Goal: Task Accomplishment & Management: Use online tool/utility

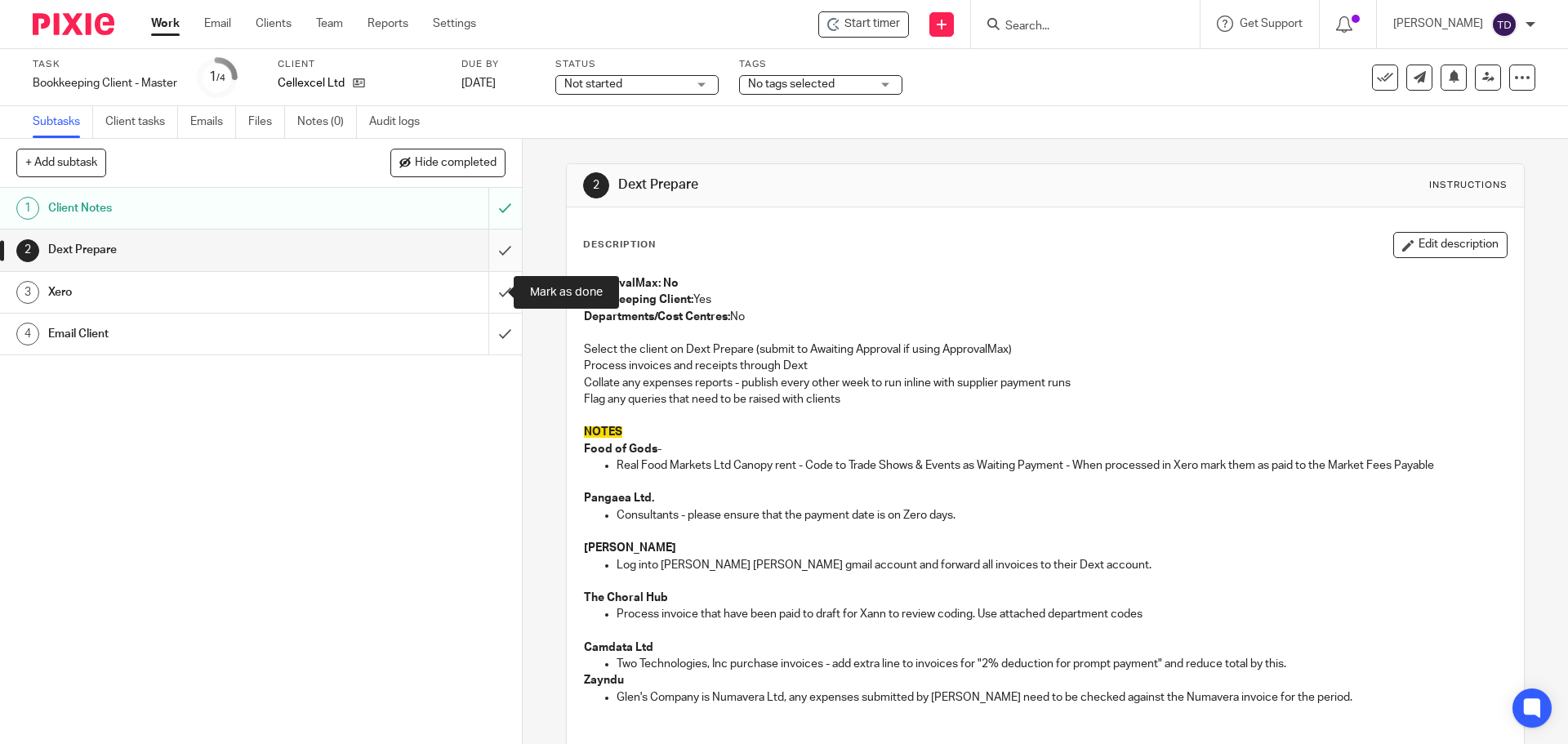
scroll to position [9, 0]
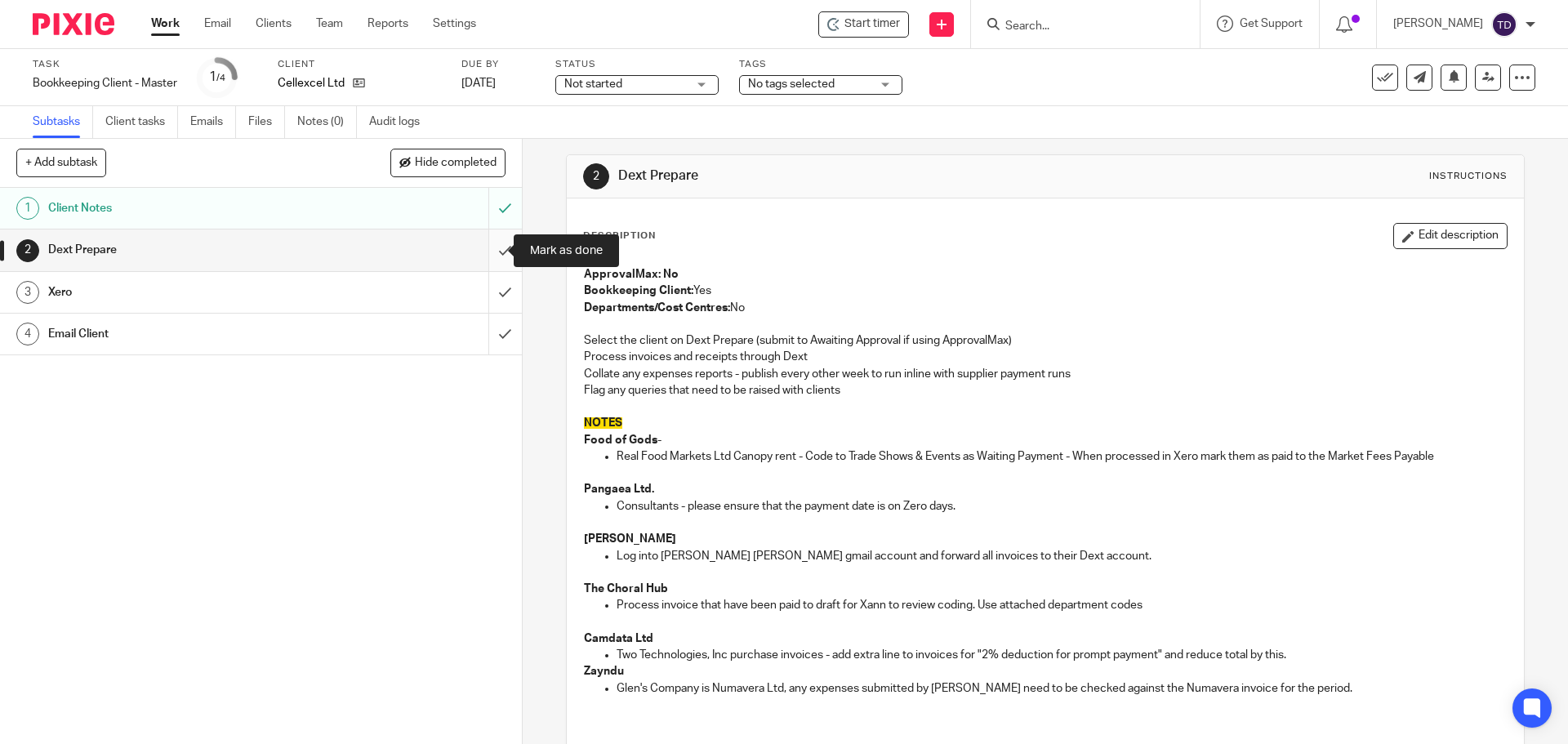
click at [487, 253] on input "submit" at bounding box center [261, 250] width 522 height 41
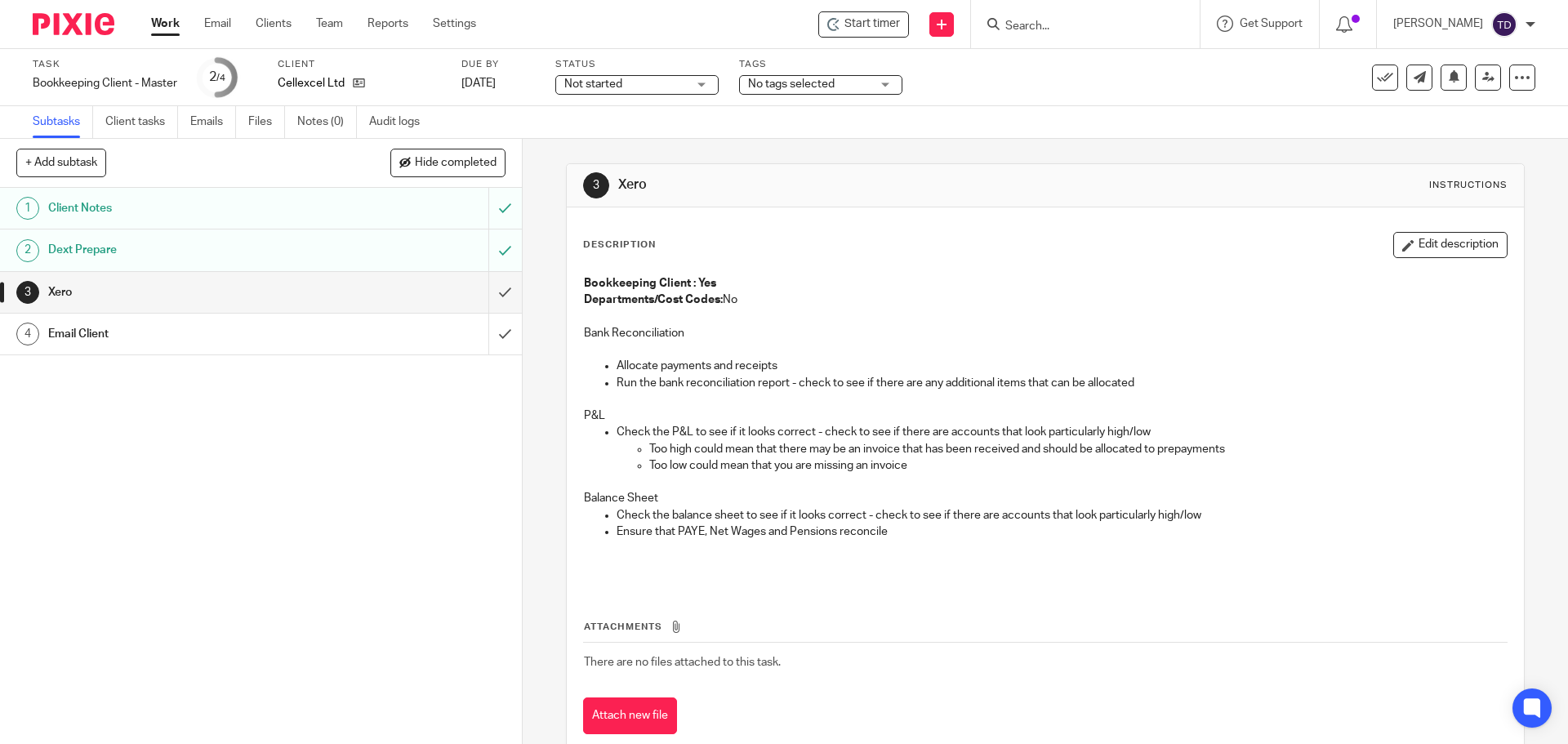
click at [1035, 701] on div "Attach new file" at bounding box center [1045, 715] width 924 height 37
click at [1074, 678] on td "There are no files attached to this task." at bounding box center [1045, 661] width 924 height 39
click at [486, 285] on input "submit" at bounding box center [261, 292] width 522 height 41
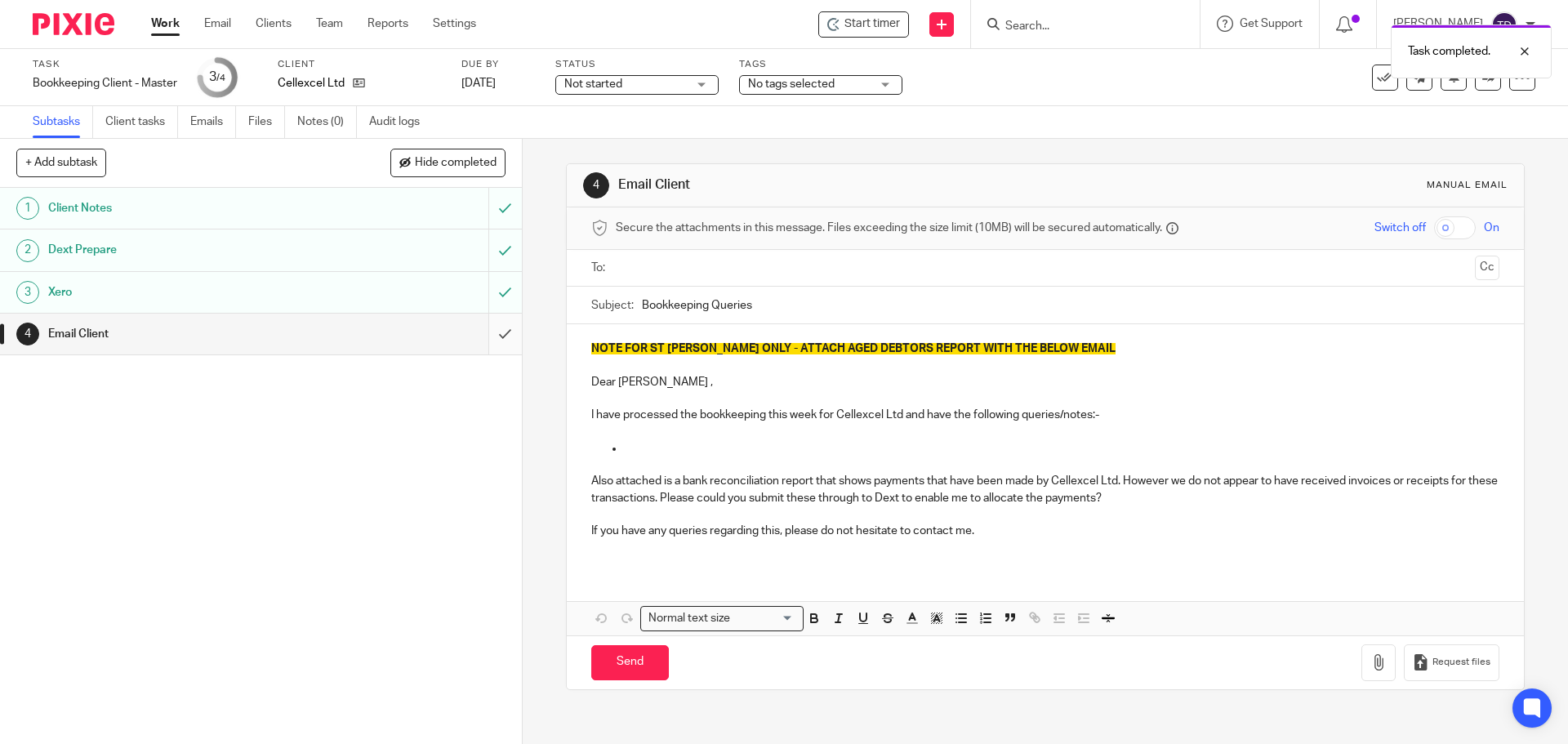
click at [494, 333] on input "submit" at bounding box center [261, 334] width 522 height 41
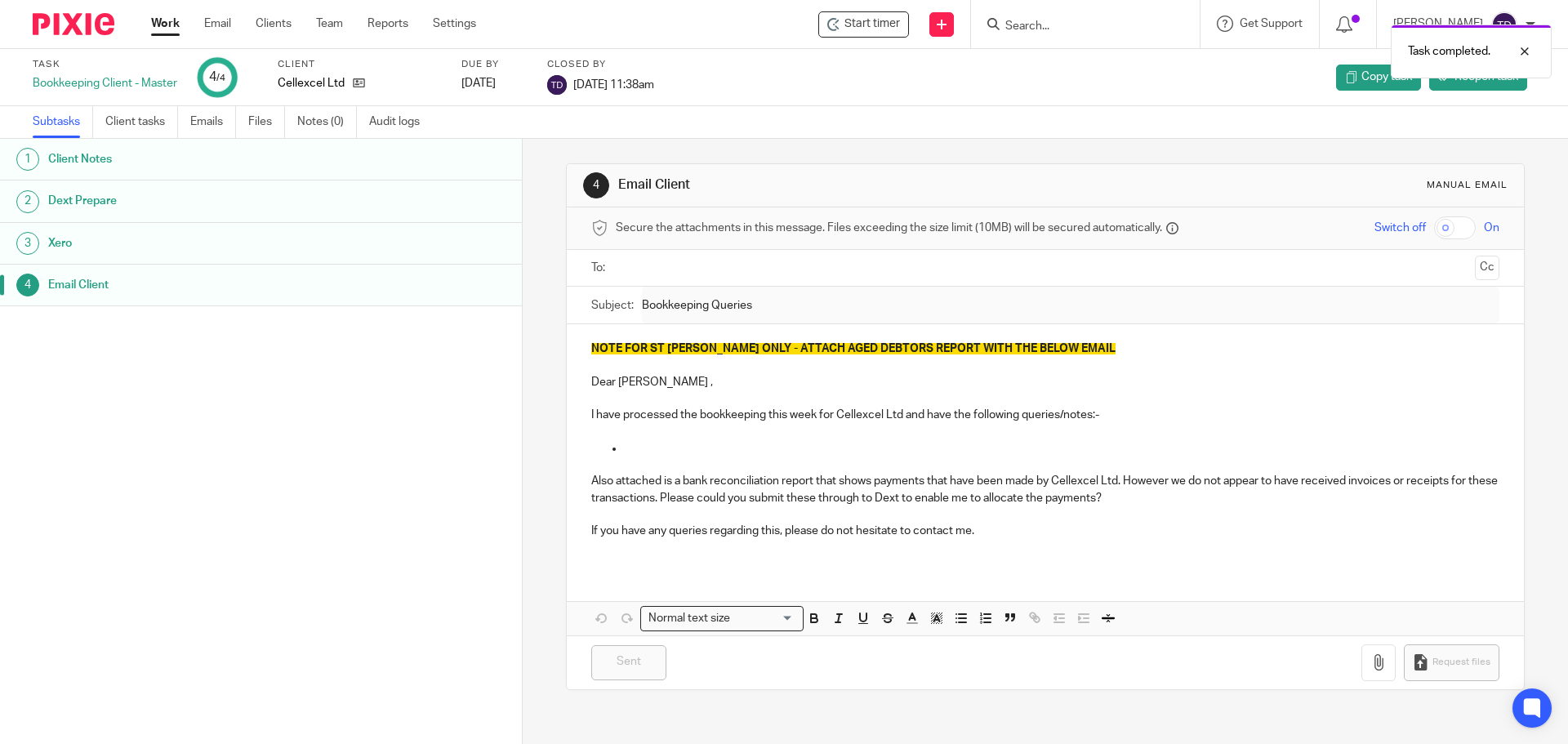
click at [165, 24] on link "Work" at bounding box center [165, 23] width 29 height 16
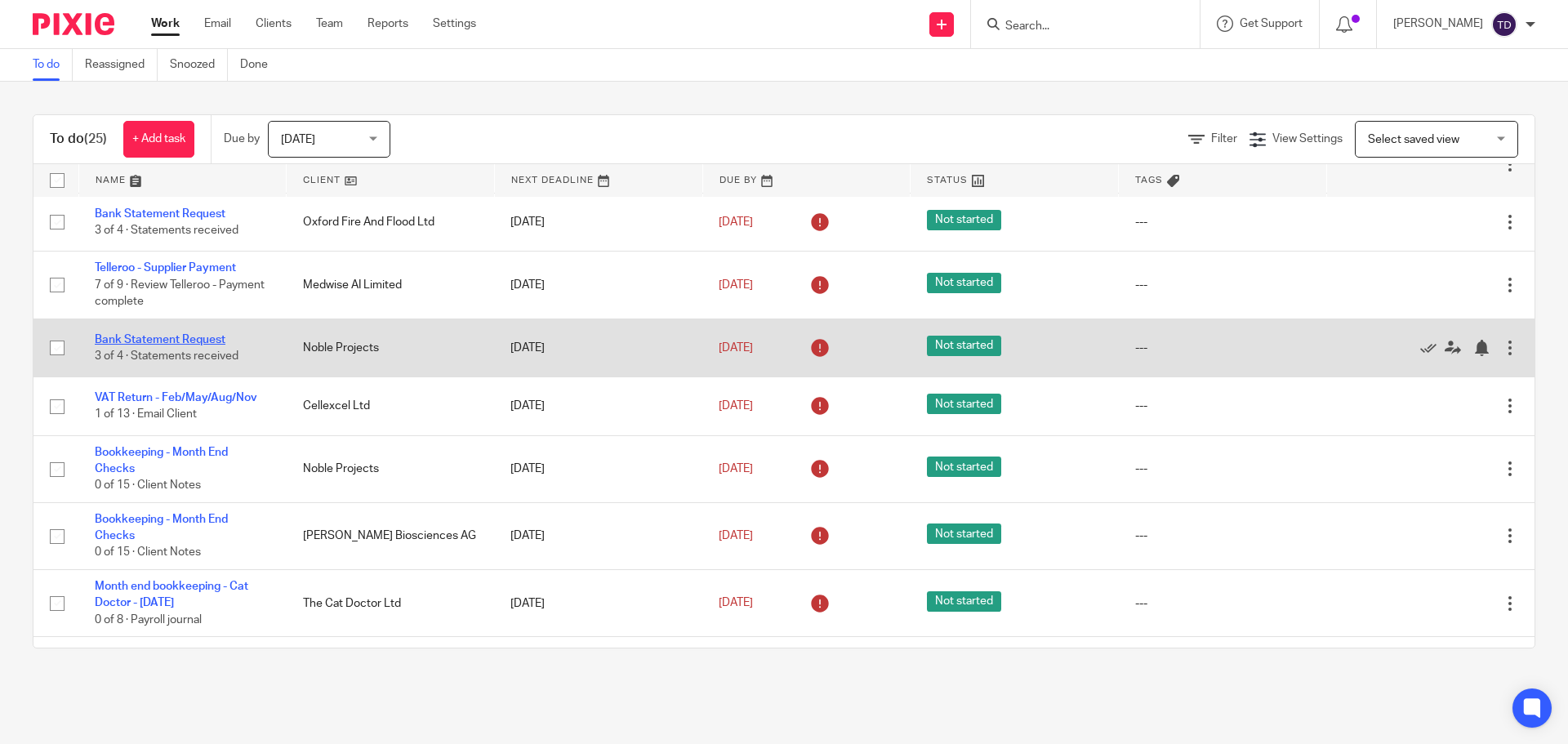
scroll to position [164, 0]
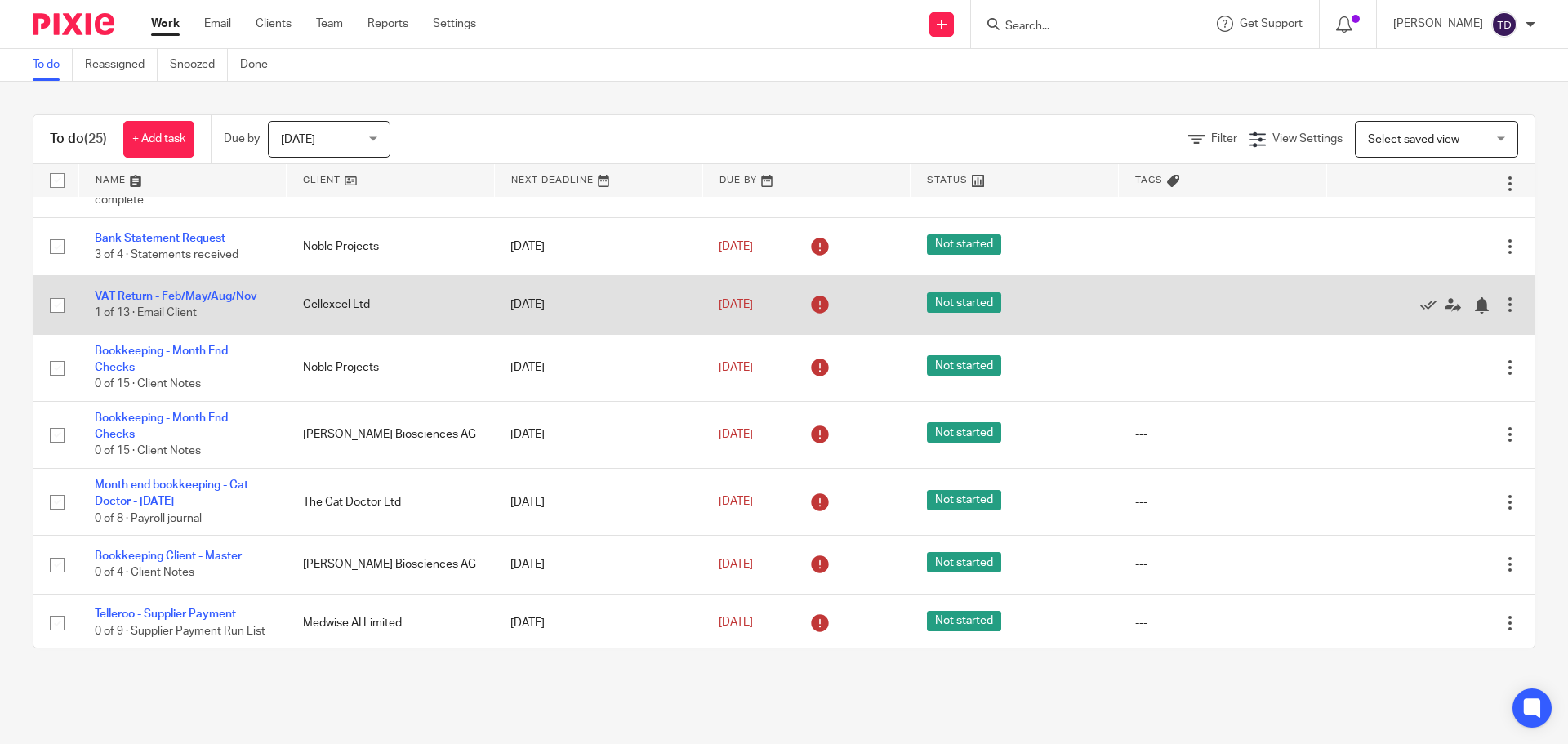
click at [123, 299] on link "VAT Return - Feb/May/Aug/Nov" at bounding box center [176, 296] width 163 height 11
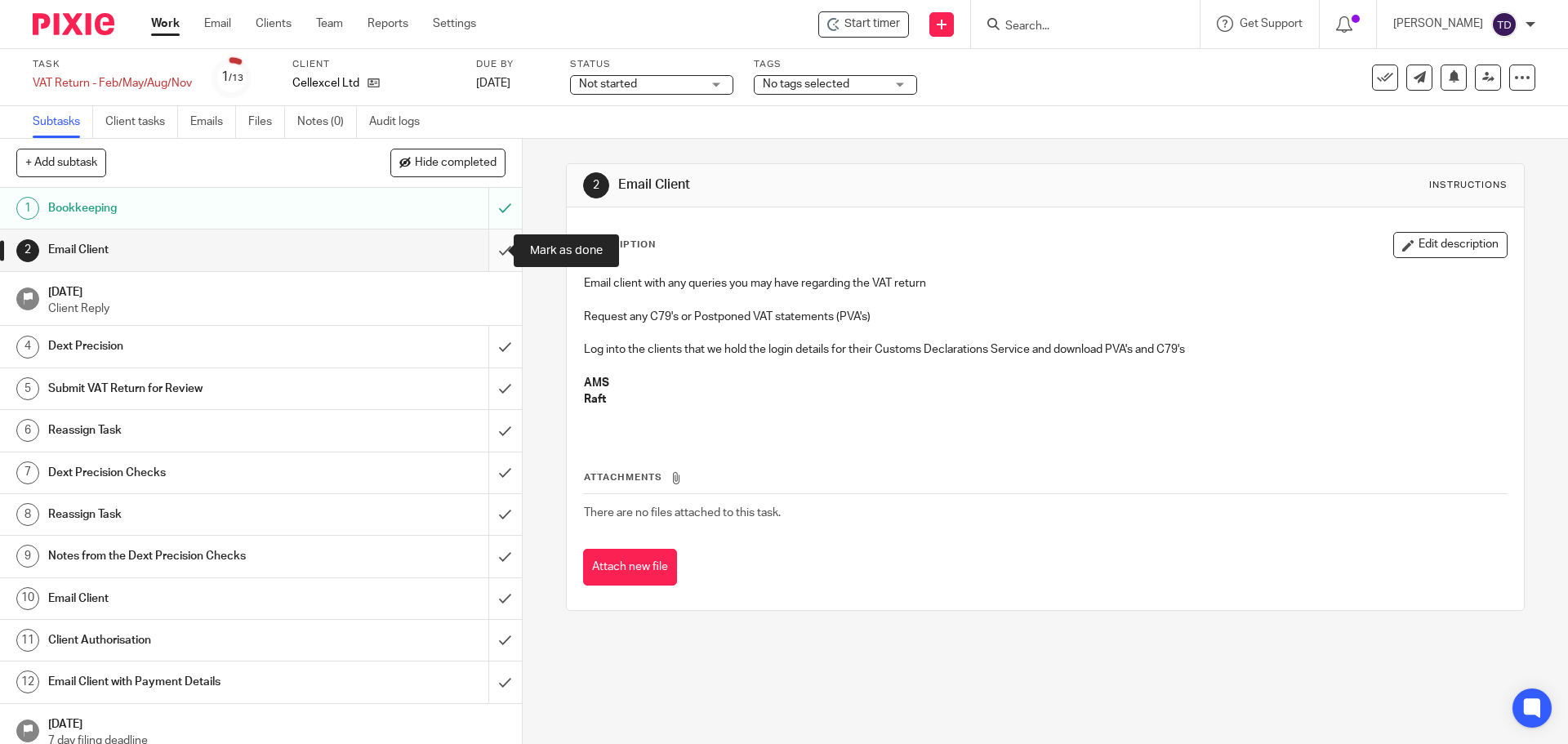
click at [477, 260] on input "submit" at bounding box center [261, 250] width 522 height 41
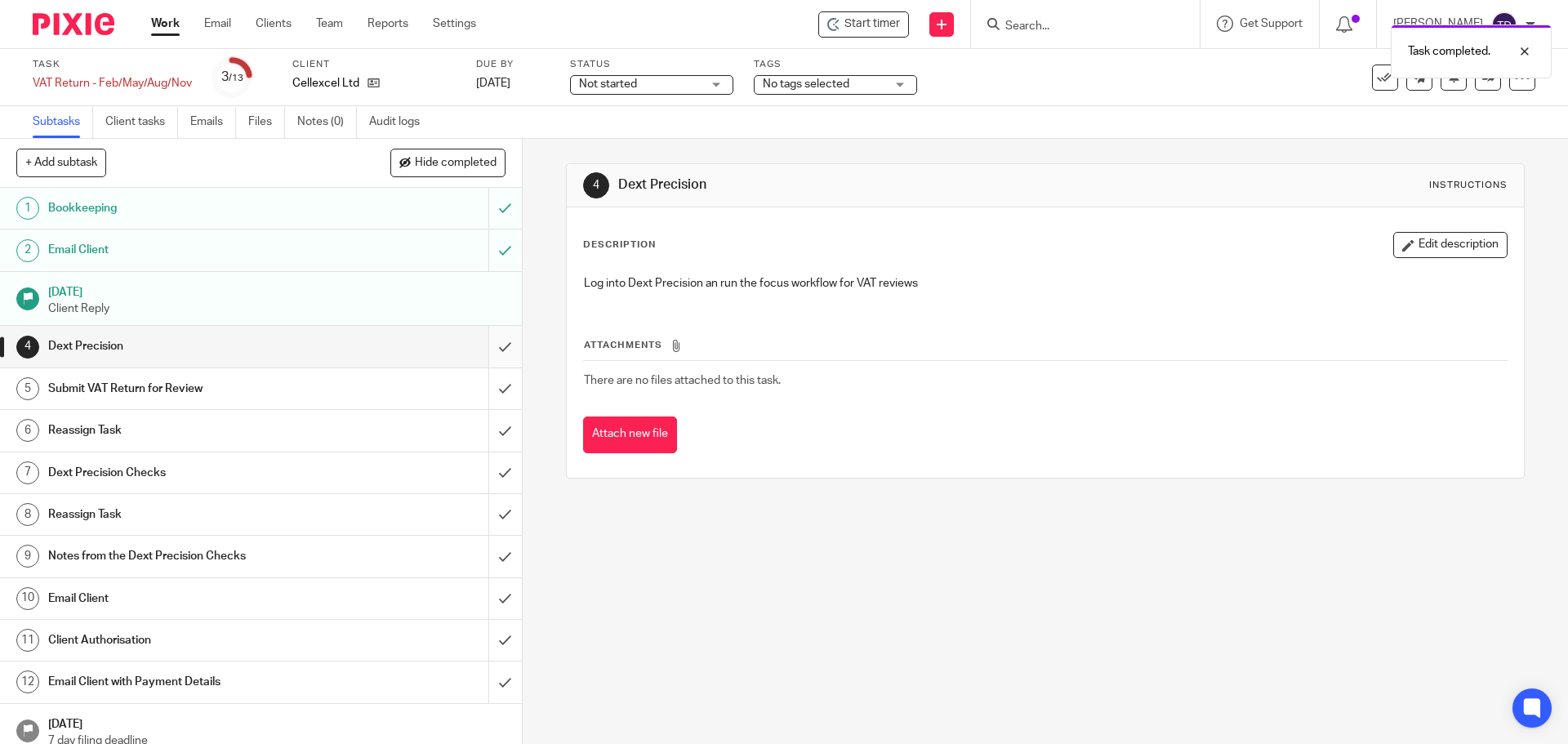
click at [491, 349] on input "submit" at bounding box center [261, 346] width 522 height 41
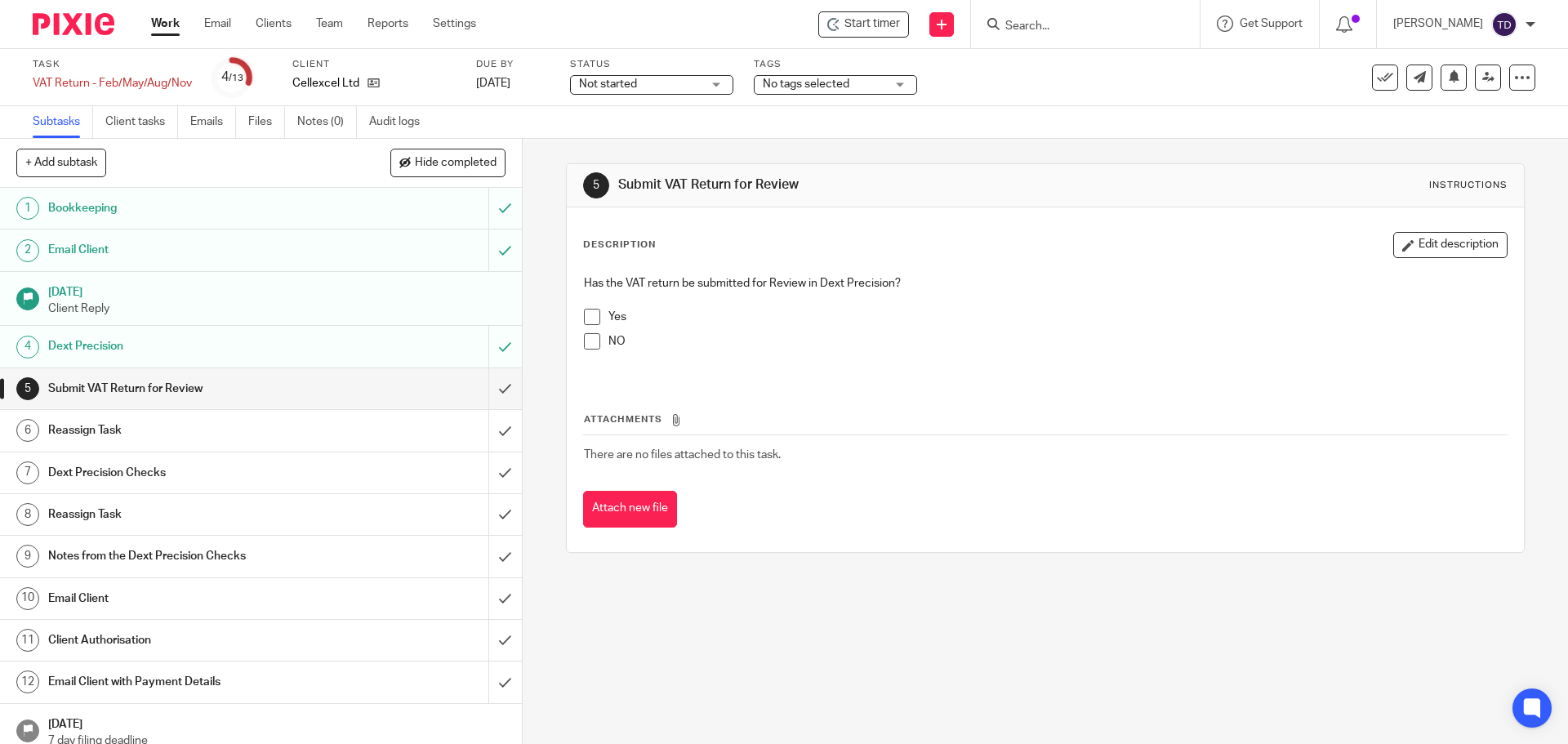
click at [584, 320] on span at bounding box center [592, 316] width 16 height 16
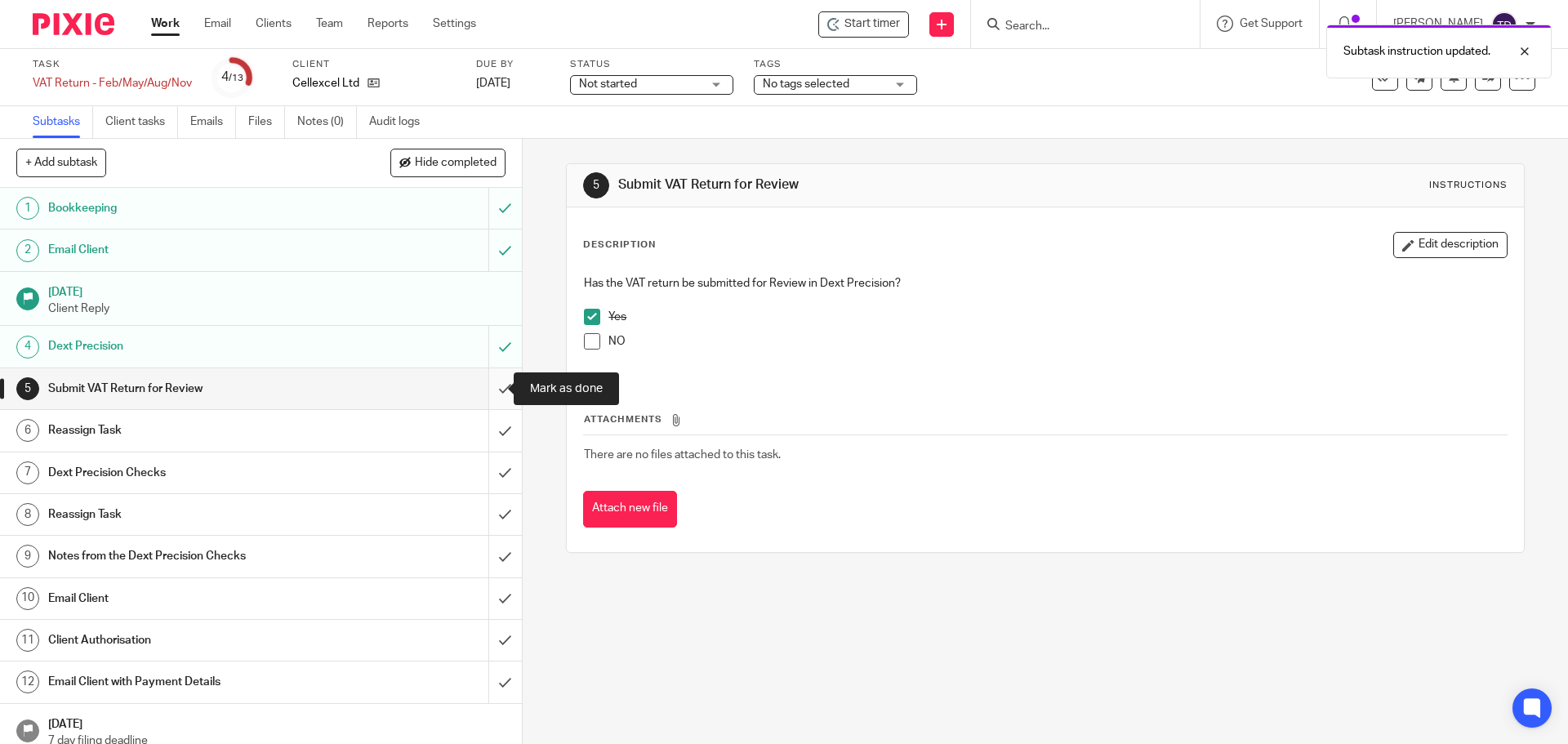
click at [477, 398] on input "submit" at bounding box center [261, 389] width 522 height 41
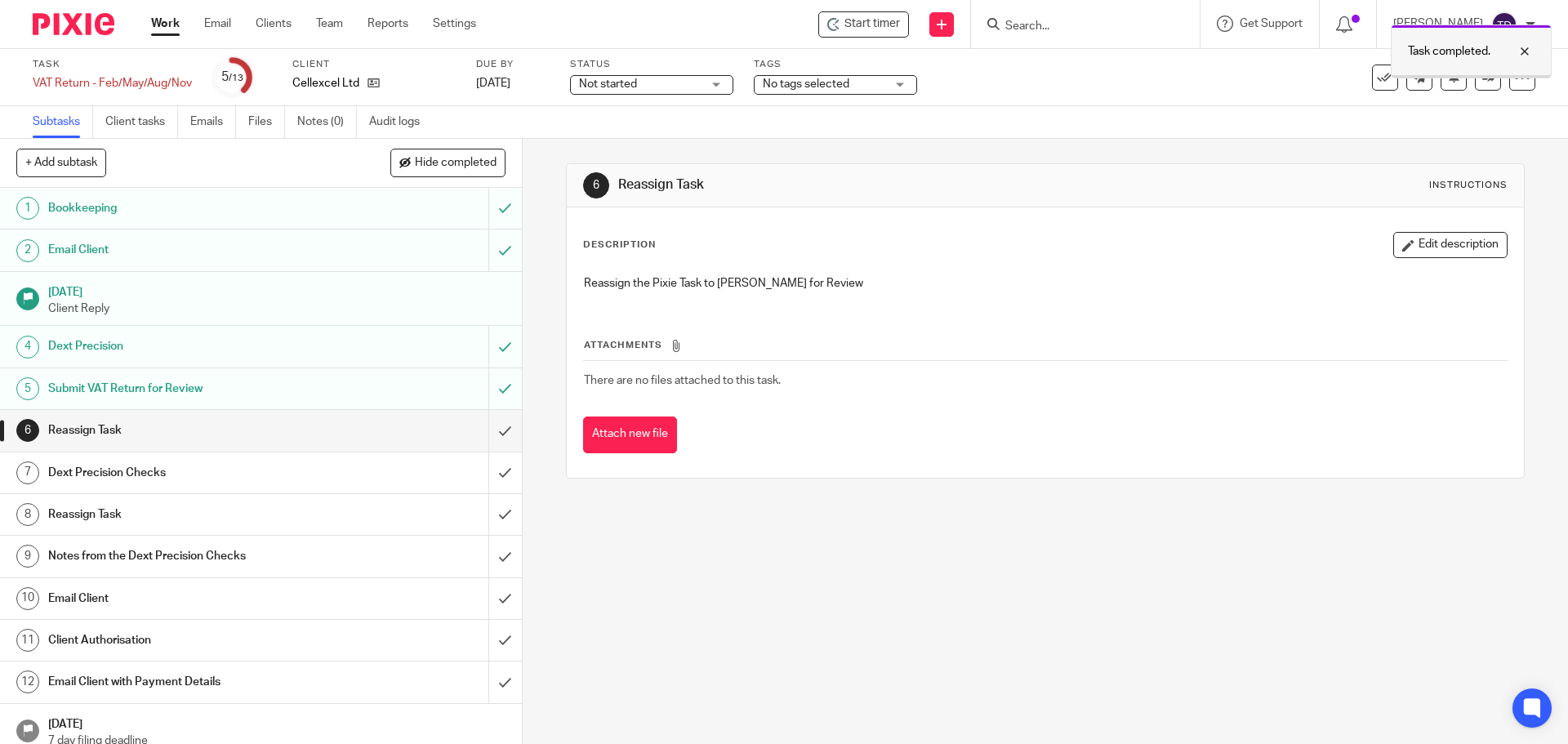
click at [1526, 53] on div at bounding box center [1513, 51] width 44 height 20
click at [1475, 87] on link at bounding box center [1488, 78] width 26 height 26
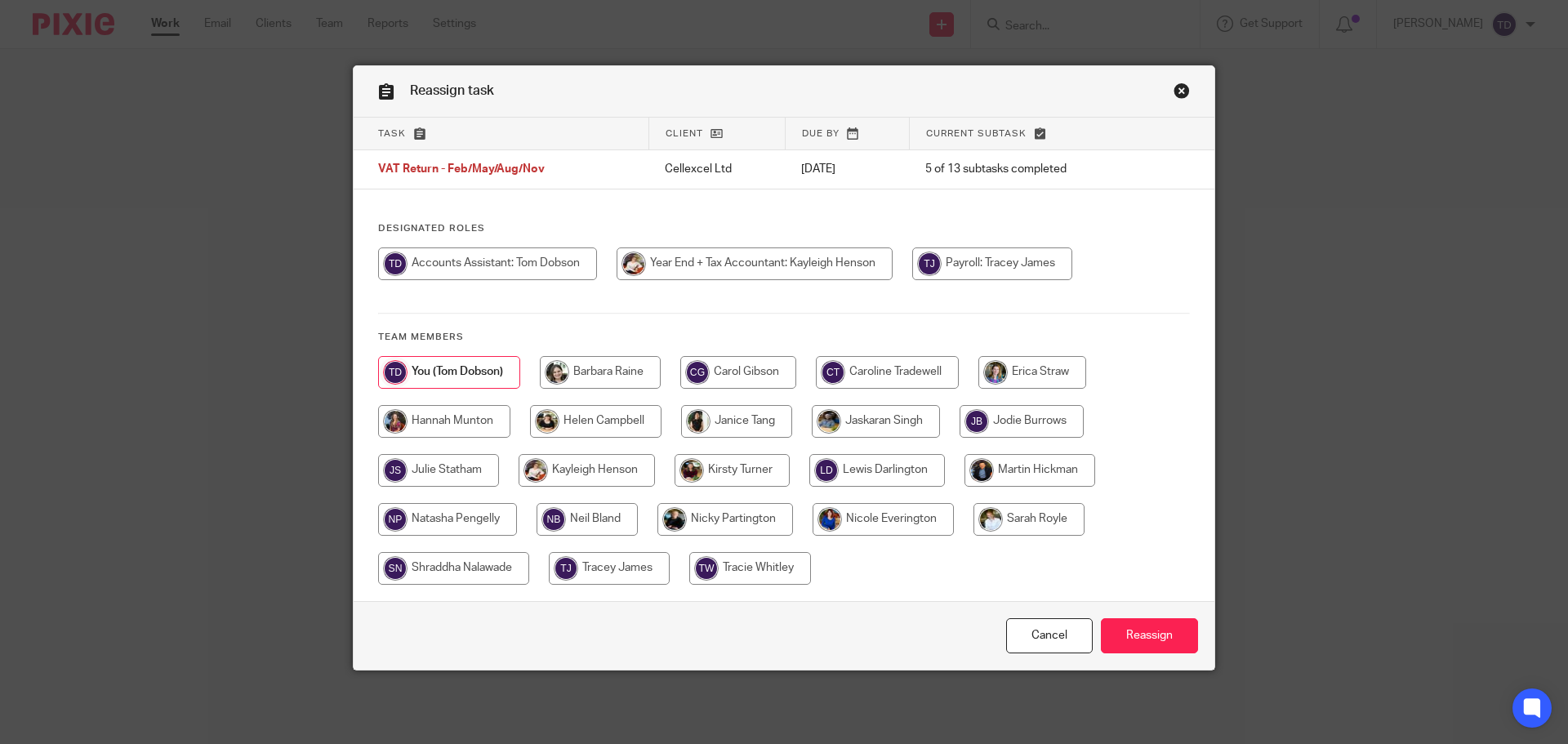
click at [1179, 88] on link "Close this dialog window" at bounding box center [1182, 94] width 16 height 22
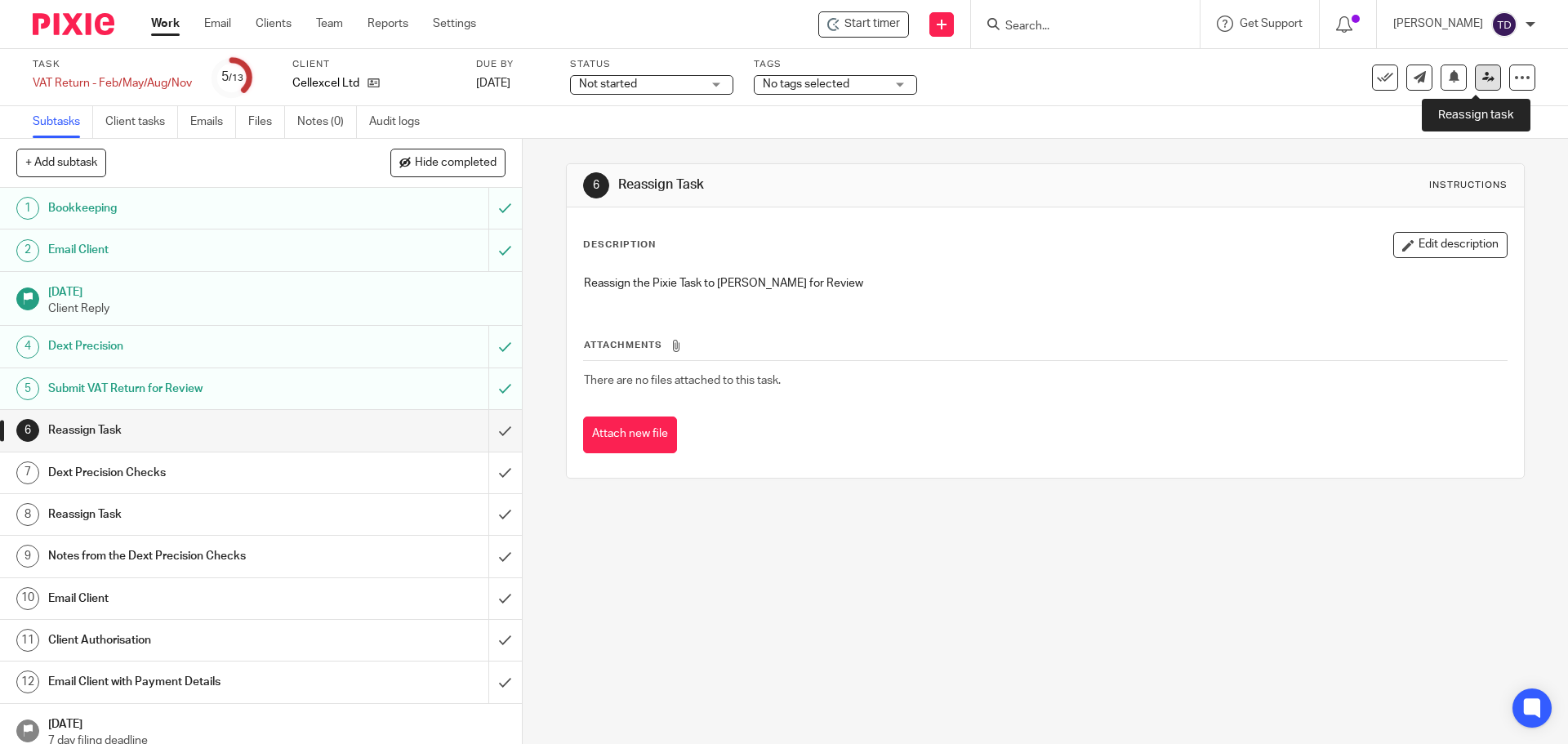
click at [1483, 81] on icon at bounding box center [1489, 77] width 12 height 12
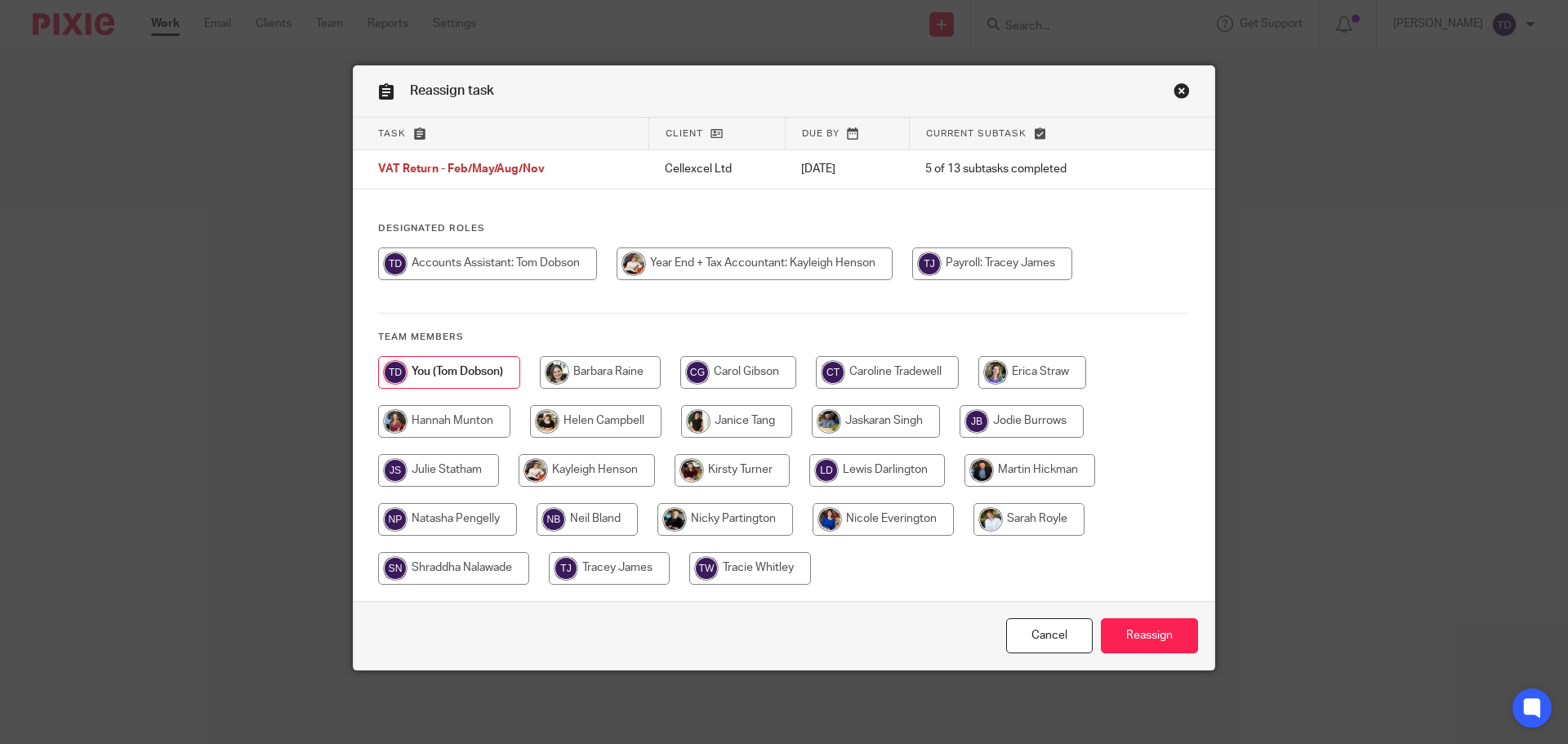
click at [584, 418] on input "radio" at bounding box center [596, 421] width 131 height 32
radio input "true"
click at [1145, 635] on input "Reassign" at bounding box center [1149, 635] width 97 height 35
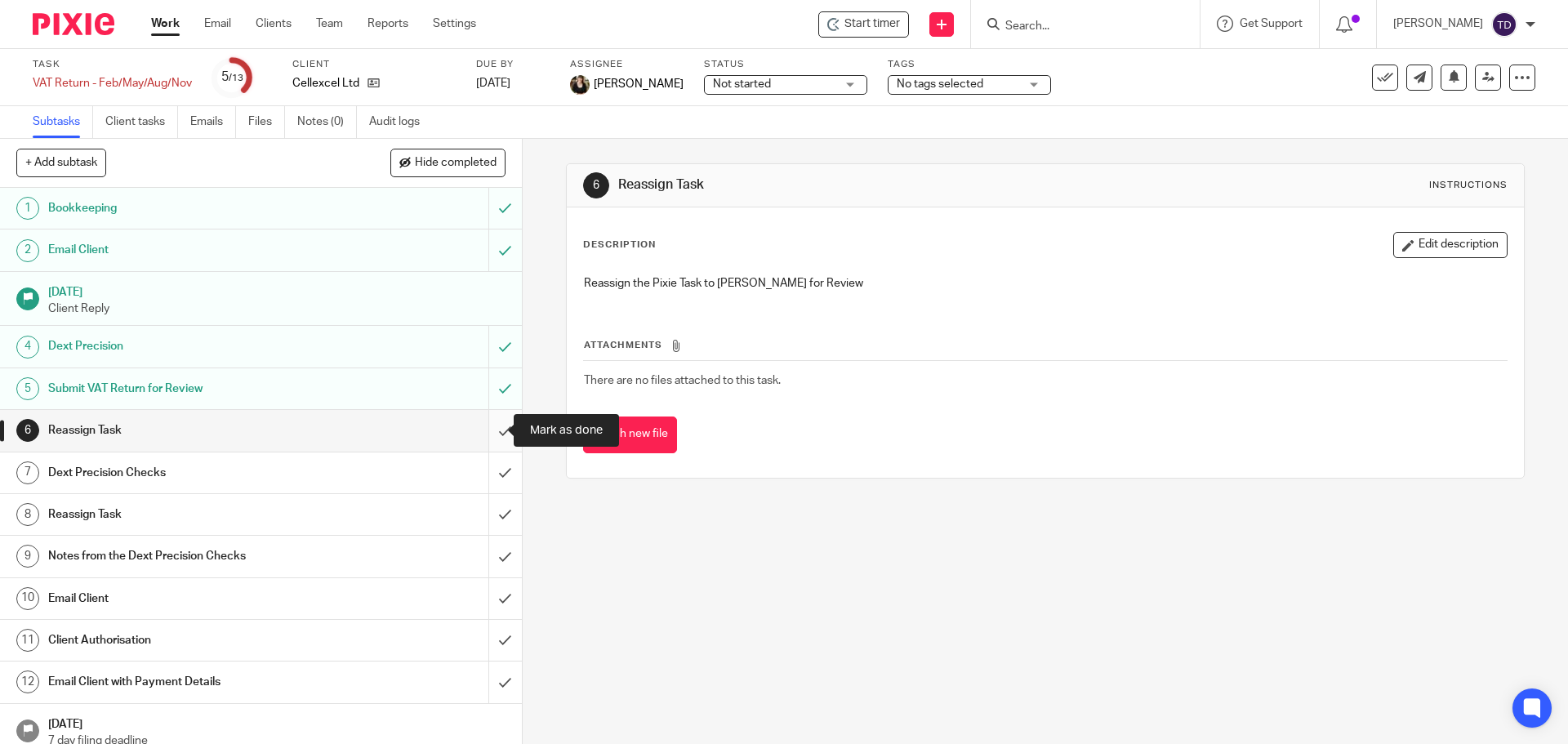
click at [486, 431] on input "submit" at bounding box center [261, 430] width 522 height 41
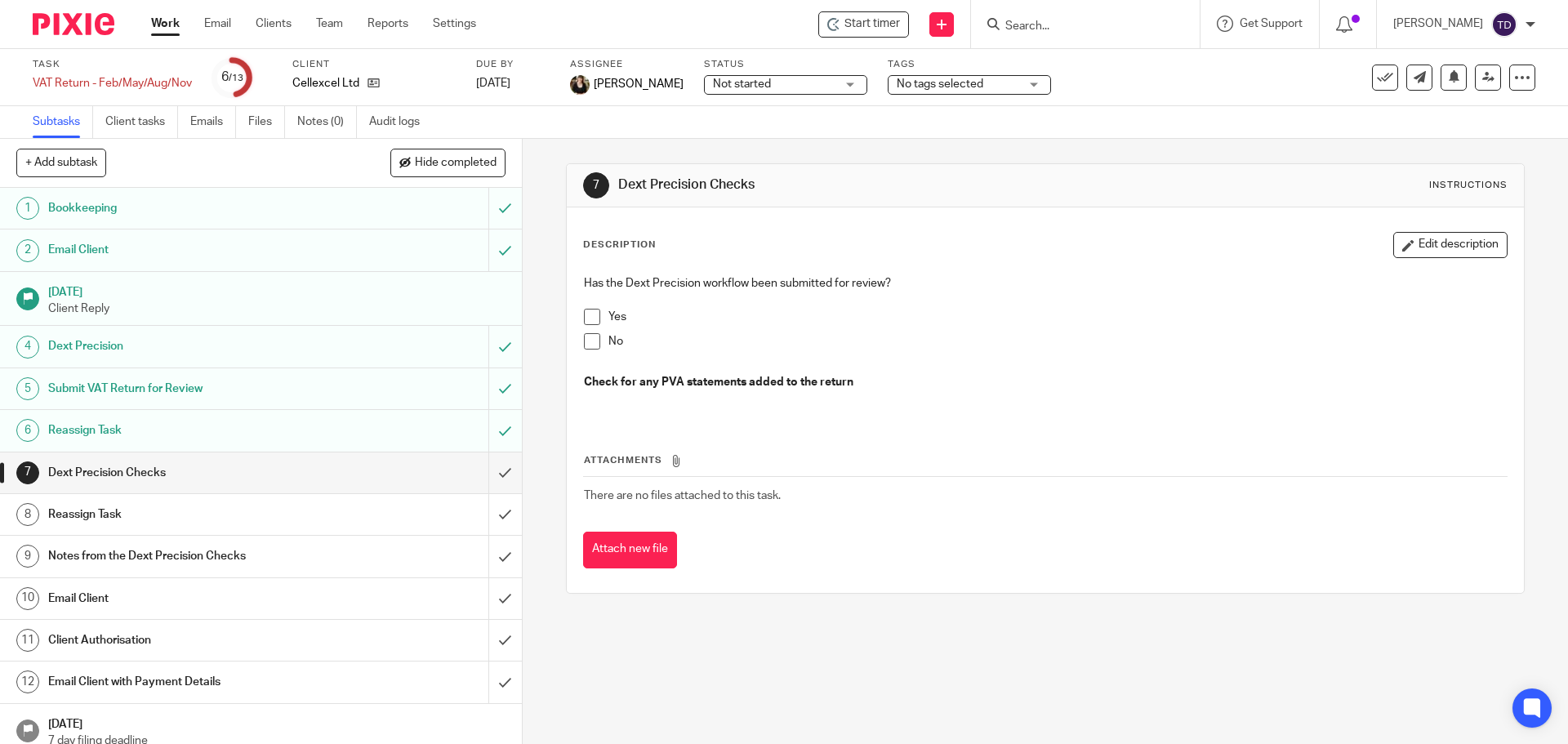
click at [176, 24] on link "Work" at bounding box center [165, 23] width 29 height 16
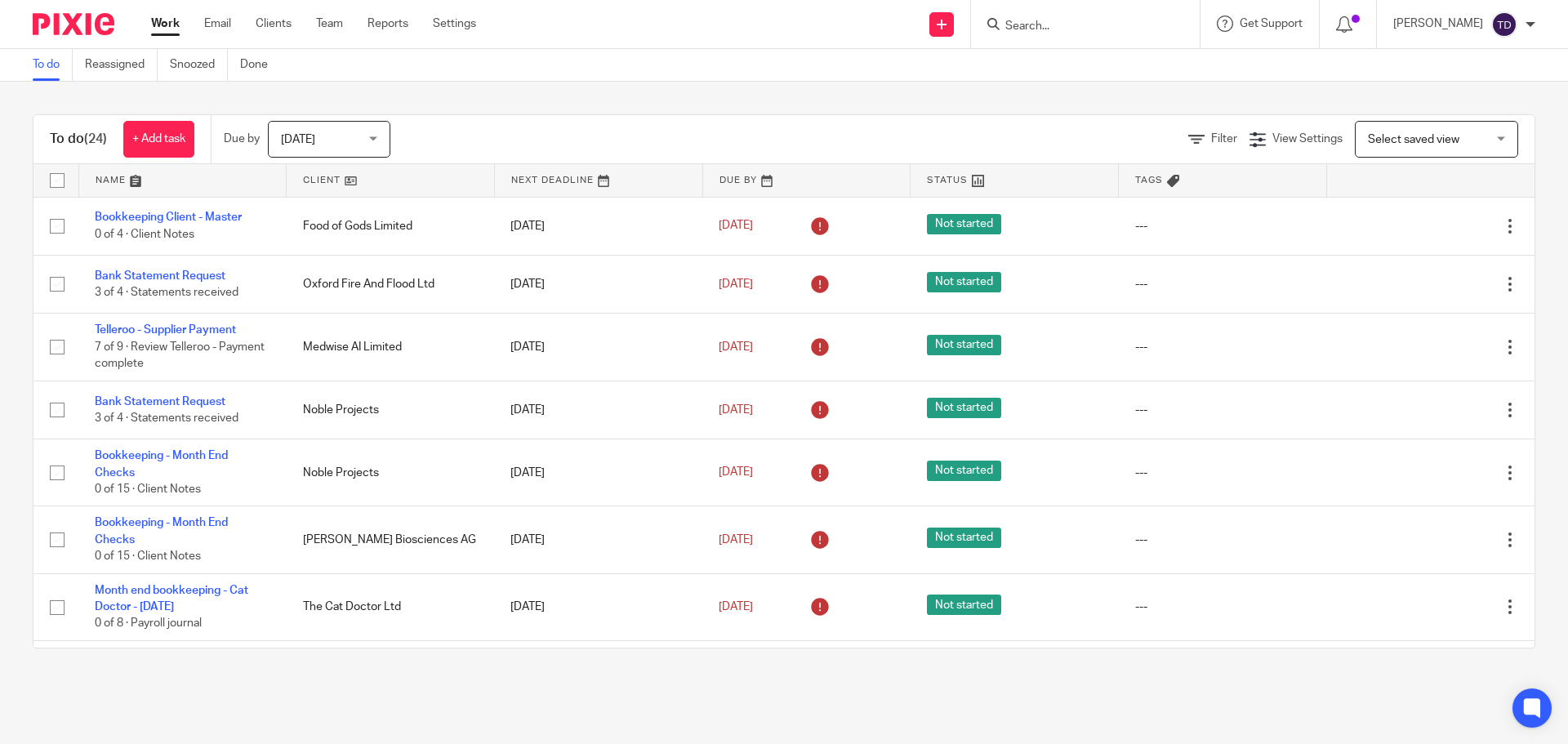
click at [759, 75] on div "To do Reassigned Snoozed Done" at bounding box center [784, 65] width 1568 height 32
click at [90, 14] on img at bounding box center [73, 24] width 82 height 22
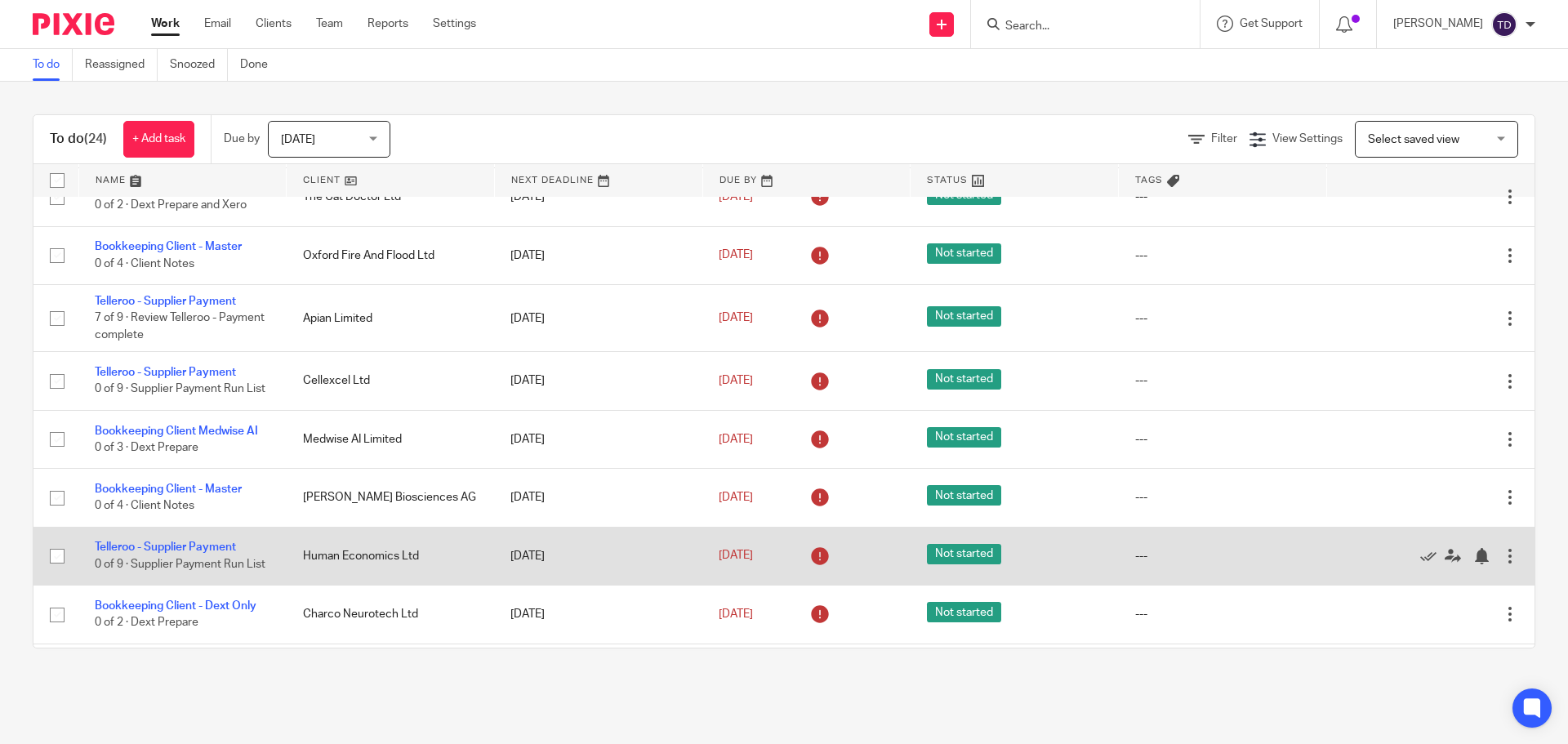
scroll to position [980, 0]
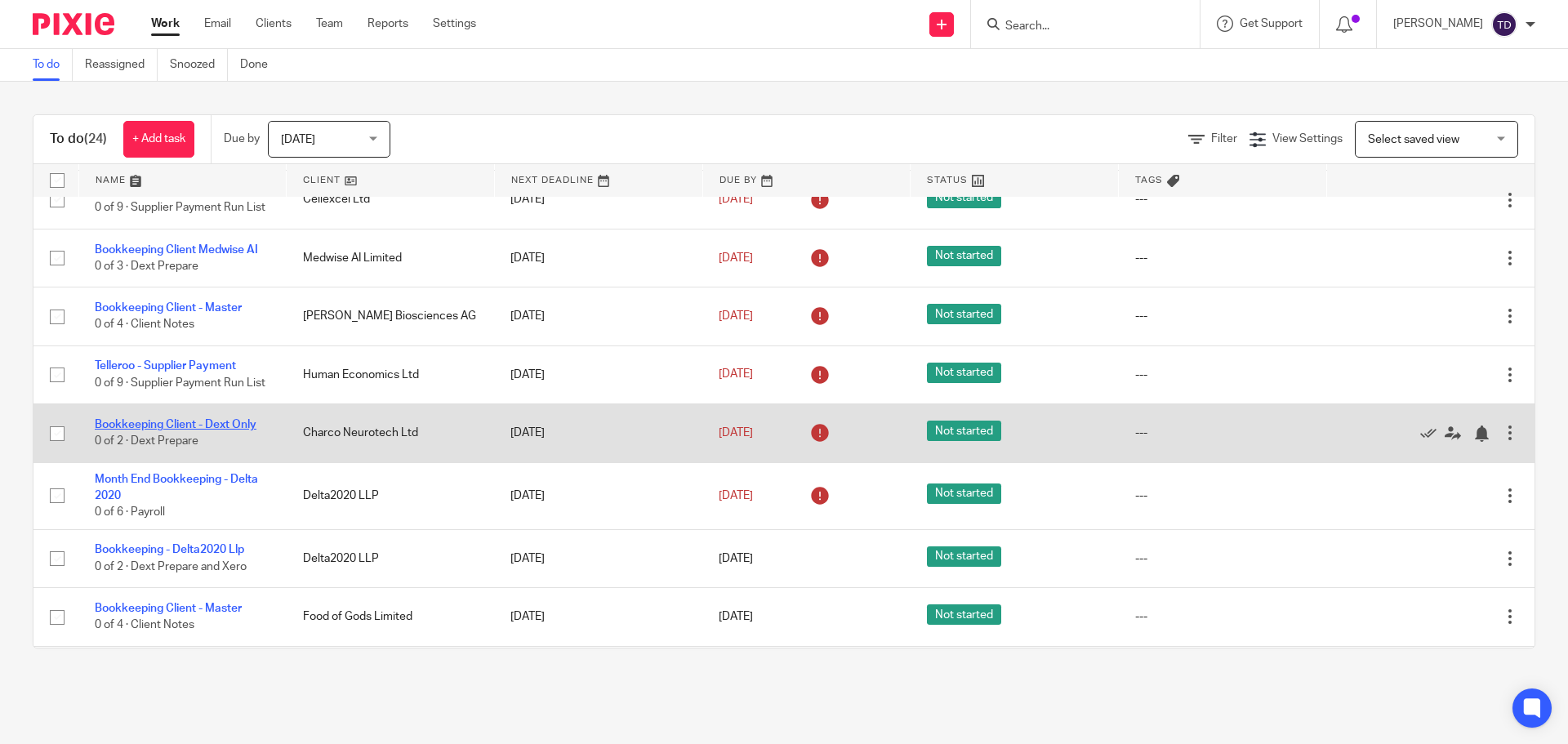
click at [236, 430] on link "Bookkeeping Client - Dext Only" at bounding box center [176, 424] width 162 height 11
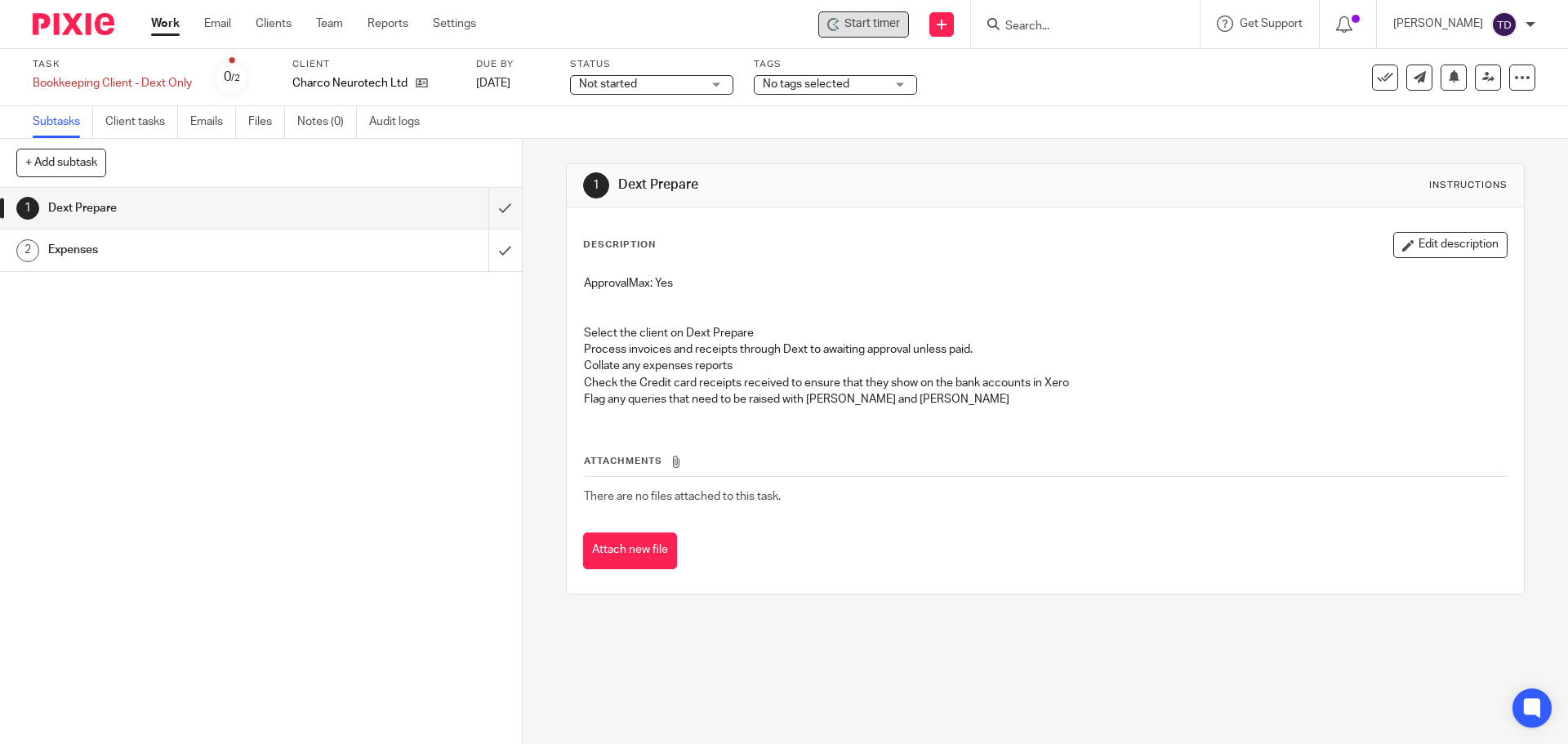
click at [883, 25] on span "Start timer" at bounding box center [872, 24] width 55 height 17
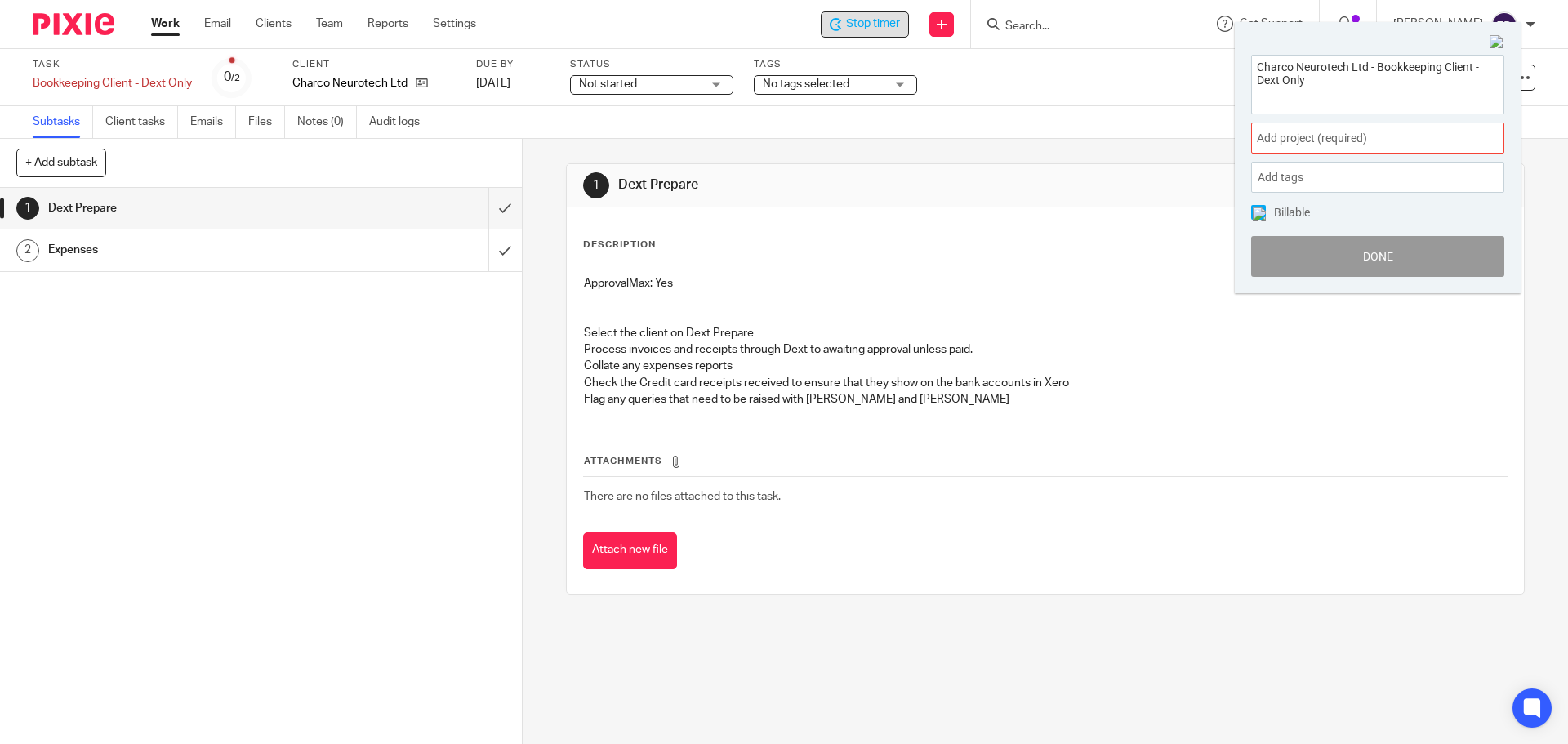
click at [1384, 139] on span "Add project (required) :" at bounding box center [1359, 138] width 205 height 17
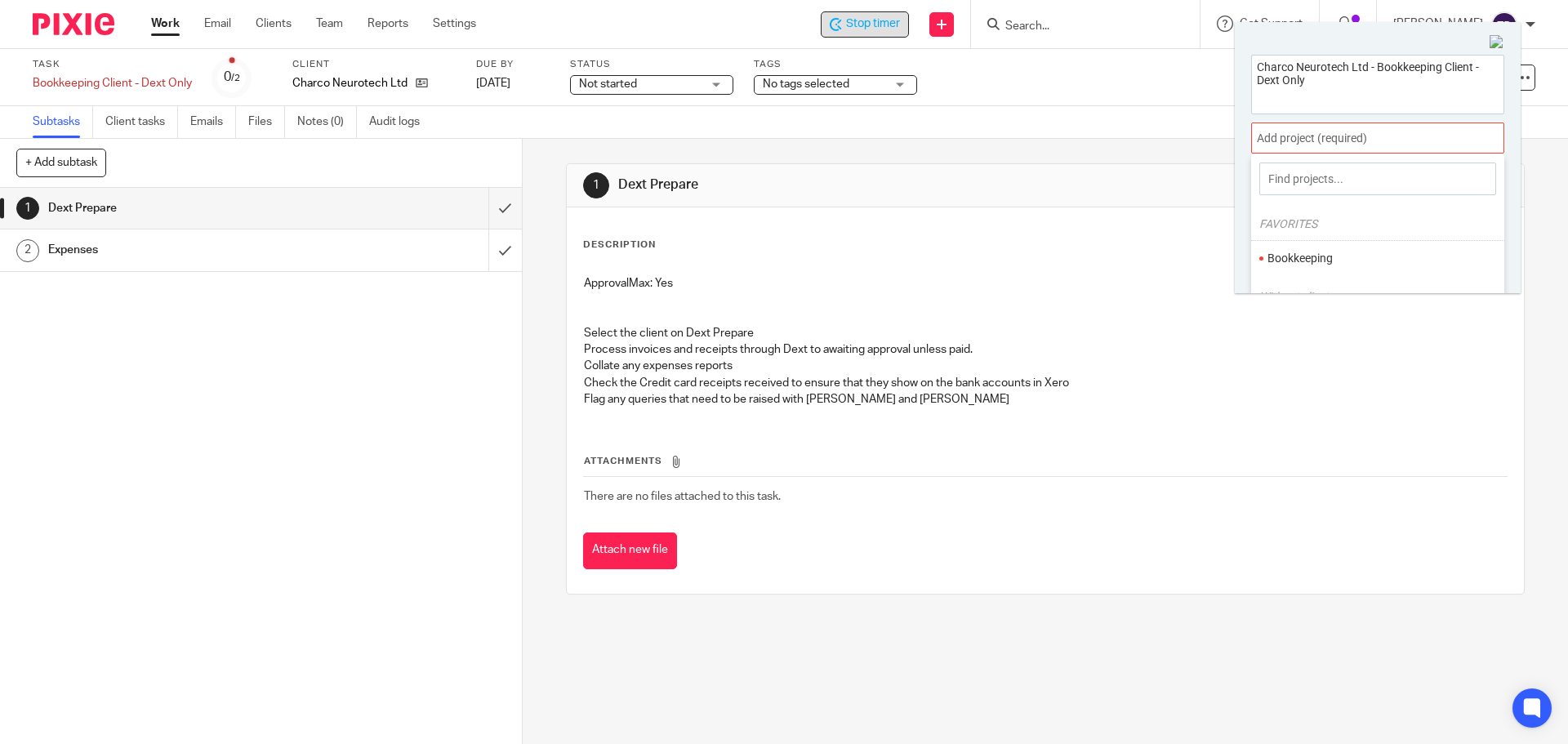
click at [1351, 259] on li "Bookkeeping" at bounding box center [1374, 258] width 213 height 17
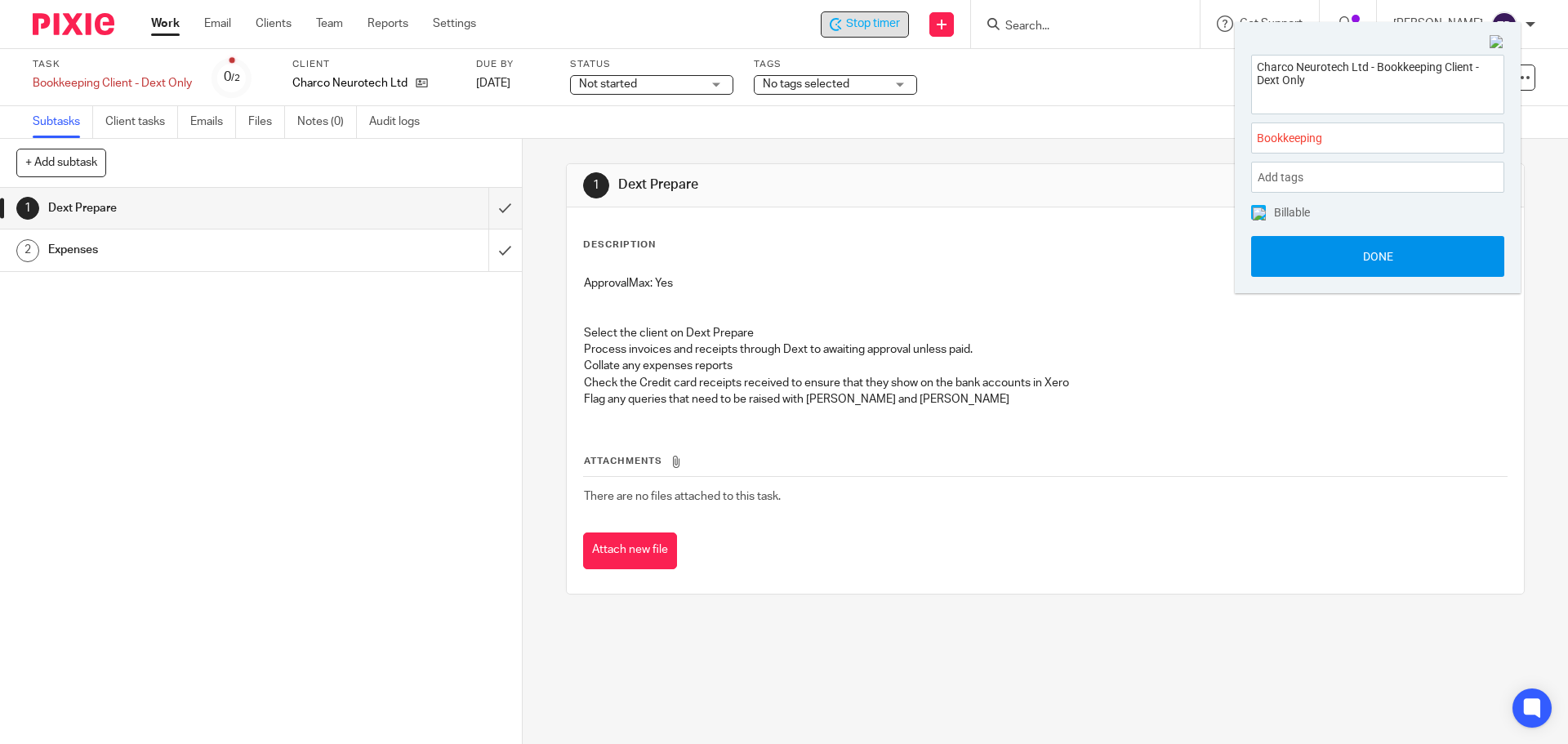
click at [1340, 249] on button "Done" at bounding box center [1378, 257] width 253 height 41
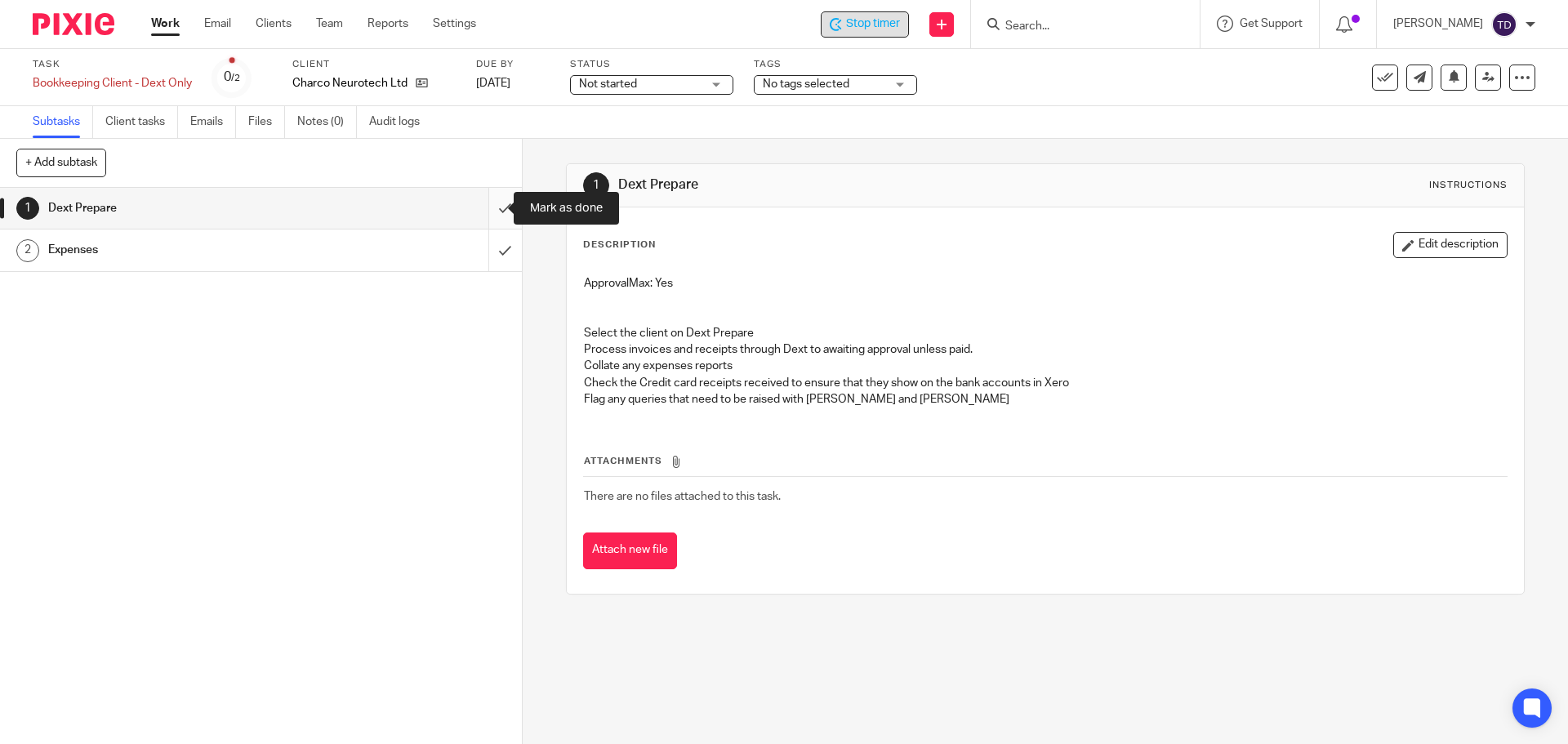
click at [487, 211] on input "submit" at bounding box center [261, 208] width 522 height 41
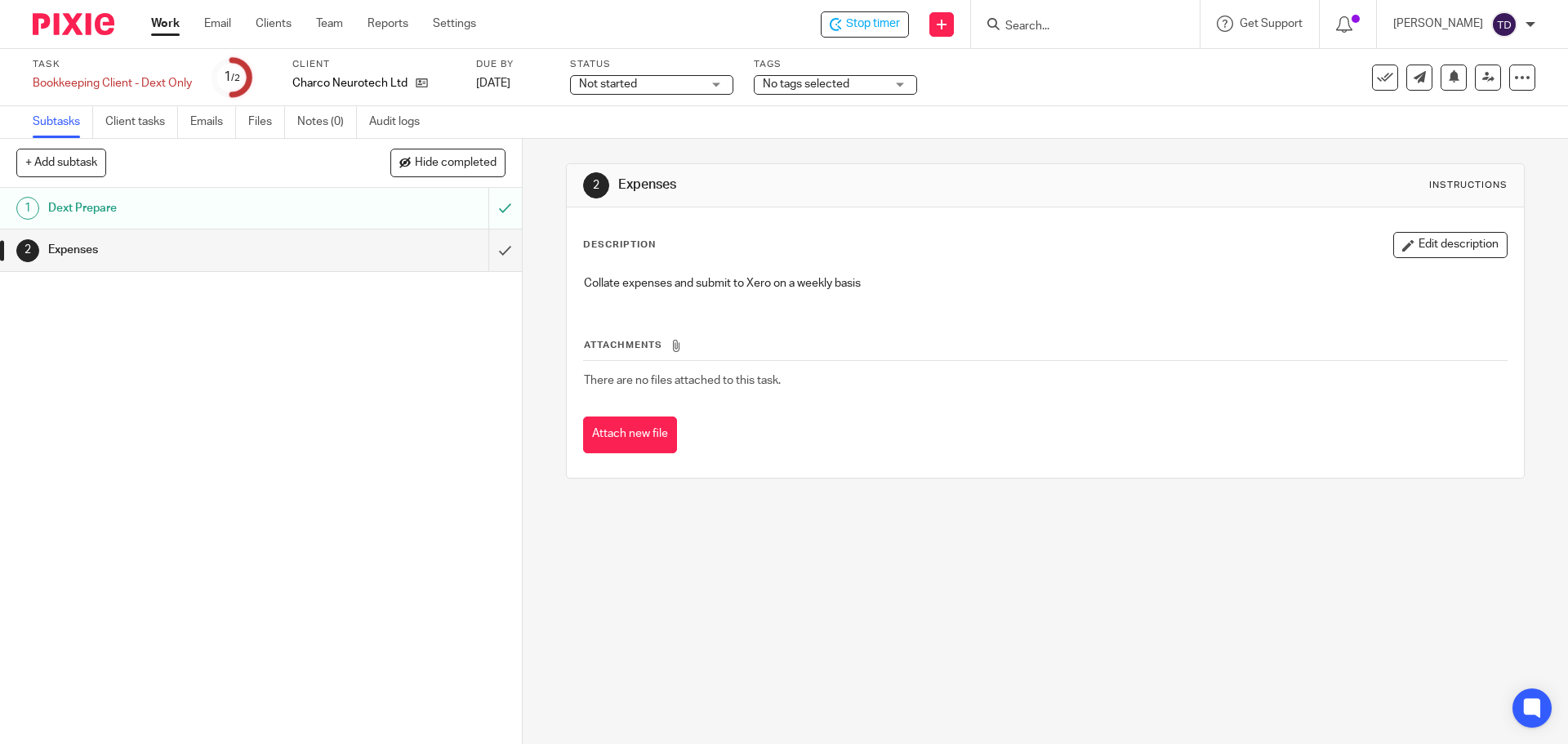
click at [345, 213] on div "Dext Prepare" at bounding box center [260, 208] width 424 height 25
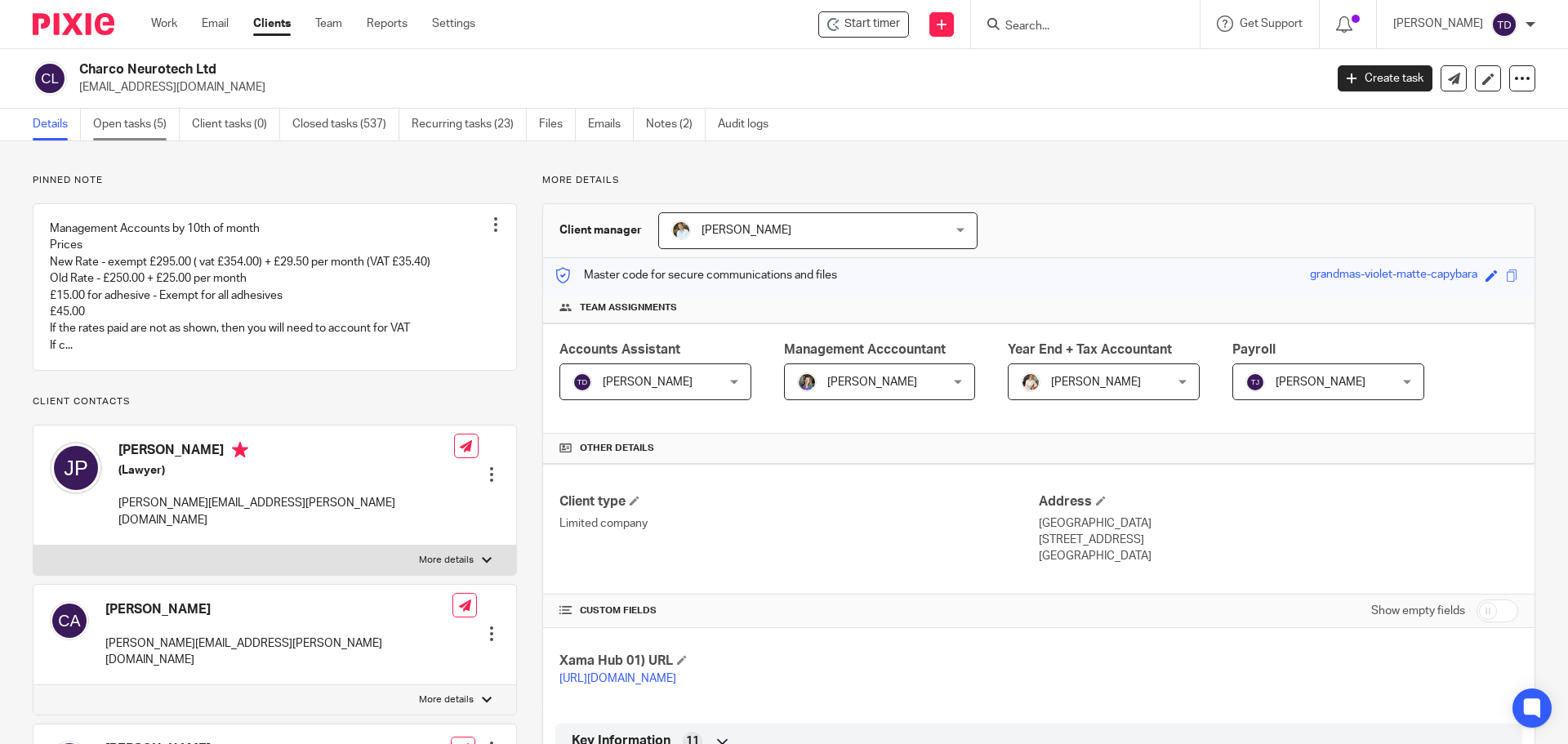
click at [136, 130] on link "Open tasks (5)" at bounding box center [136, 124] width 87 height 32
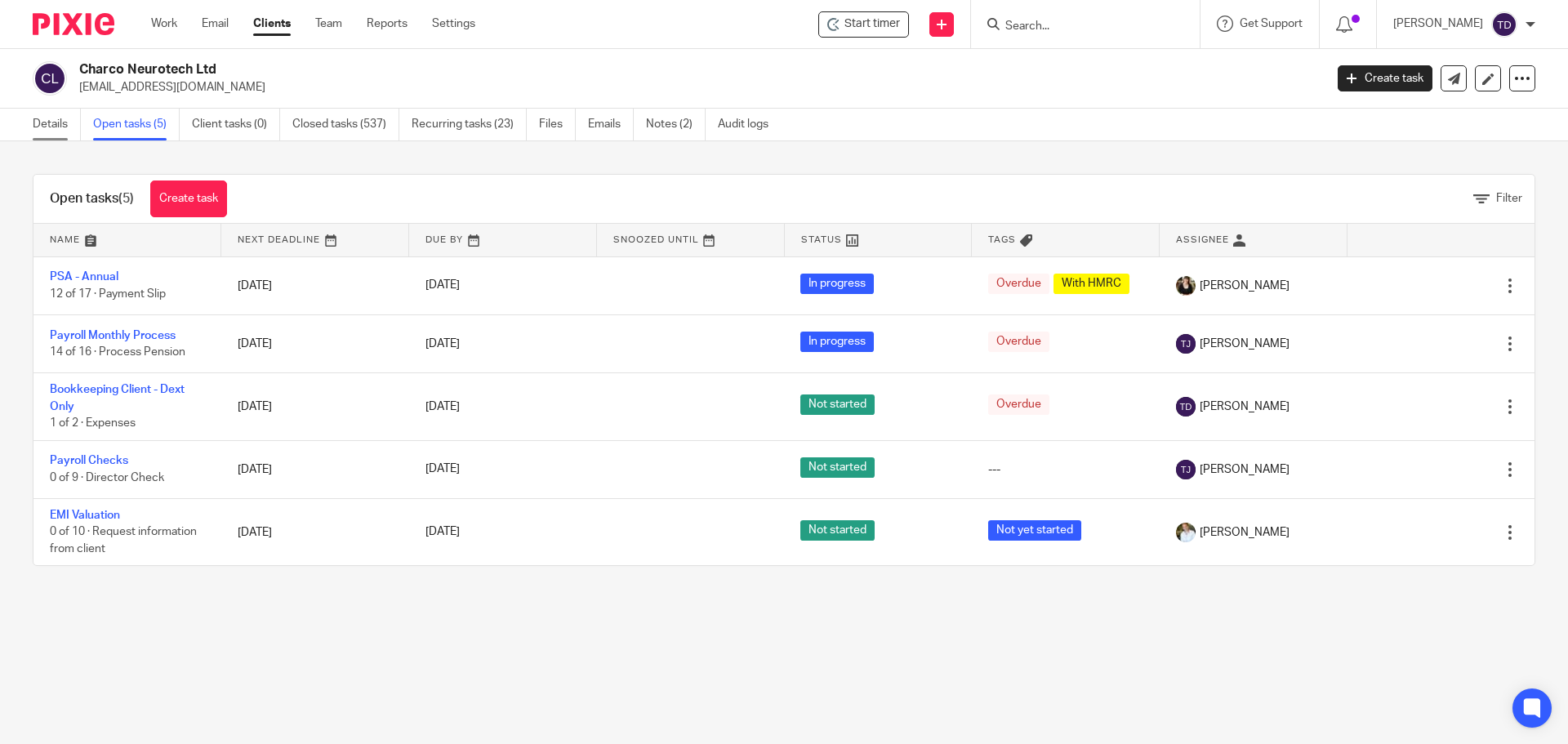
click at [46, 124] on link "Details" at bounding box center [56, 124] width 49 height 32
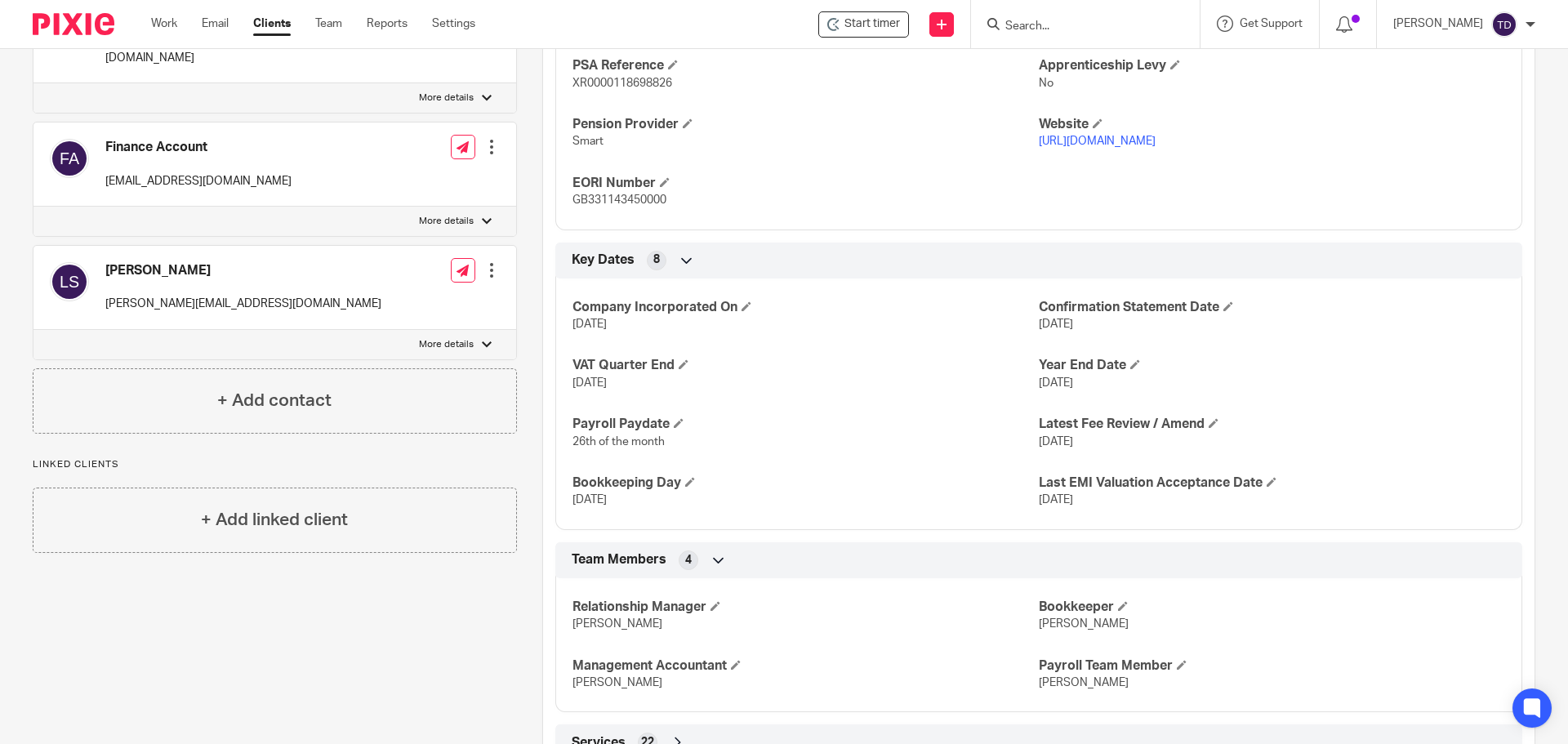
scroll to position [1074, 0]
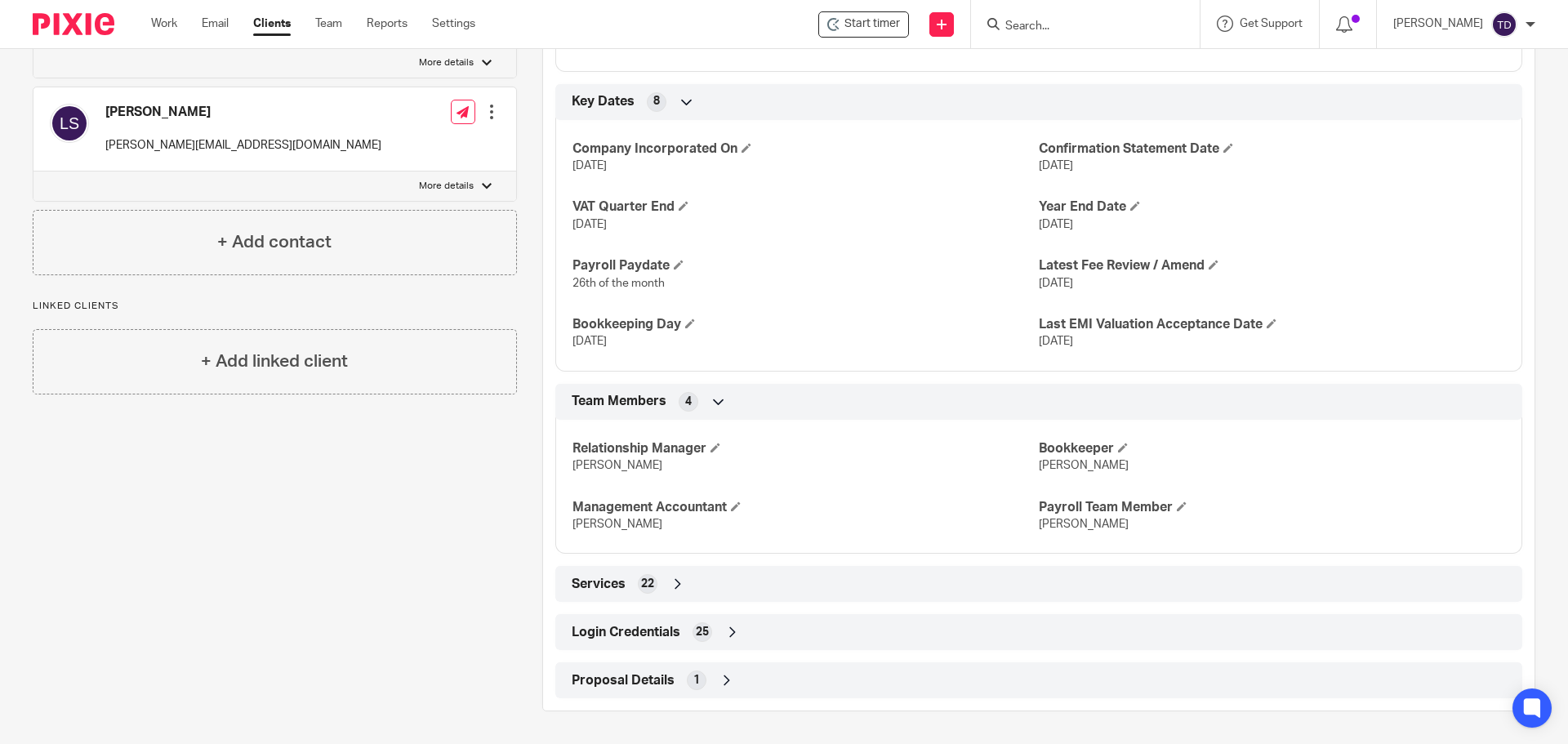
click at [693, 583] on div "Services 22" at bounding box center [1039, 584] width 943 height 28
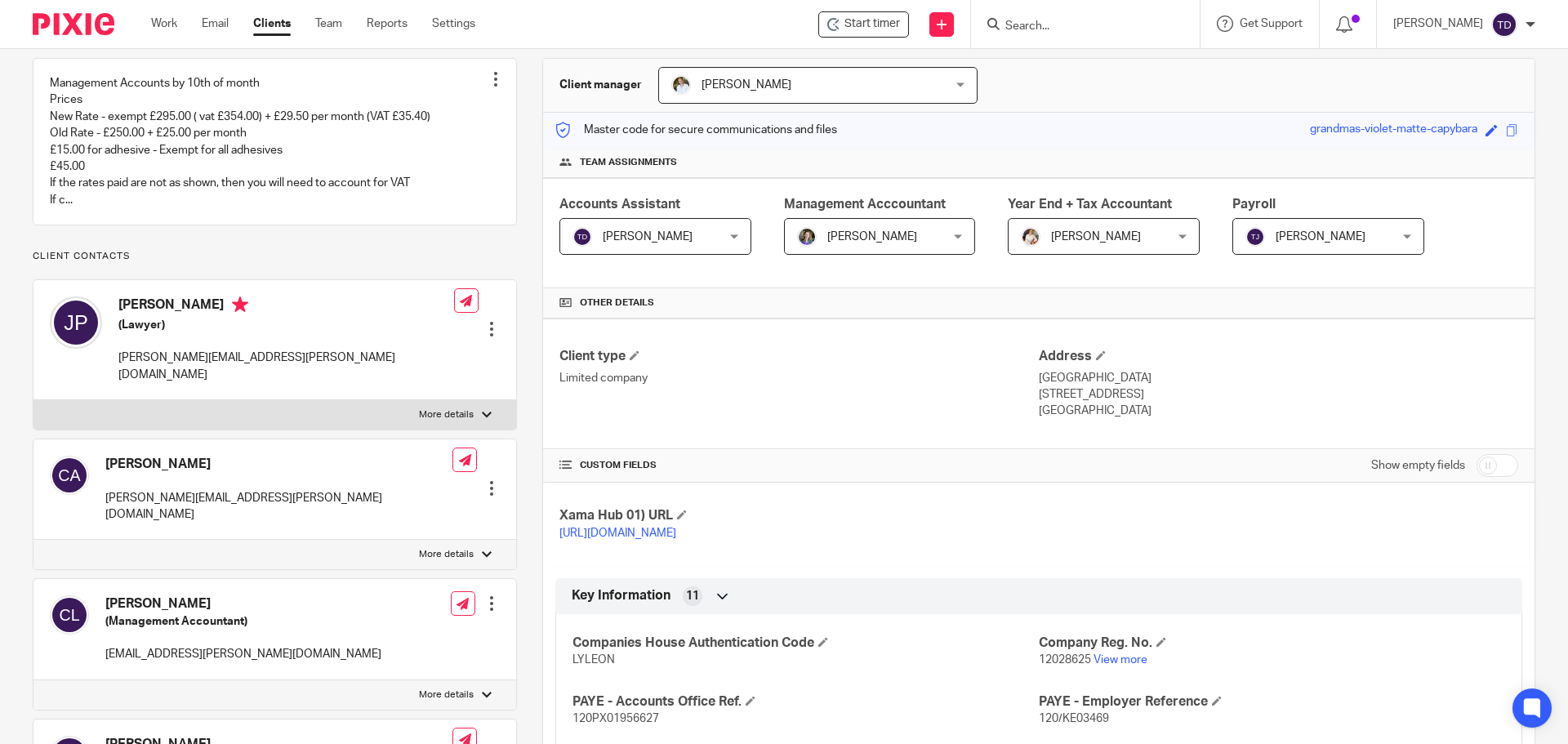
scroll to position [0, 0]
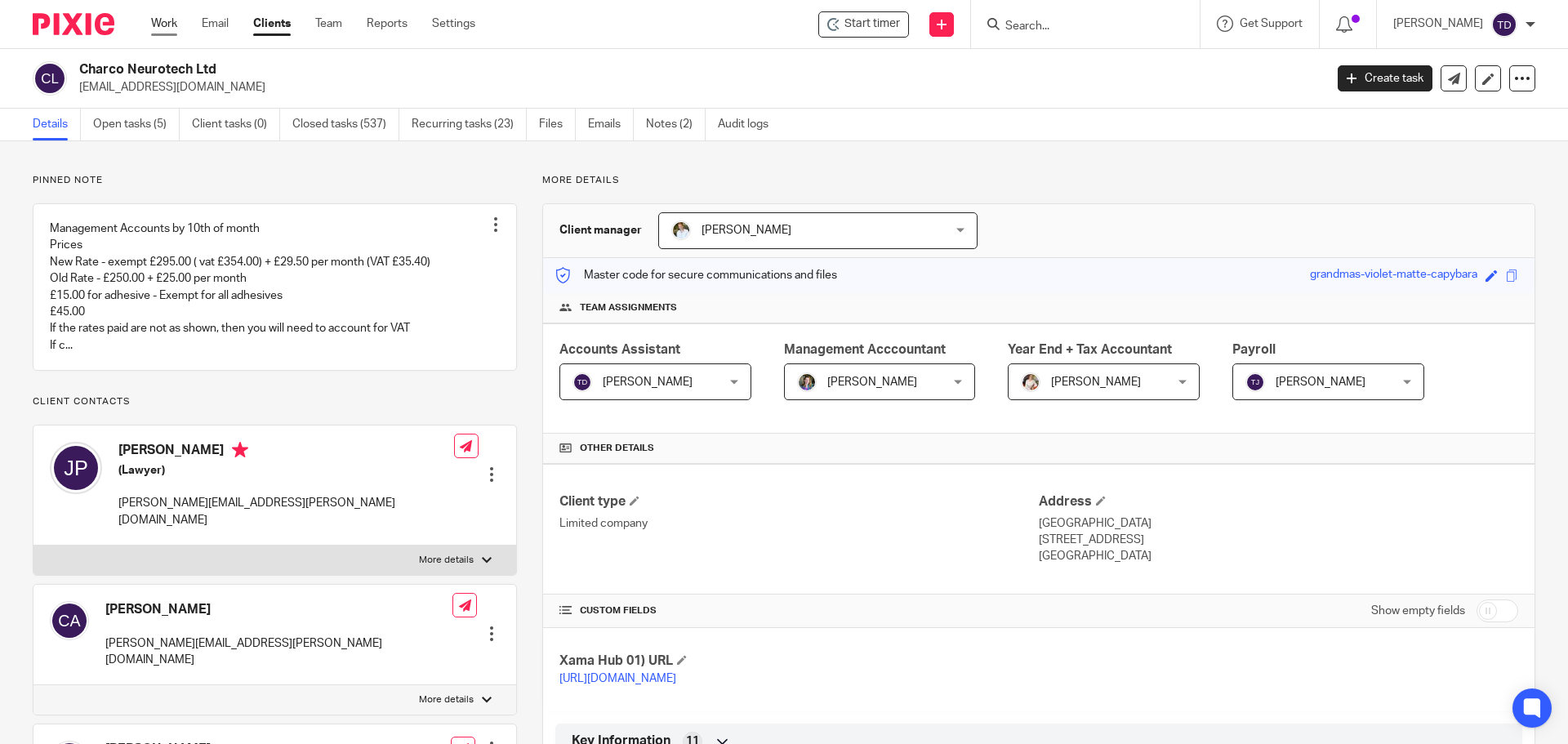
click at [165, 26] on link "Work" at bounding box center [164, 23] width 26 height 16
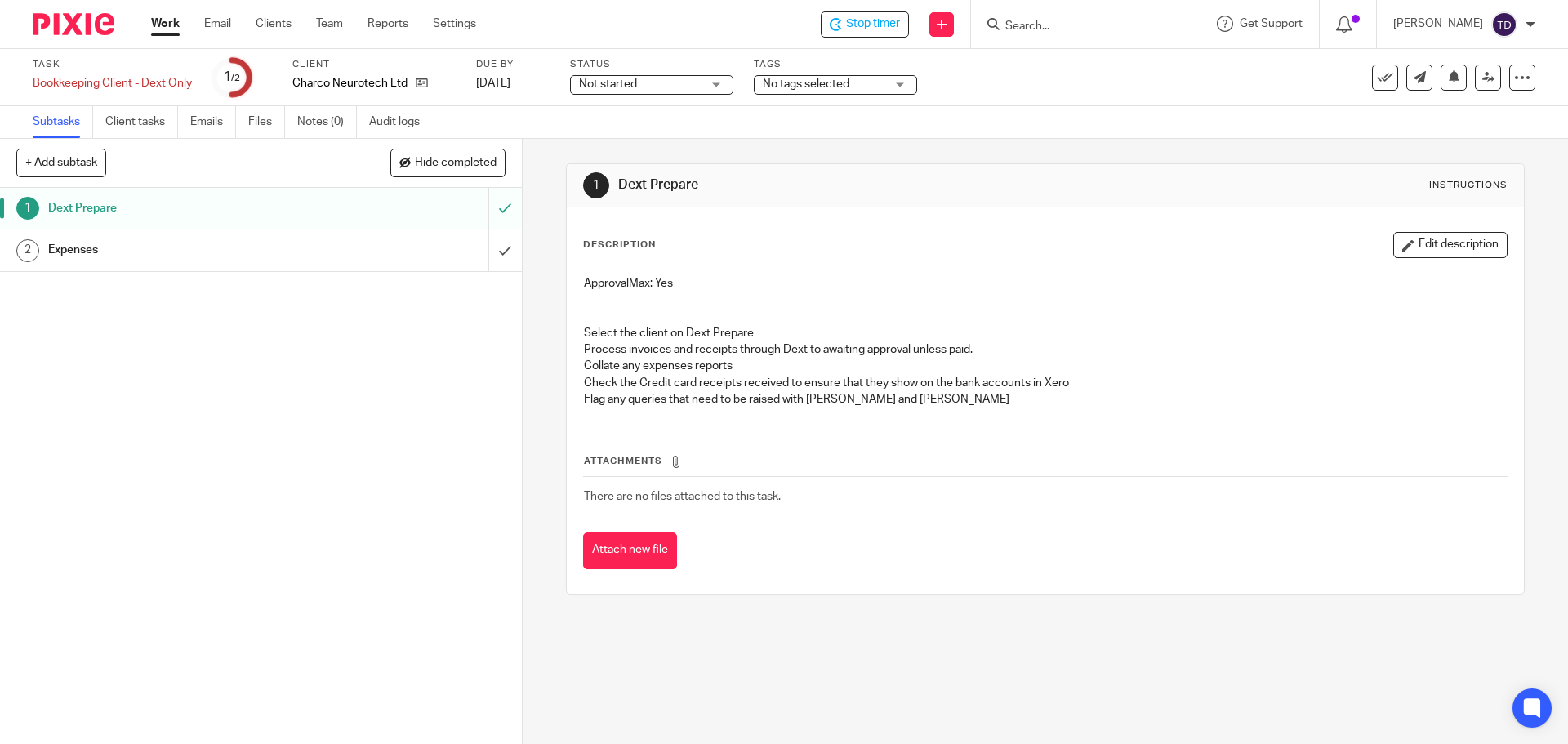
click at [418, 257] on div "Expenses" at bounding box center [260, 250] width 424 height 25
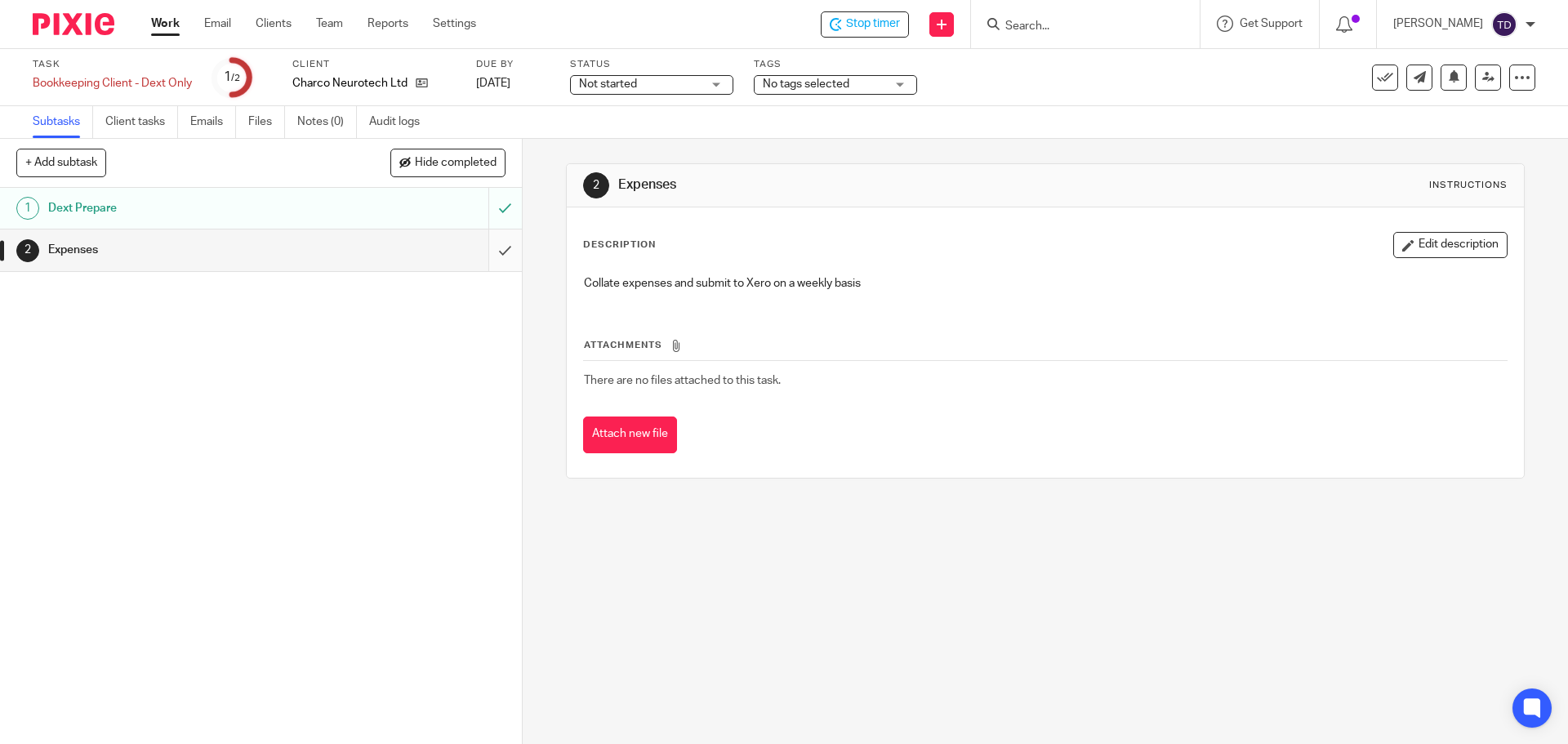
click at [482, 254] on input "submit" at bounding box center [261, 250] width 522 height 41
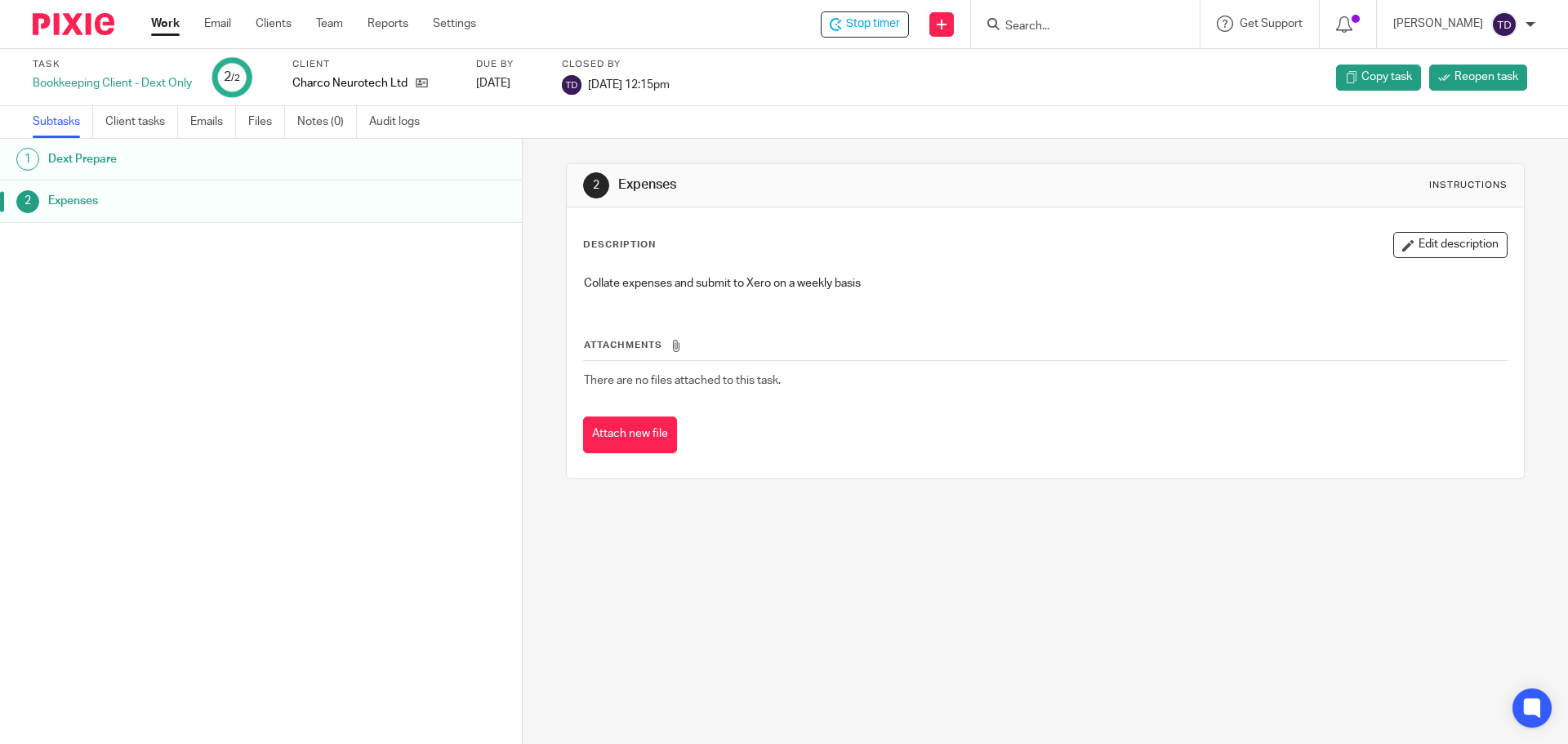
click at [157, 24] on link "Work" at bounding box center [165, 23] width 29 height 16
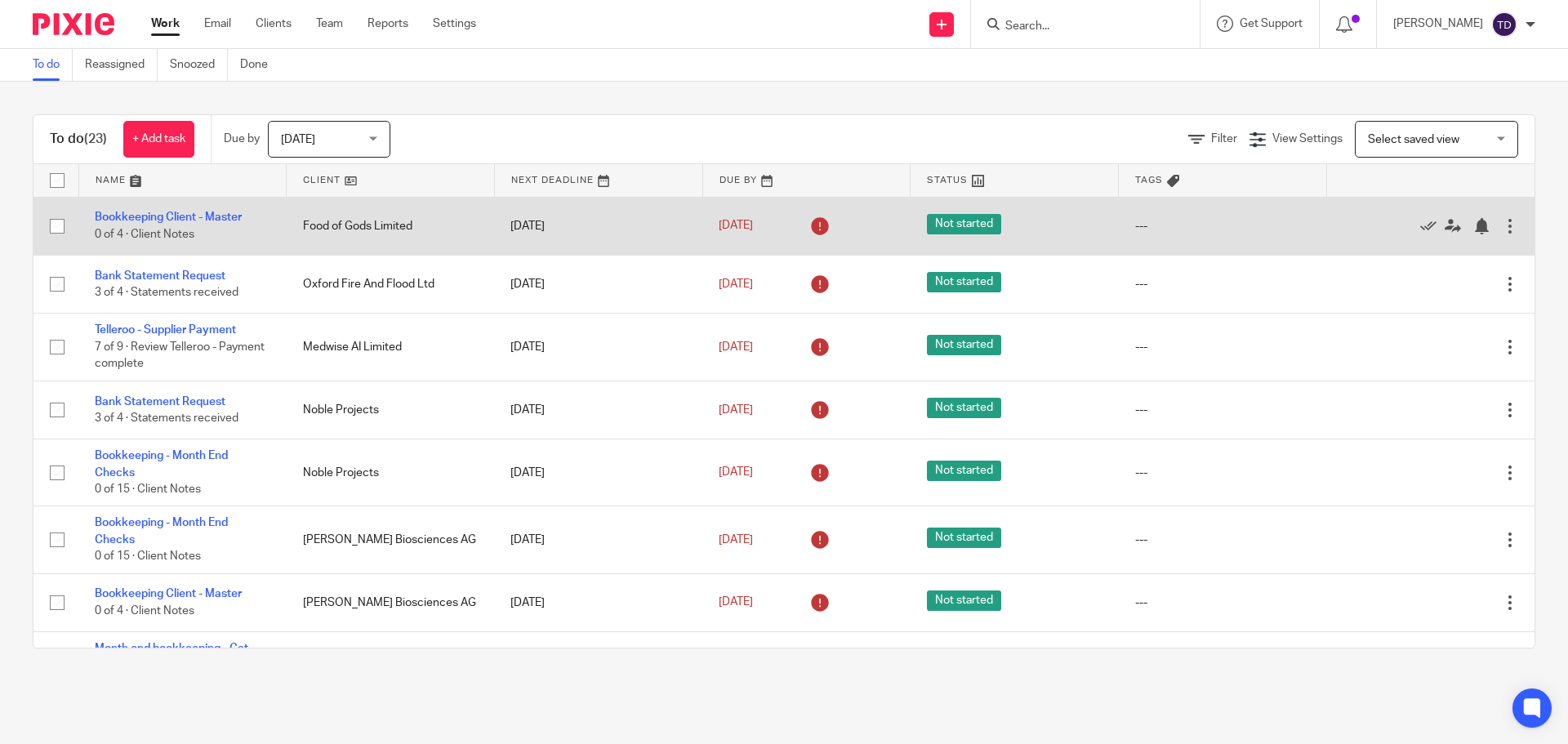
click at [1502, 228] on div at bounding box center [1510, 226] width 16 height 16
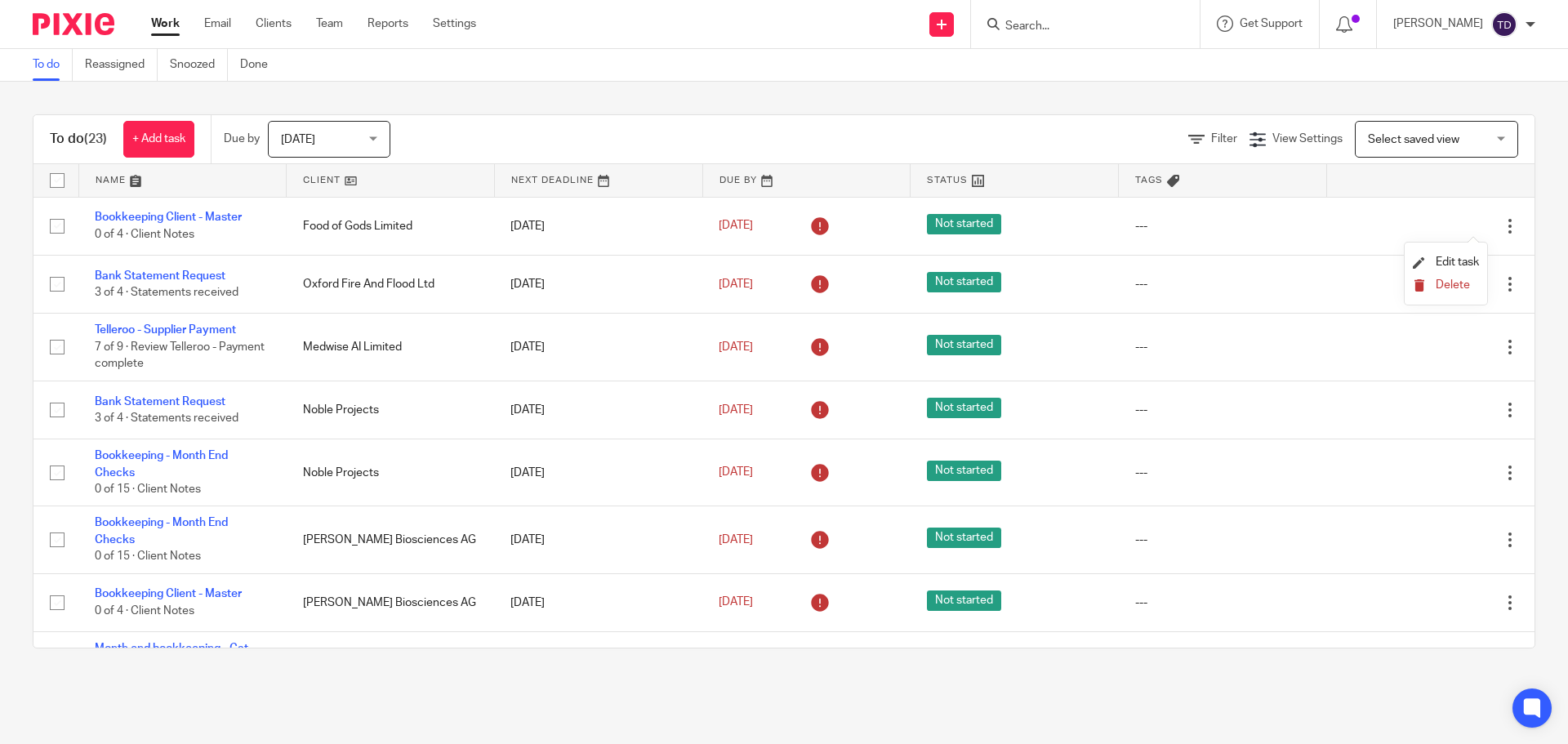
click at [1456, 286] on span "Delete" at bounding box center [1453, 285] width 34 height 11
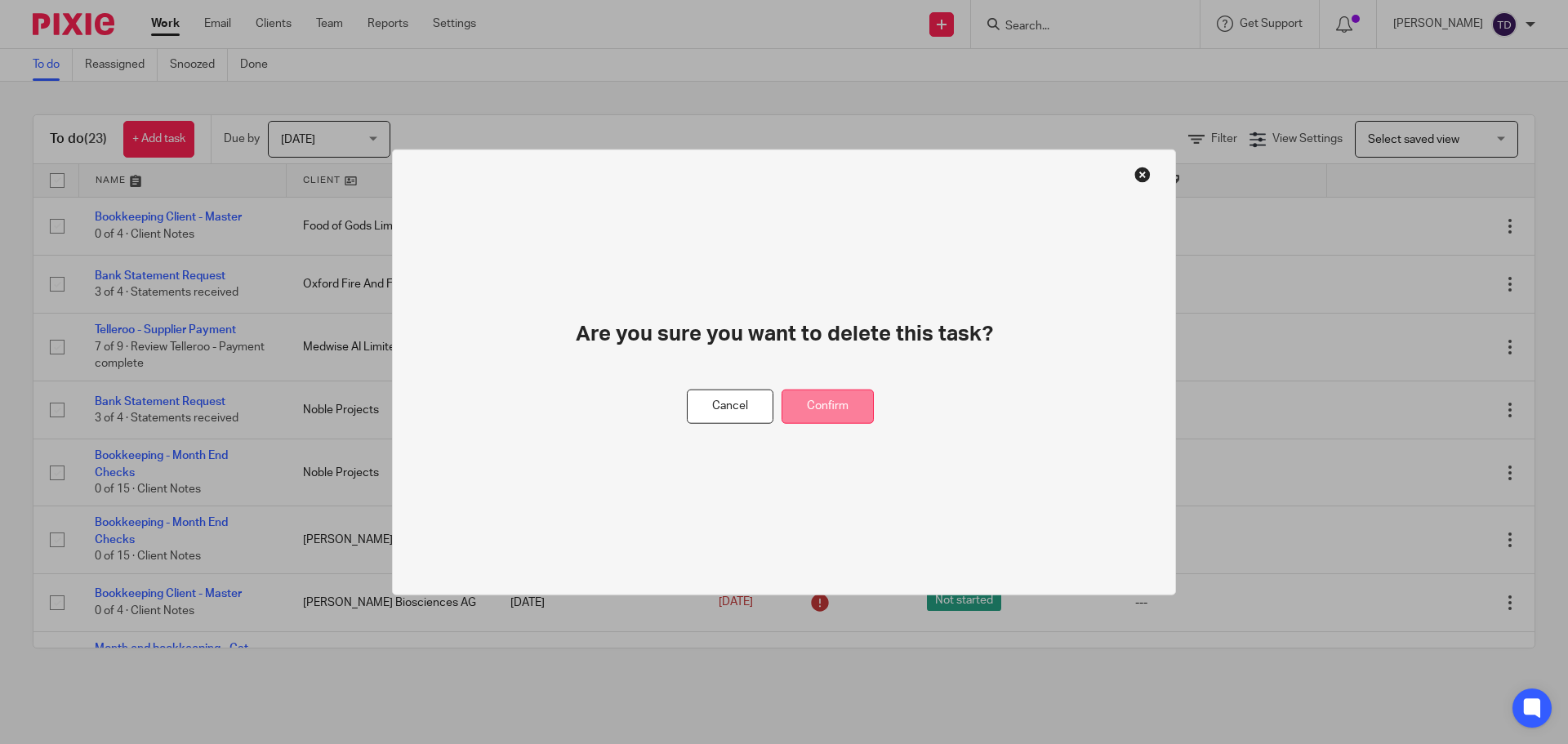
click at [818, 404] on button "Confirm" at bounding box center [828, 406] width 92 height 35
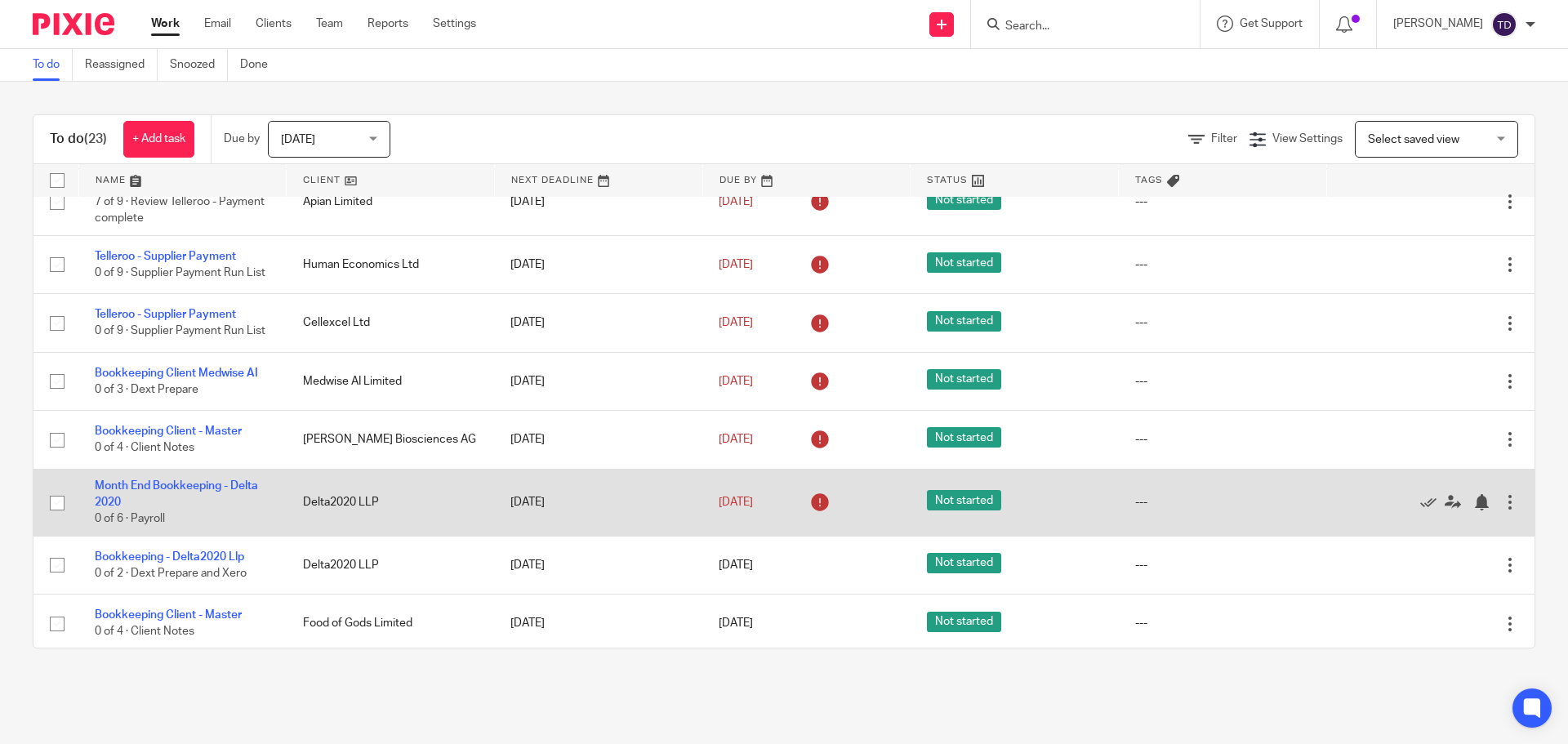
scroll to position [955, 0]
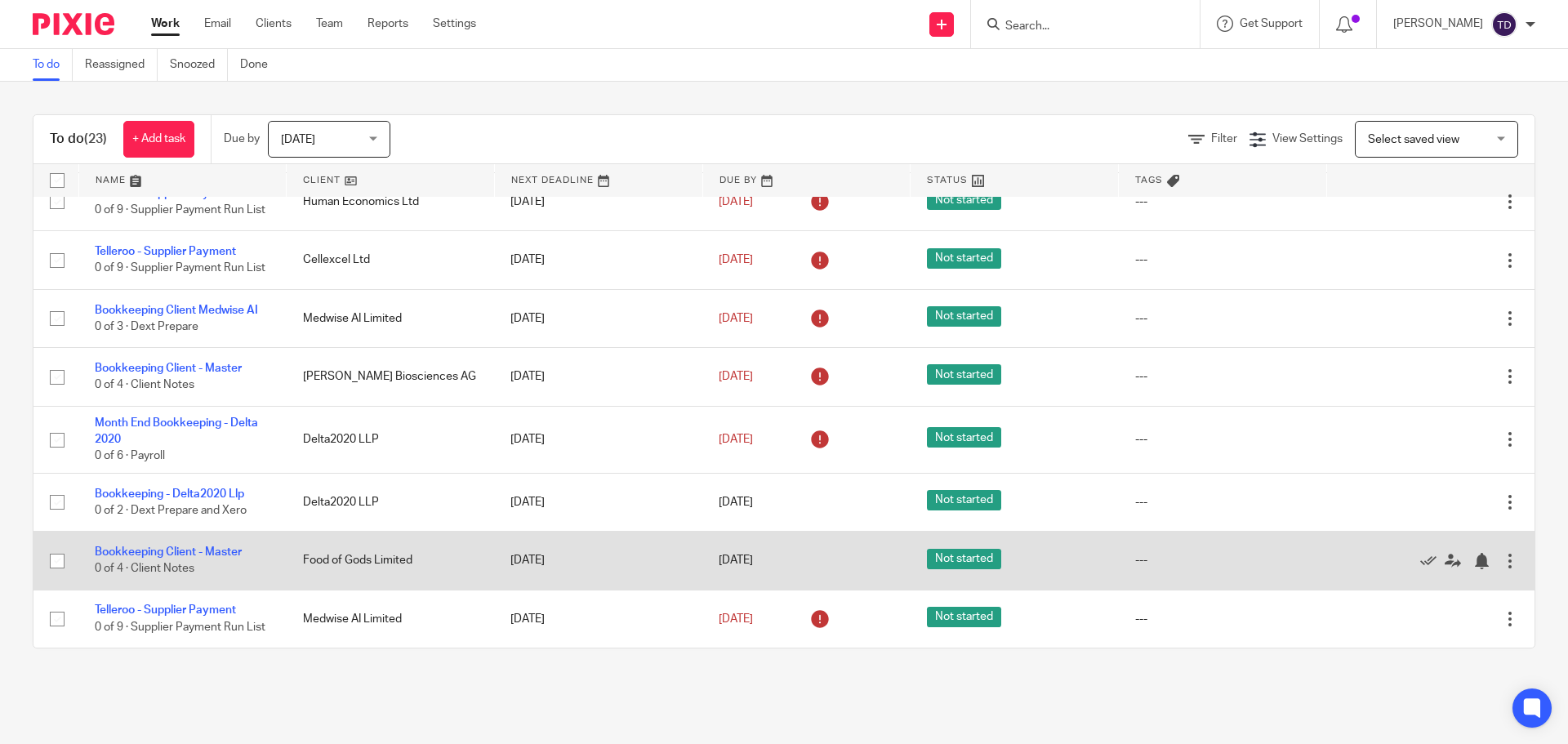
click at [1502, 554] on div at bounding box center [1510, 561] width 16 height 16
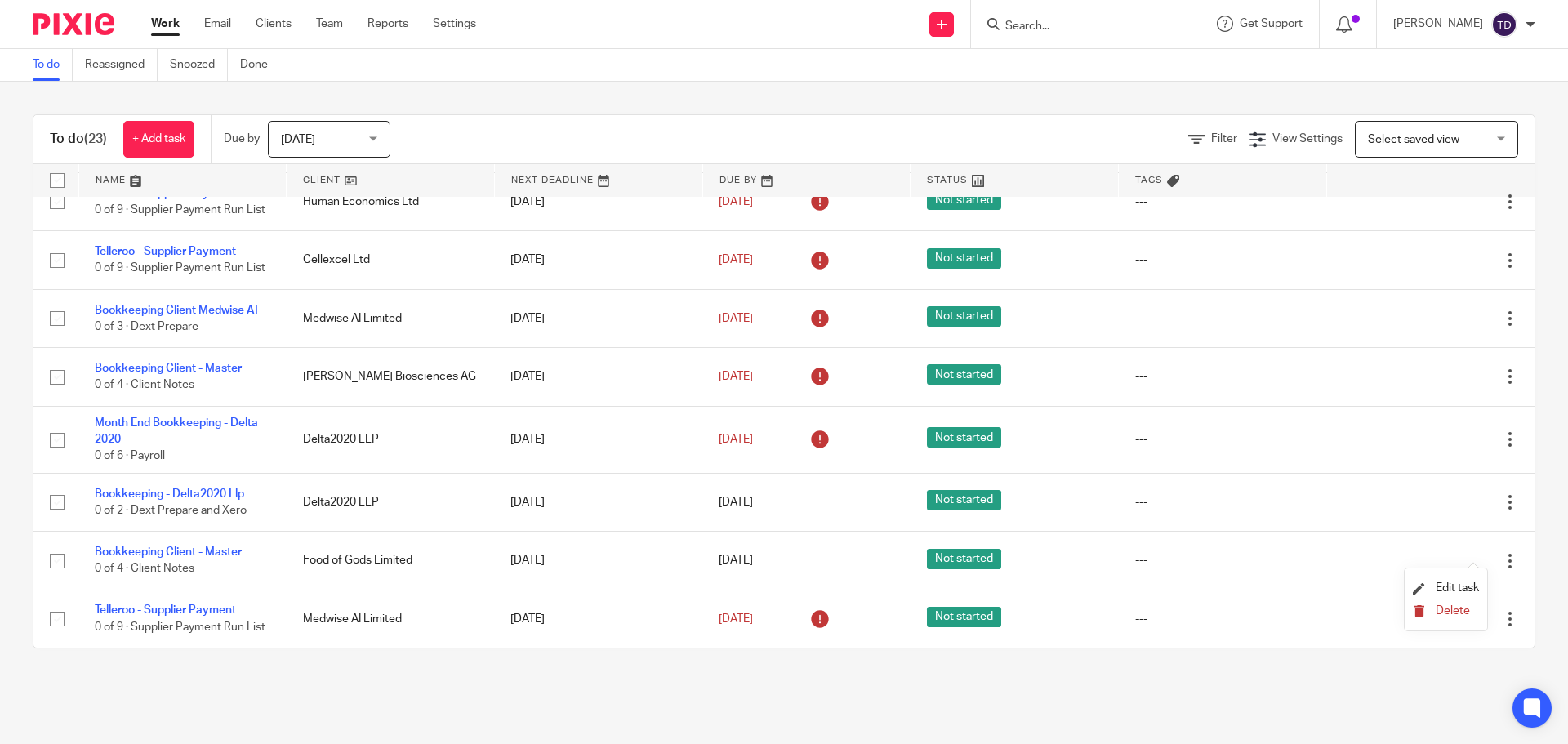
click at [1450, 613] on span "Delete" at bounding box center [1453, 610] width 34 height 11
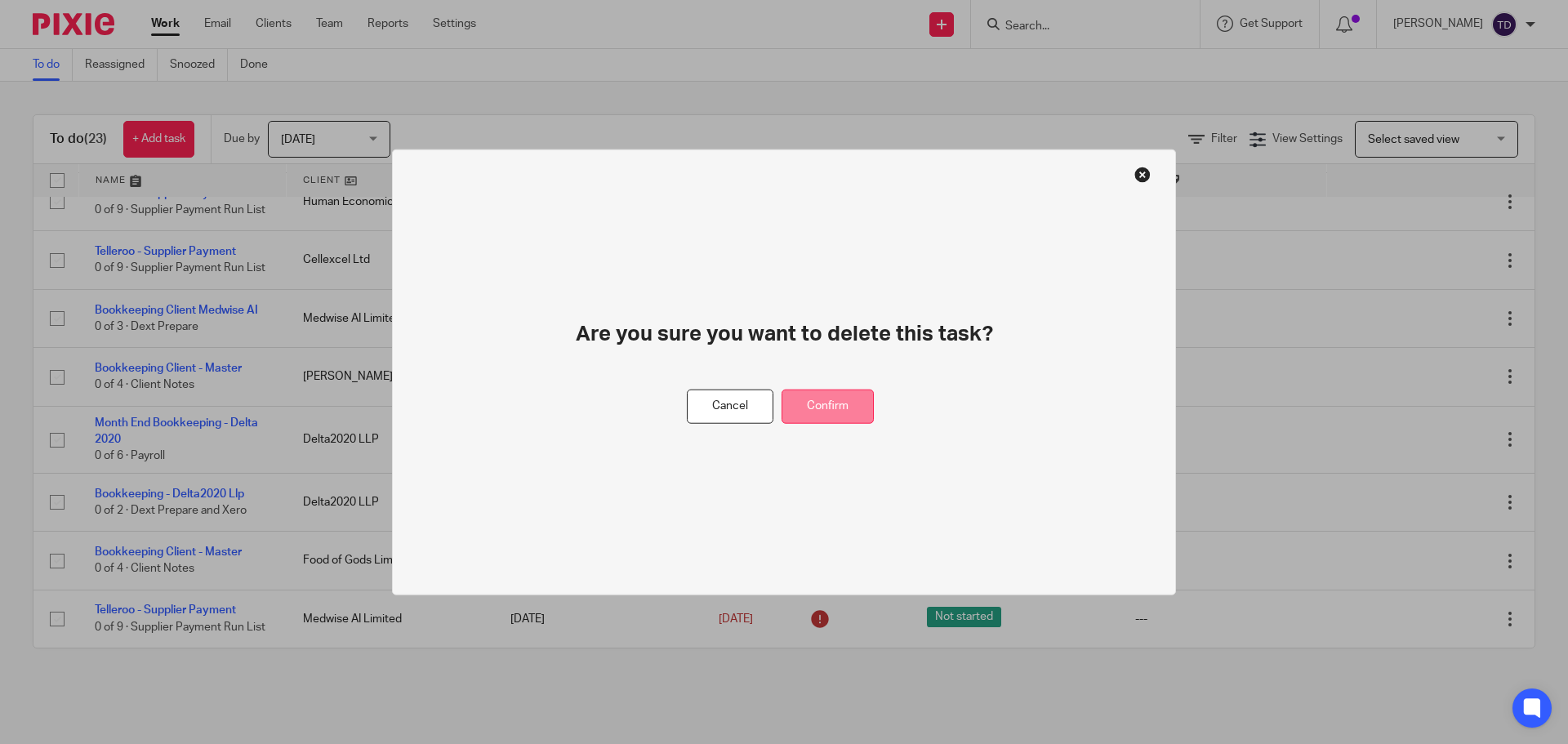
click at [825, 406] on button "Confirm" at bounding box center [828, 406] width 92 height 35
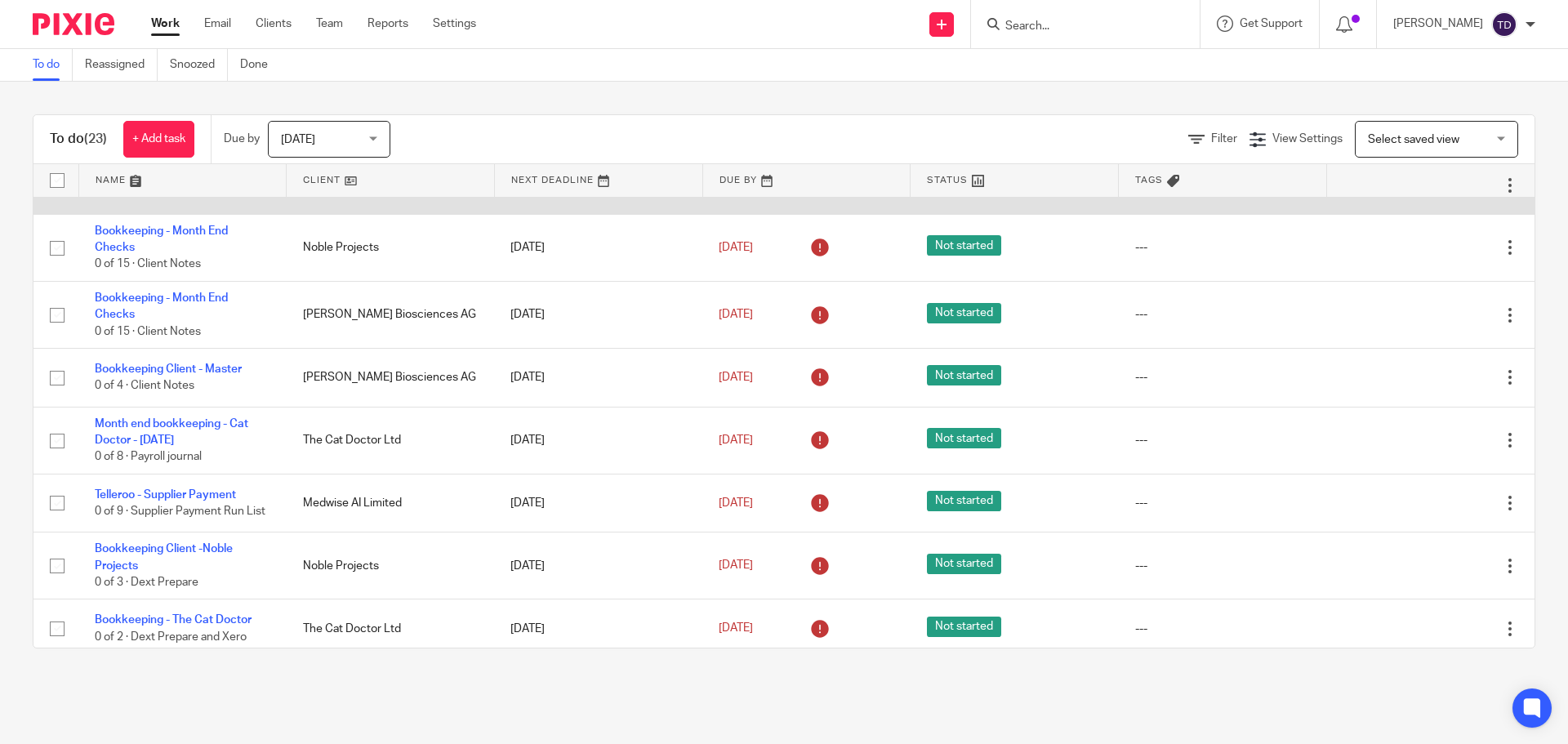
scroll to position [0, 0]
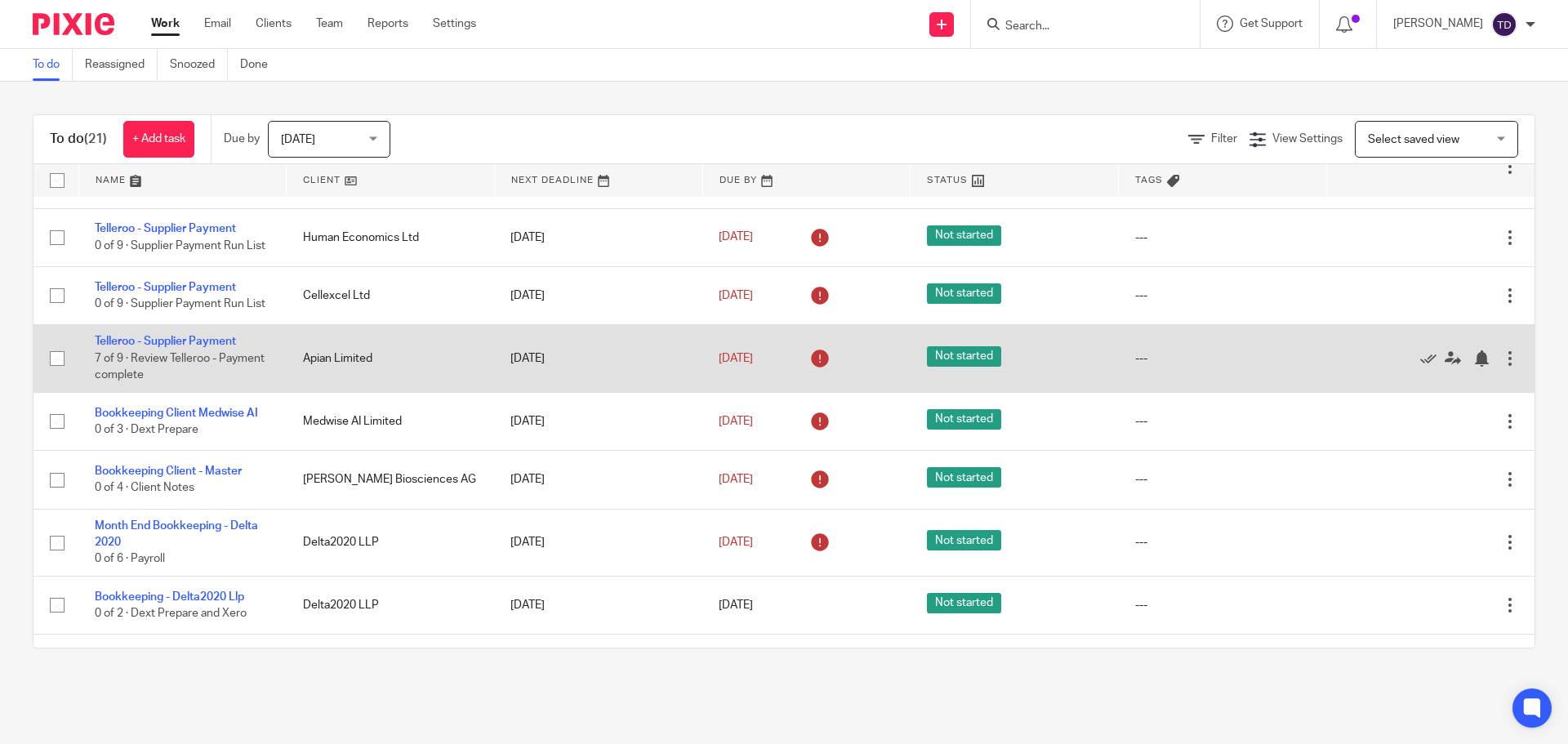
scroll to position [897, 0]
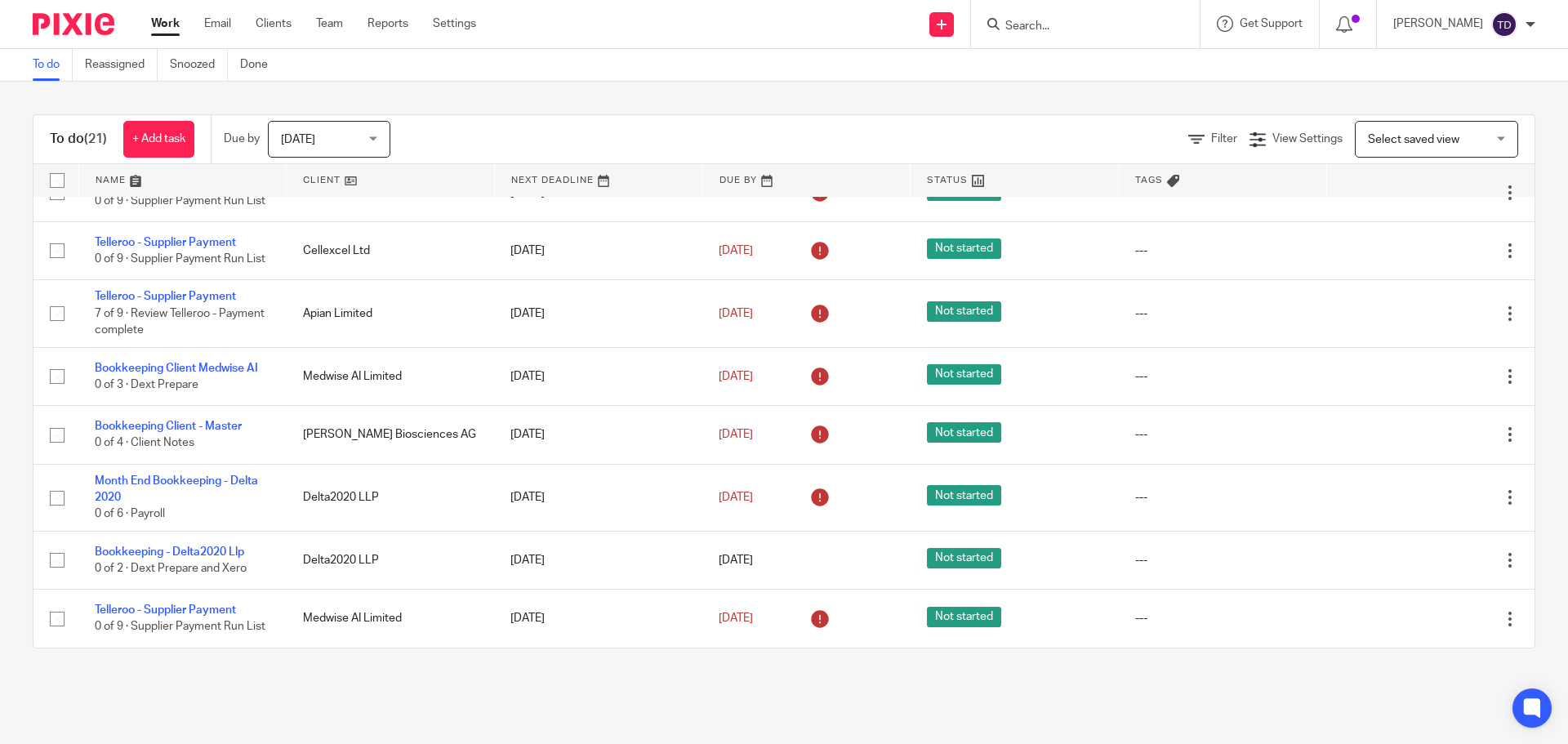
click at [767, 111] on div "To do (21) + Add task Due by Today Today Today Tomorrow This week Next week Thi…" at bounding box center [784, 381] width 1568 height 599
click at [1099, 29] on input "Search" at bounding box center [1077, 26] width 147 height 14
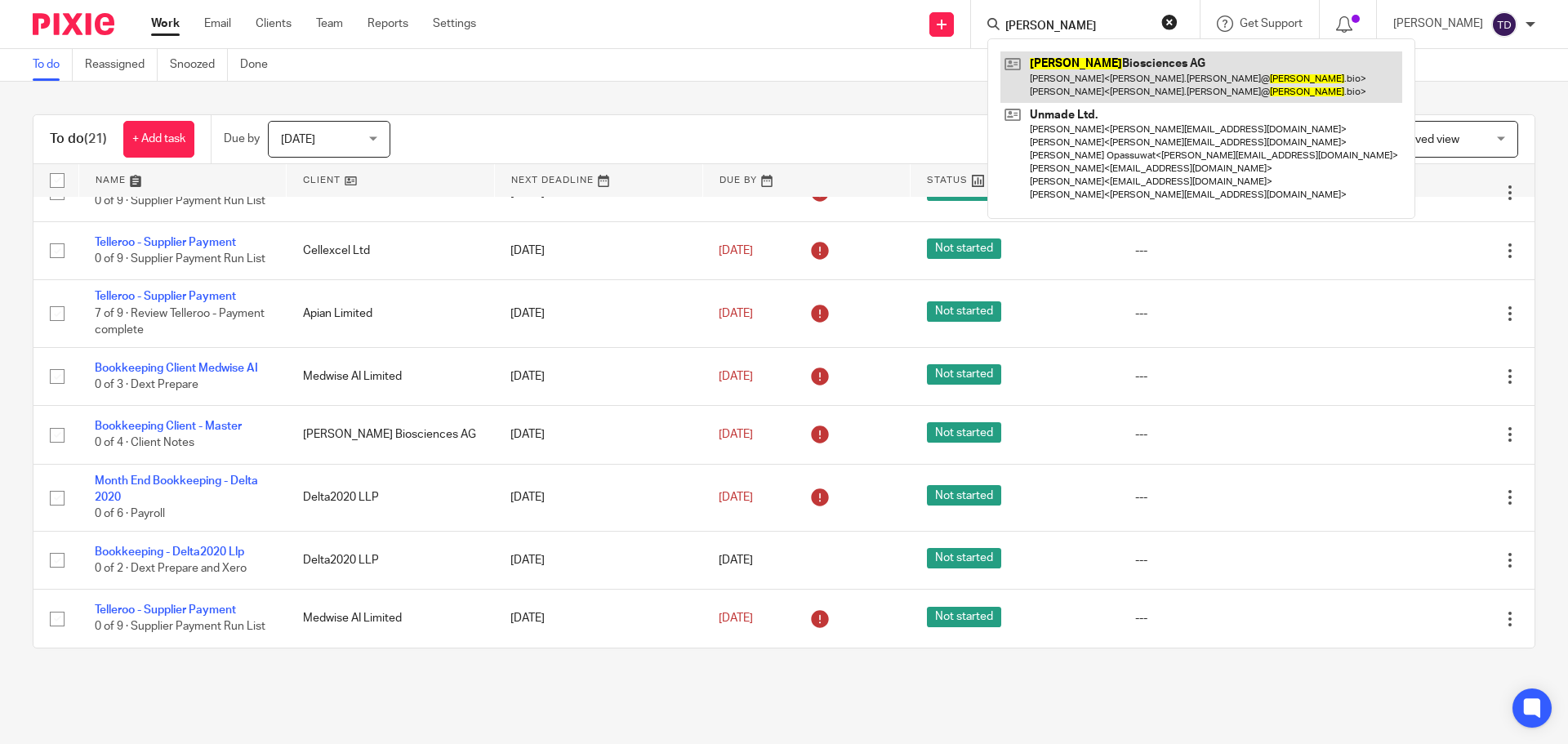
type input "Myria"
click at [1131, 75] on link at bounding box center [1201, 76] width 402 height 50
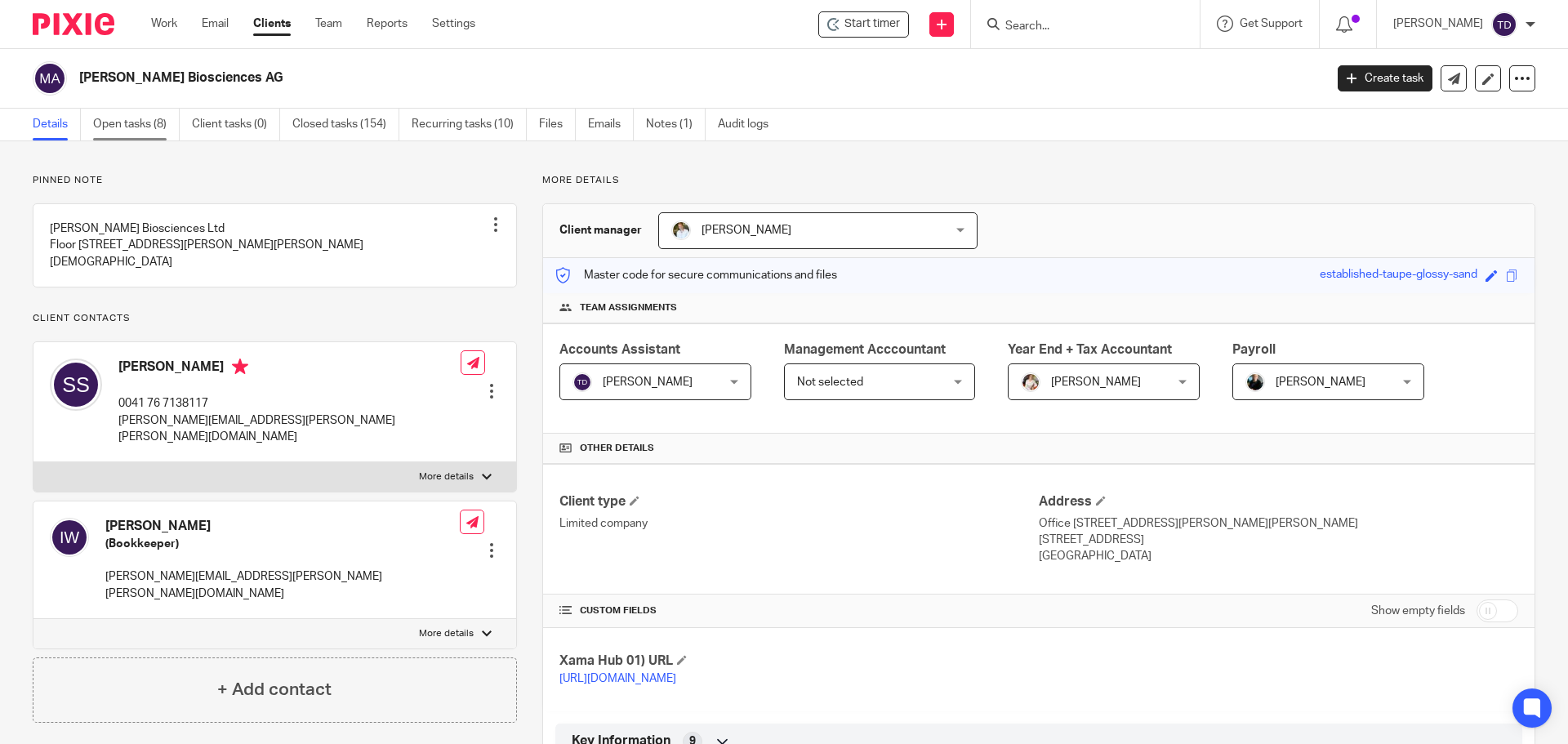
click at [115, 127] on link "Open tasks (8)" at bounding box center [136, 124] width 87 height 32
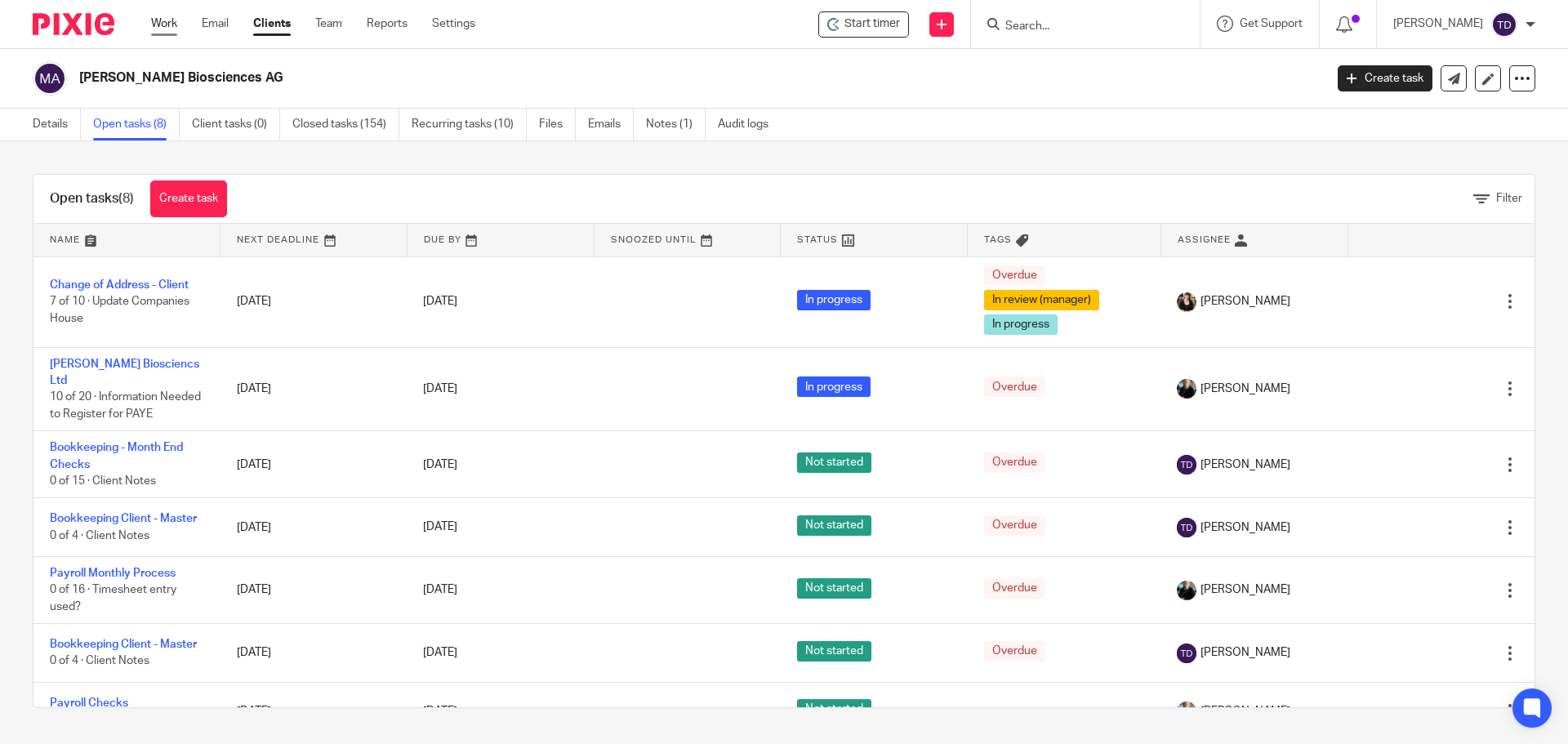
click at [163, 24] on link "Work" at bounding box center [164, 23] width 26 height 16
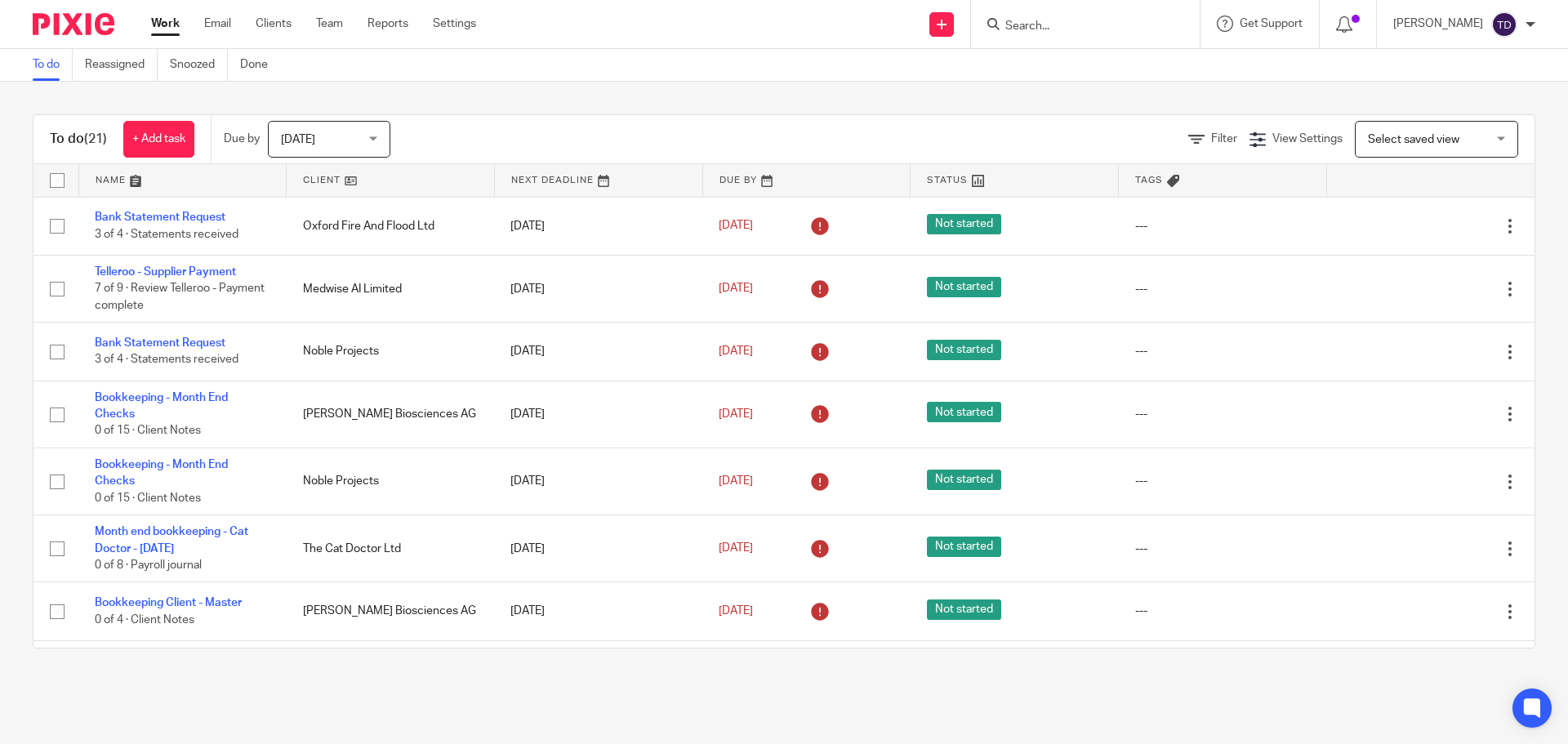
click at [702, 105] on div "To do (21) + Add task Due by [DATE] [DATE] [DATE] [DATE] This week Next week Th…" at bounding box center [784, 381] width 1568 height 599
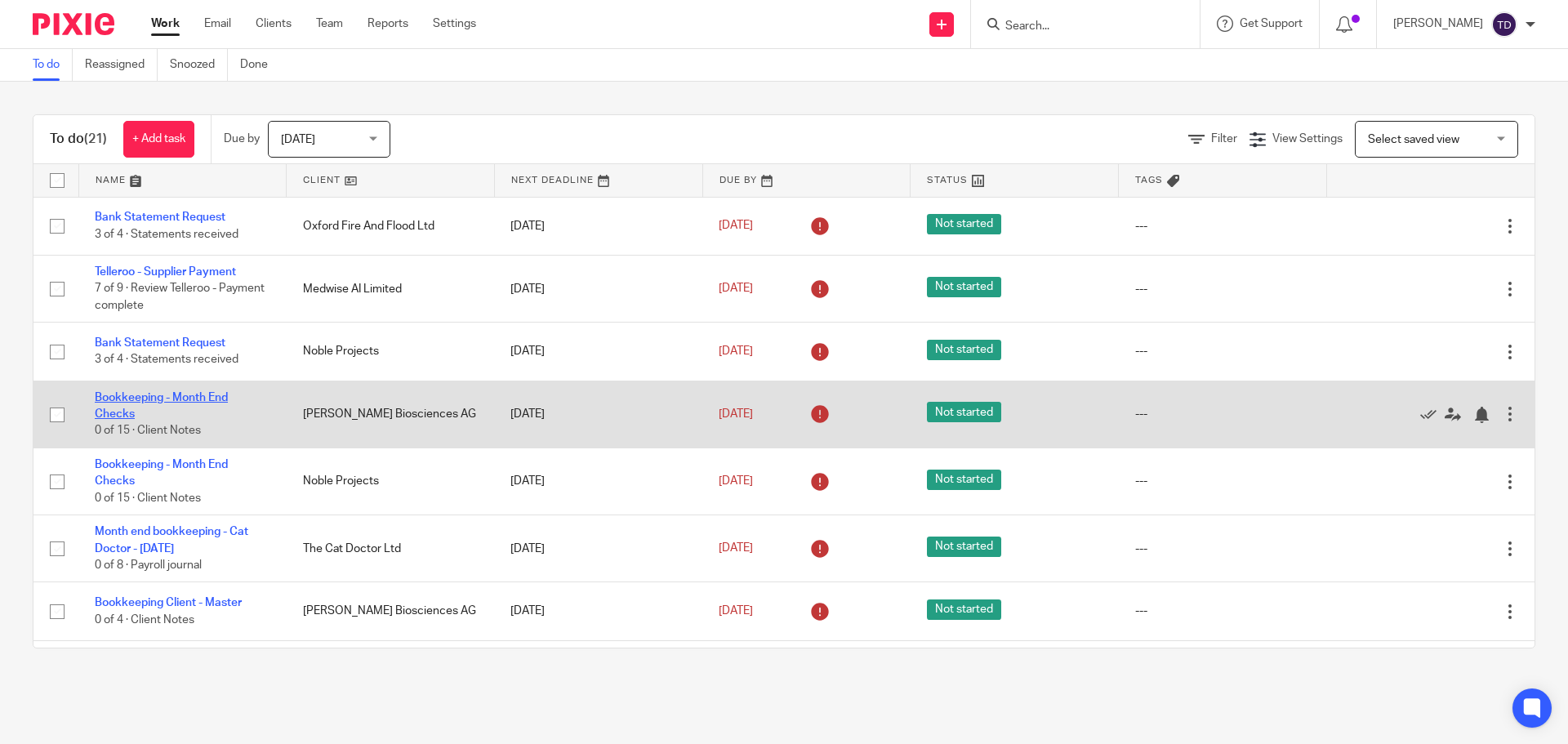
click at [176, 395] on link "Bookkeeping - Month End Checks" at bounding box center [161, 406] width 133 height 28
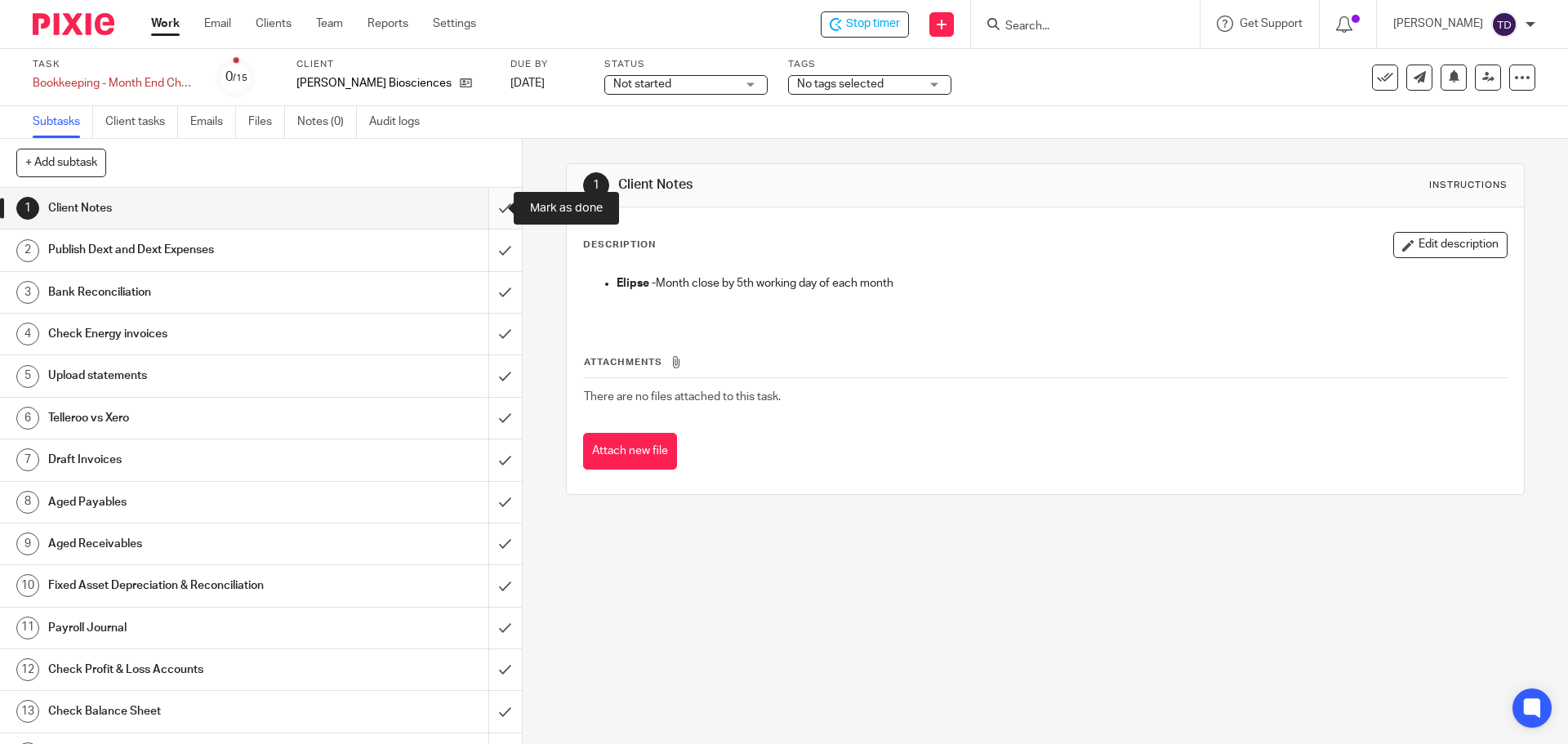
click at [477, 207] on input "submit" at bounding box center [261, 208] width 522 height 41
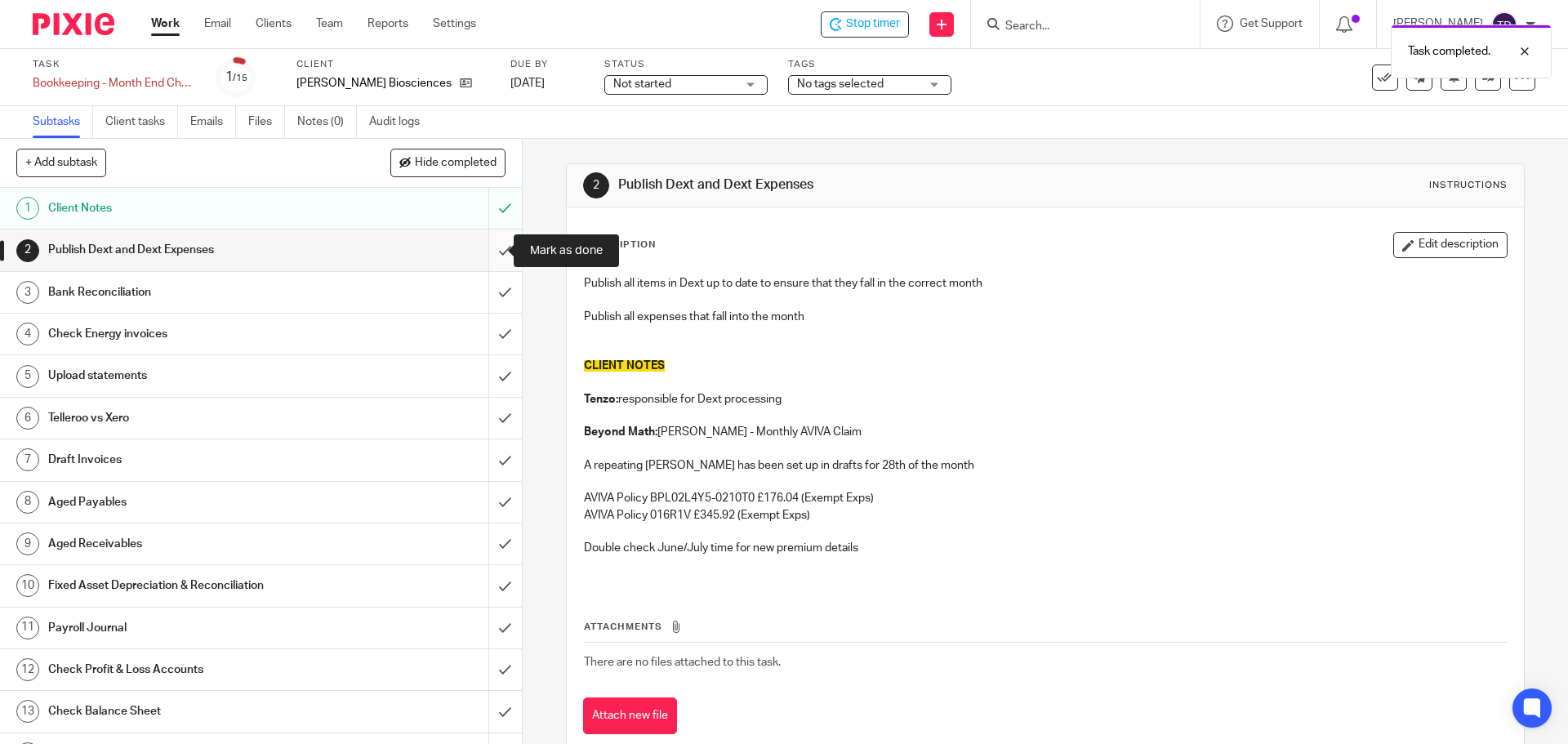
click at [496, 241] on input "submit" at bounding box center [261, 250] width 522 height 41
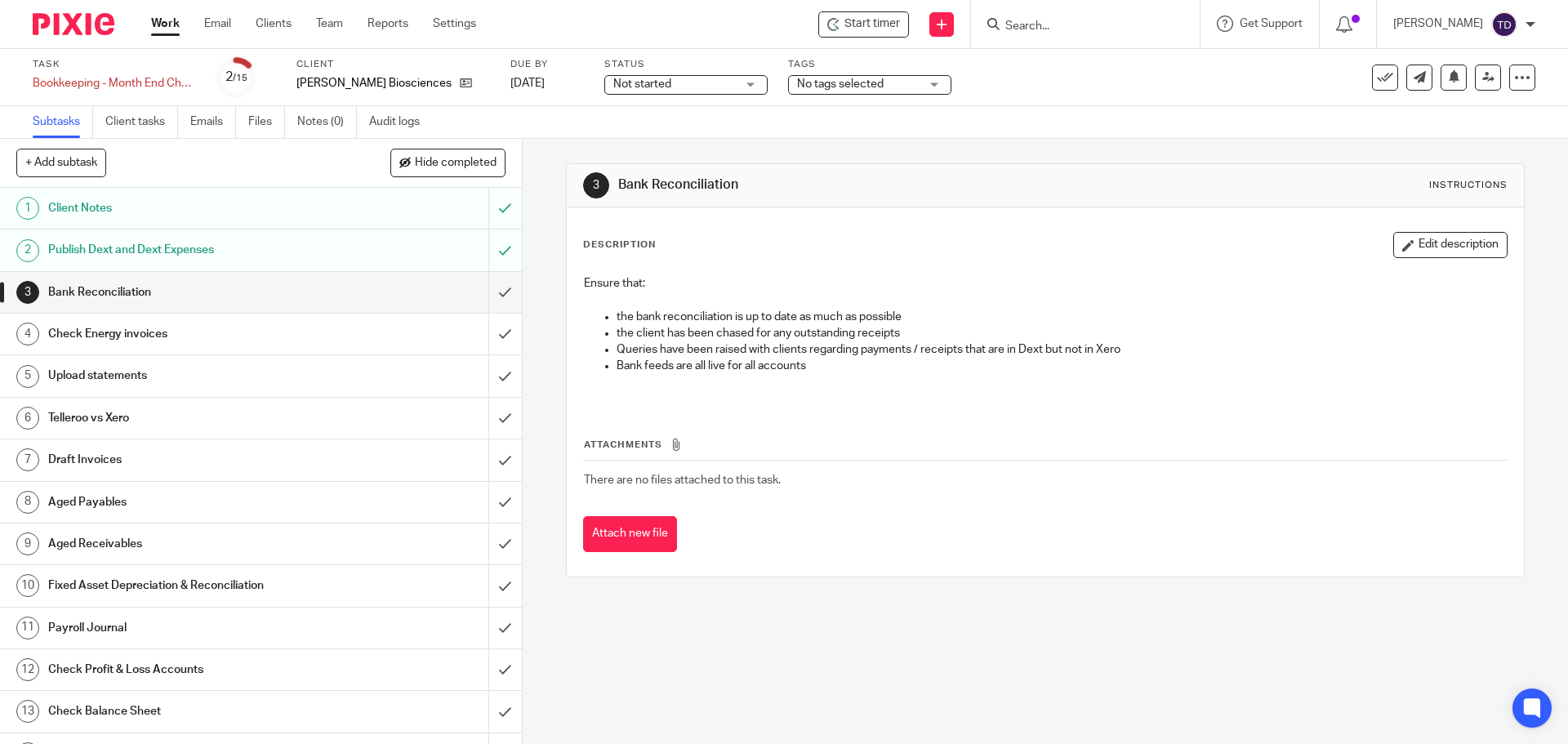
click at [529, 320] on div "3 Bank Reconciliation Instructions Description Edit description Ensure that: th…" at bounding box center [1045, 441] width 1045 height 605
click at [495, 291] on input "submit" at bounding box center [261, 292] width 522 height 41
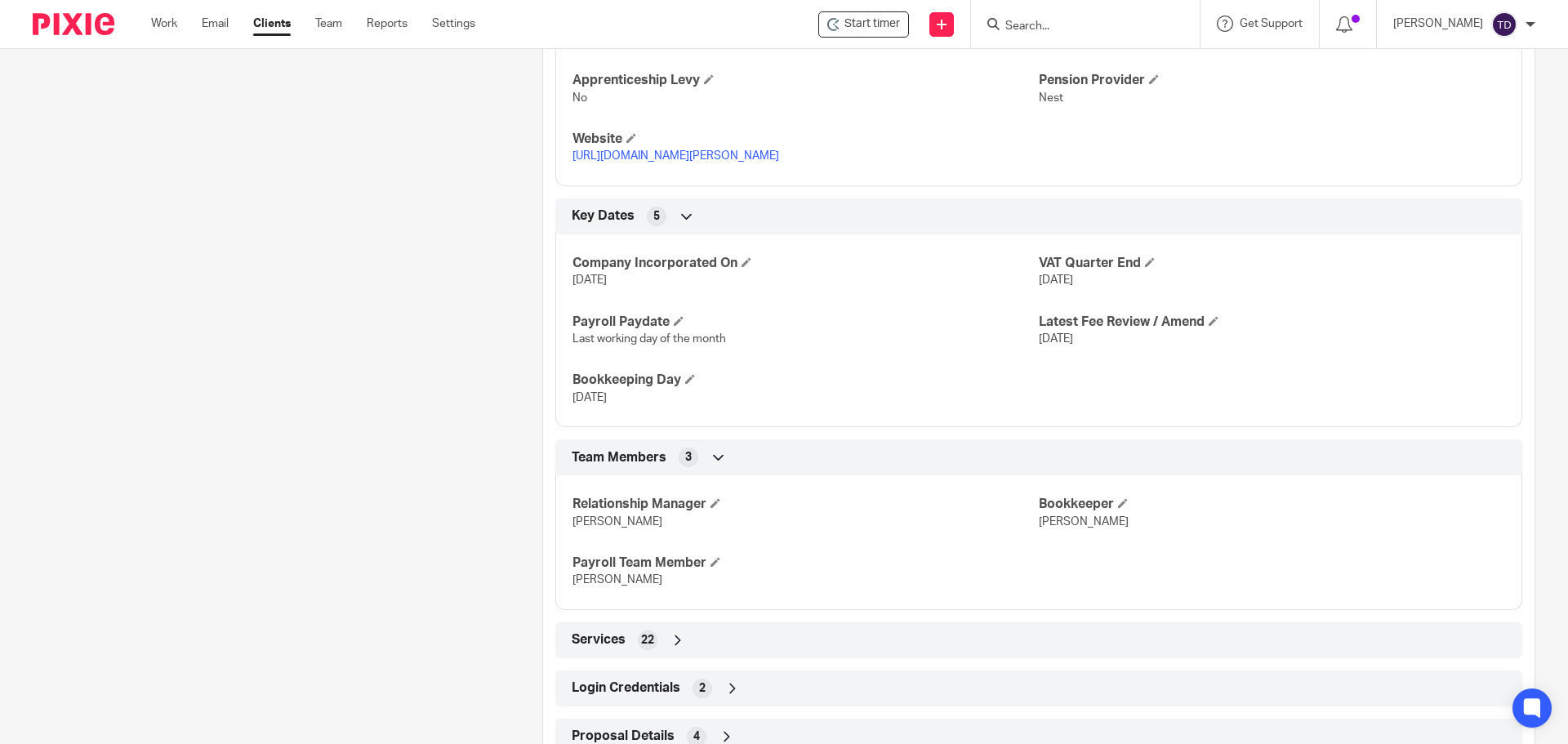
scroll to position [956, 0]
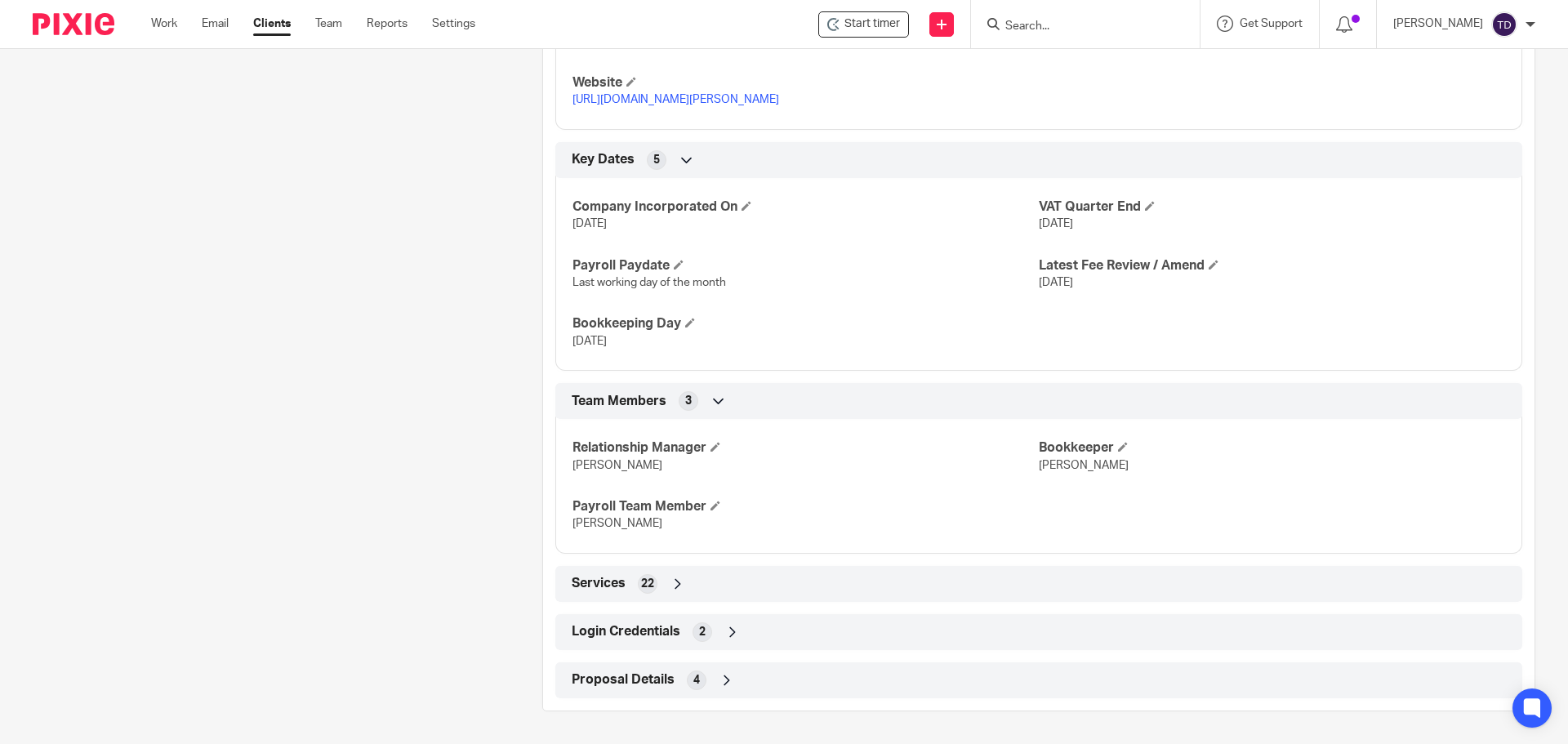
click at [717, 624] on div "Login Credentials 2" at bounding box center [1039, 632] width 943 height 28
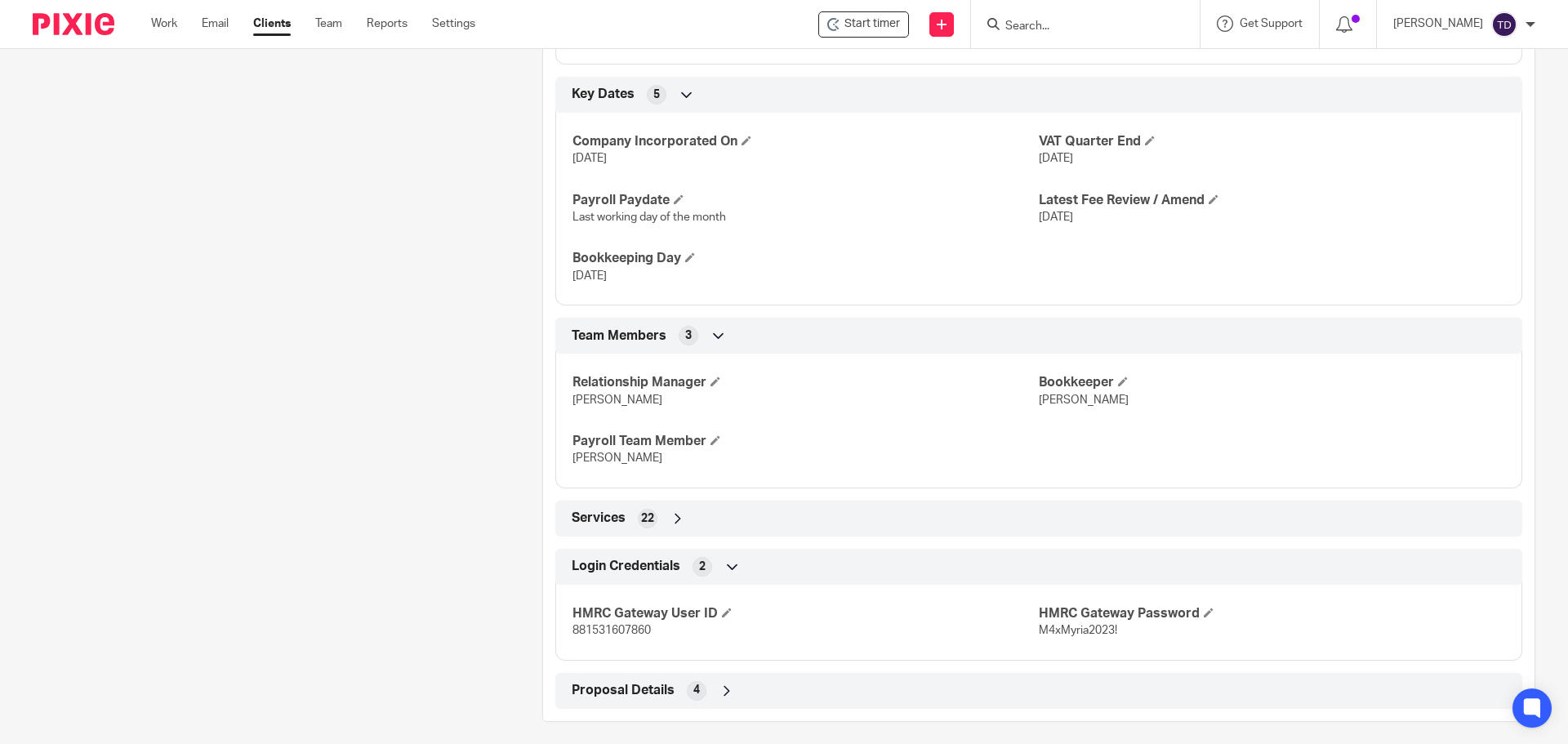
scroll to position [1032, 0]
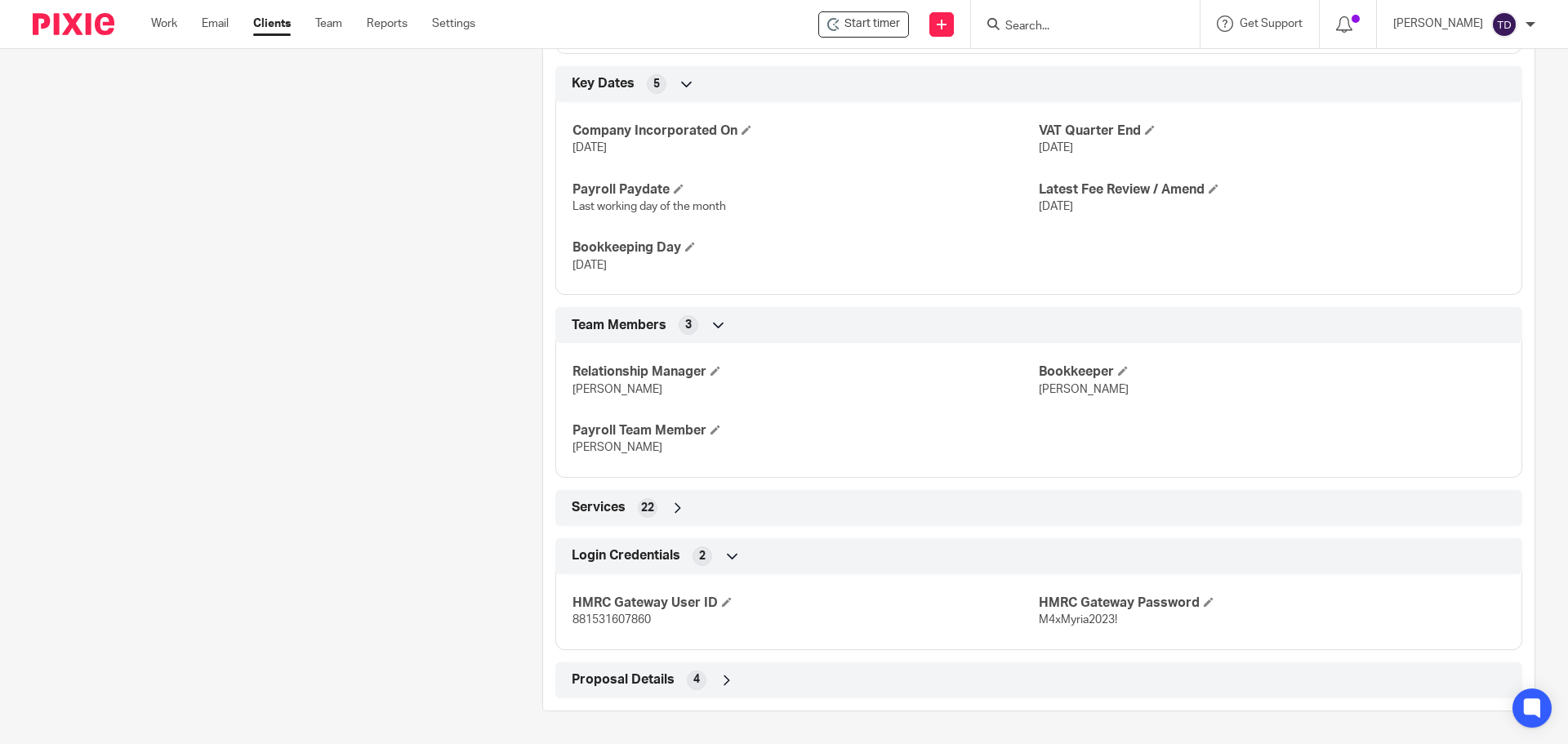
click at [693, 686] on span "4" at bounding box center [697, 678] width 7 height 16
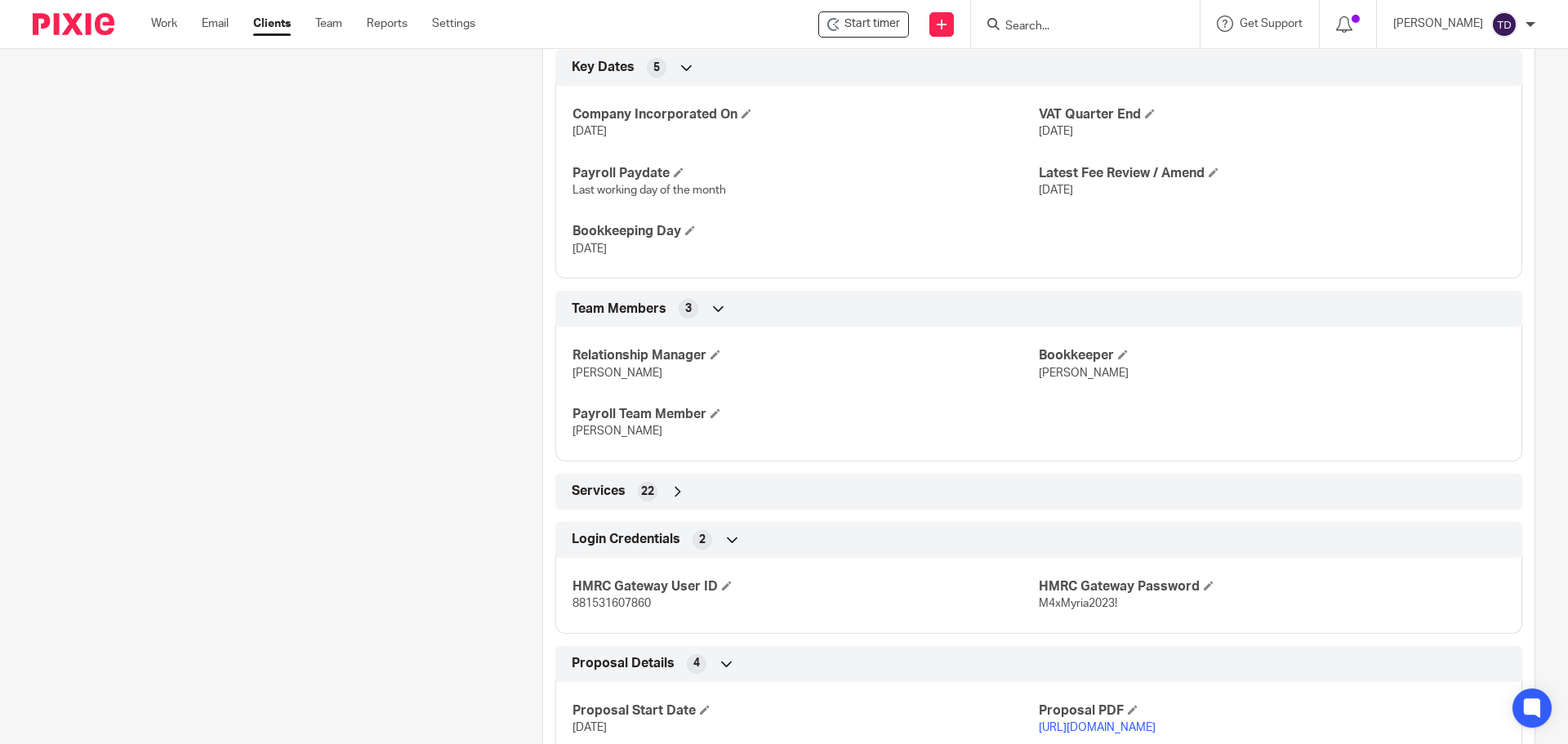
click at [654, 505] on div "Services 22" at bounding box center [1039, 491] width 943 height 28
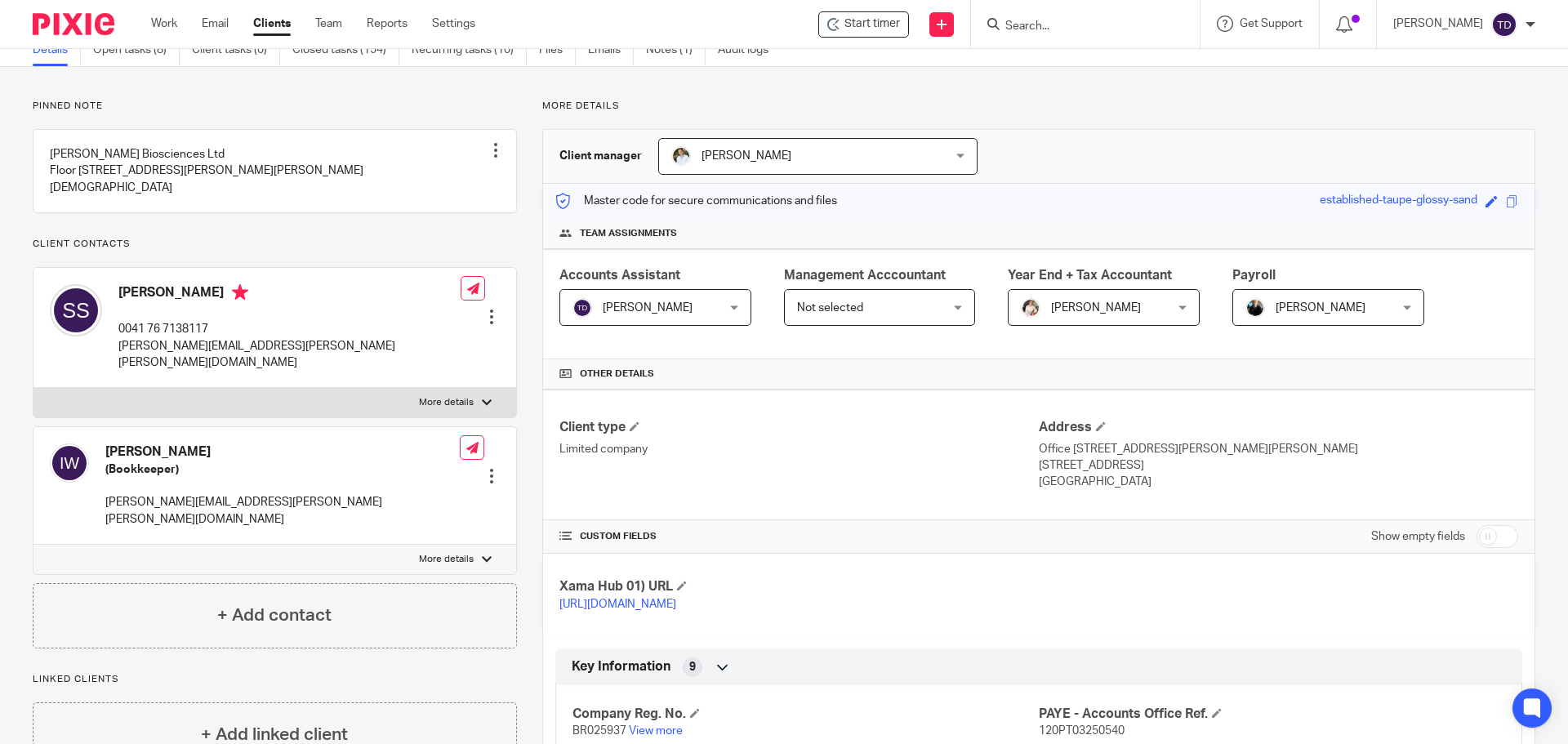
scroll to position [0, 0]
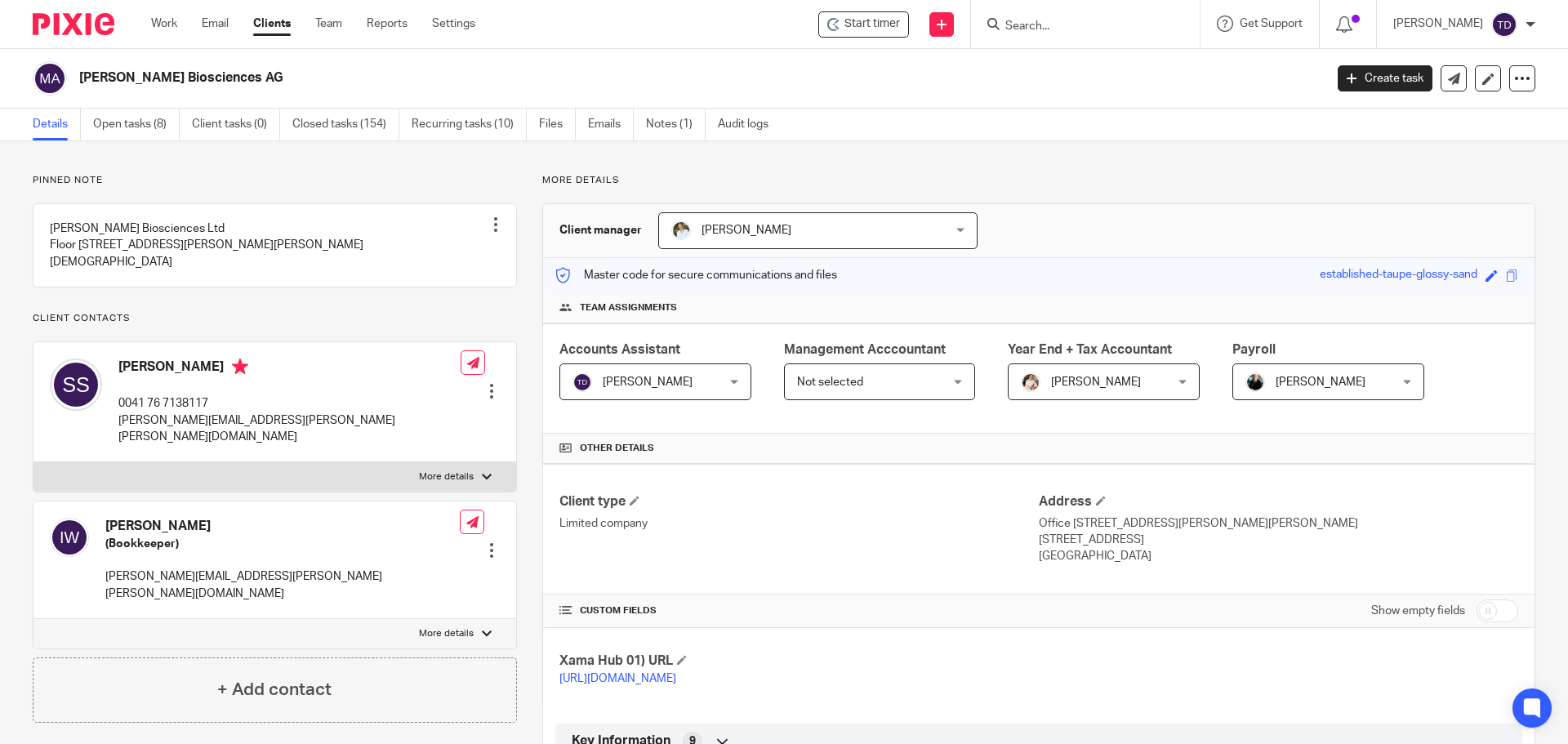
click at [1079, 21] on input "Search" at bounding box center [1077, 26] width 147 height 14
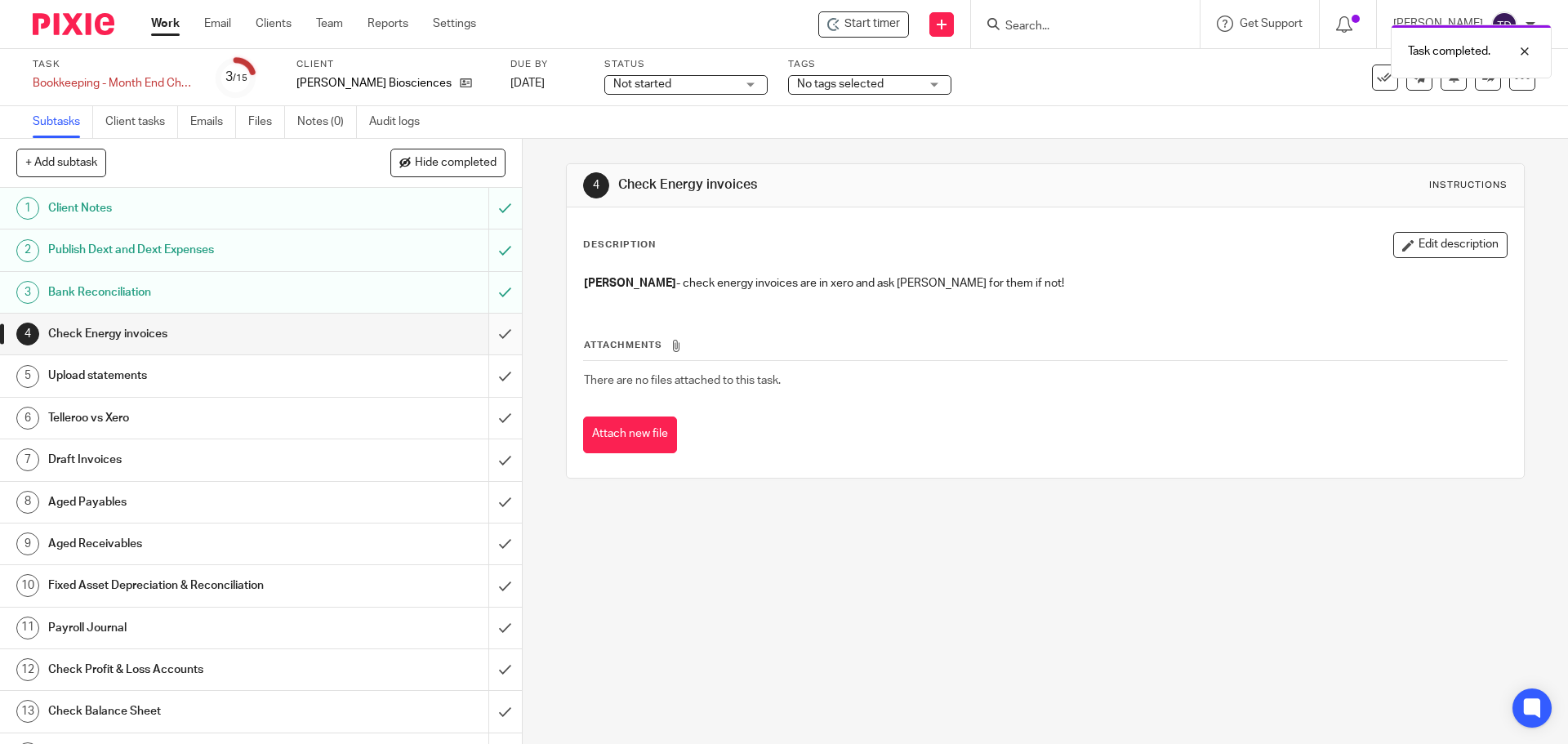
click at [485, 333] on input "submit" at bounding box center [261, 334] width 522 height 41
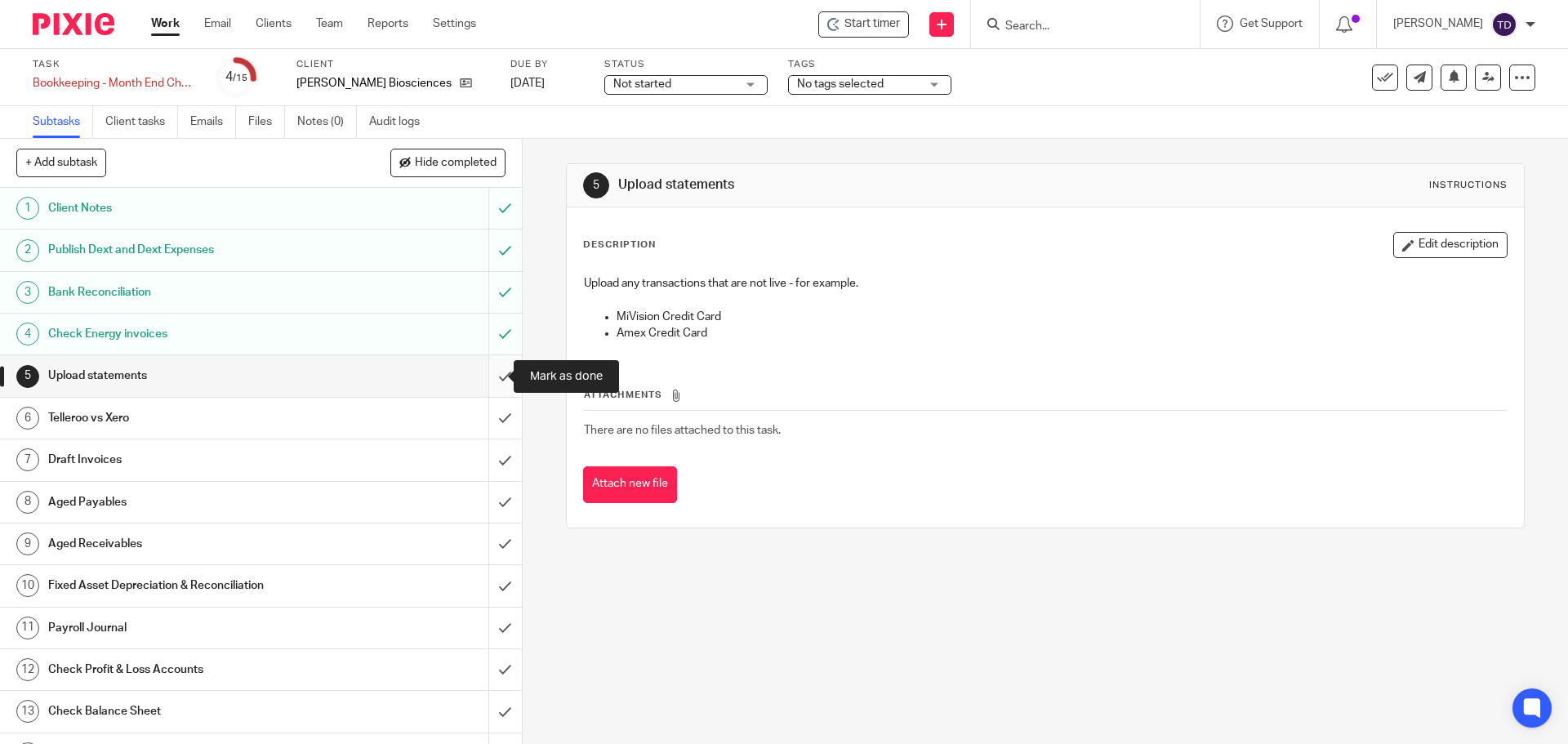
click at [496, 372] on input "submit" at bounding box center [261, 376] width 522 height 41
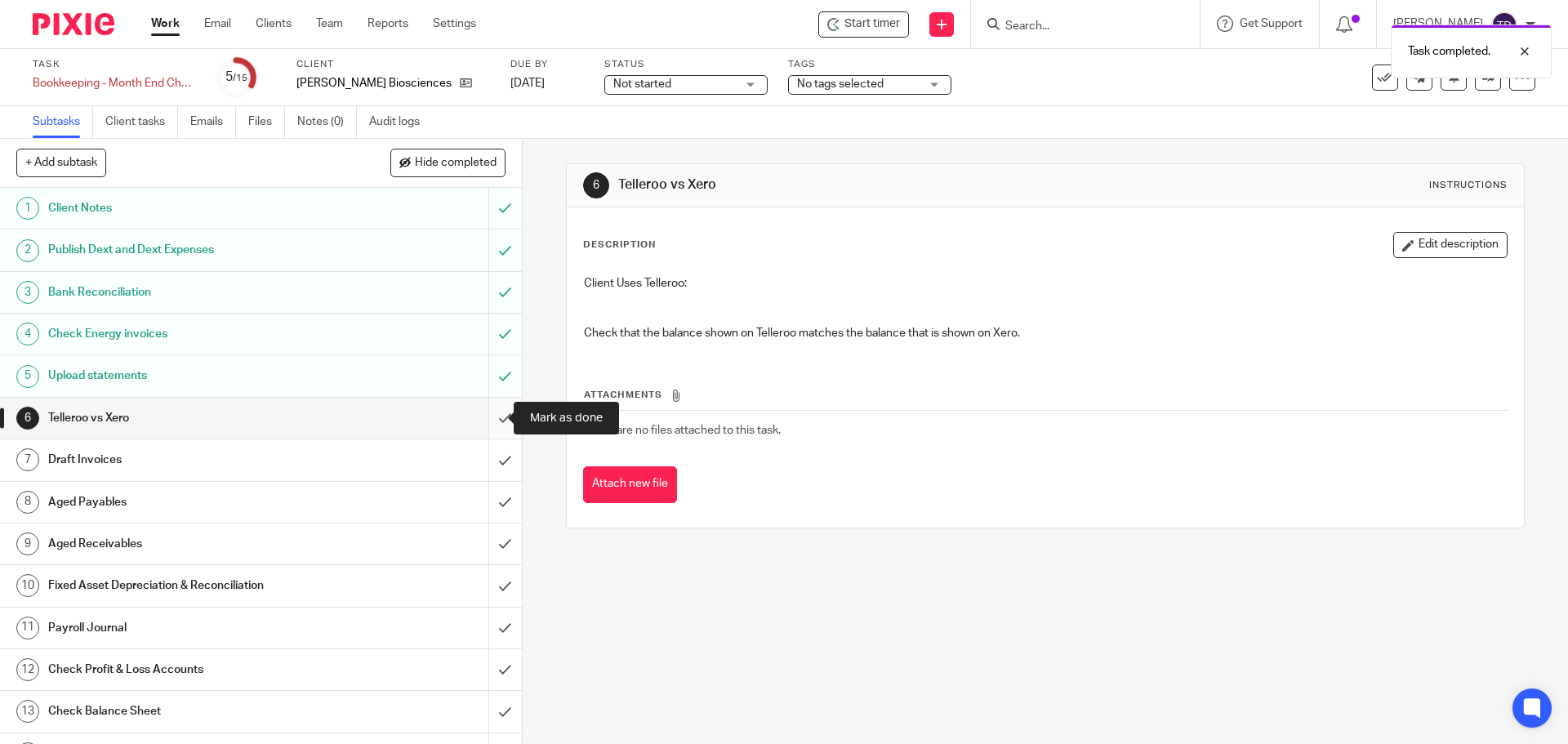
click at [493, 418] on input "submit" at bounding box center [261, 418] width 522 height 41
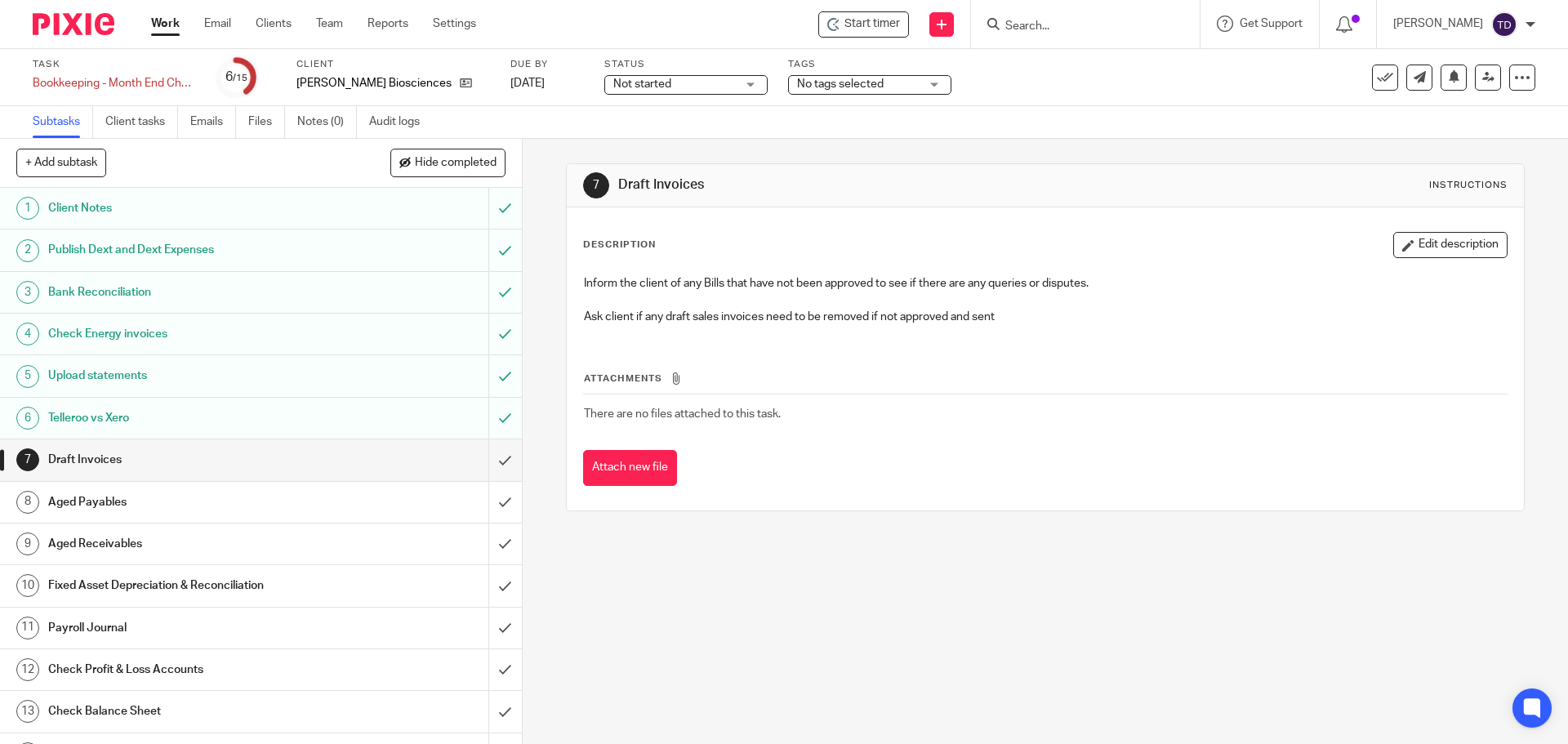
click at [284, 379] on h1 "Upload statements" at bounding box center [189, 375] width 282 height 25
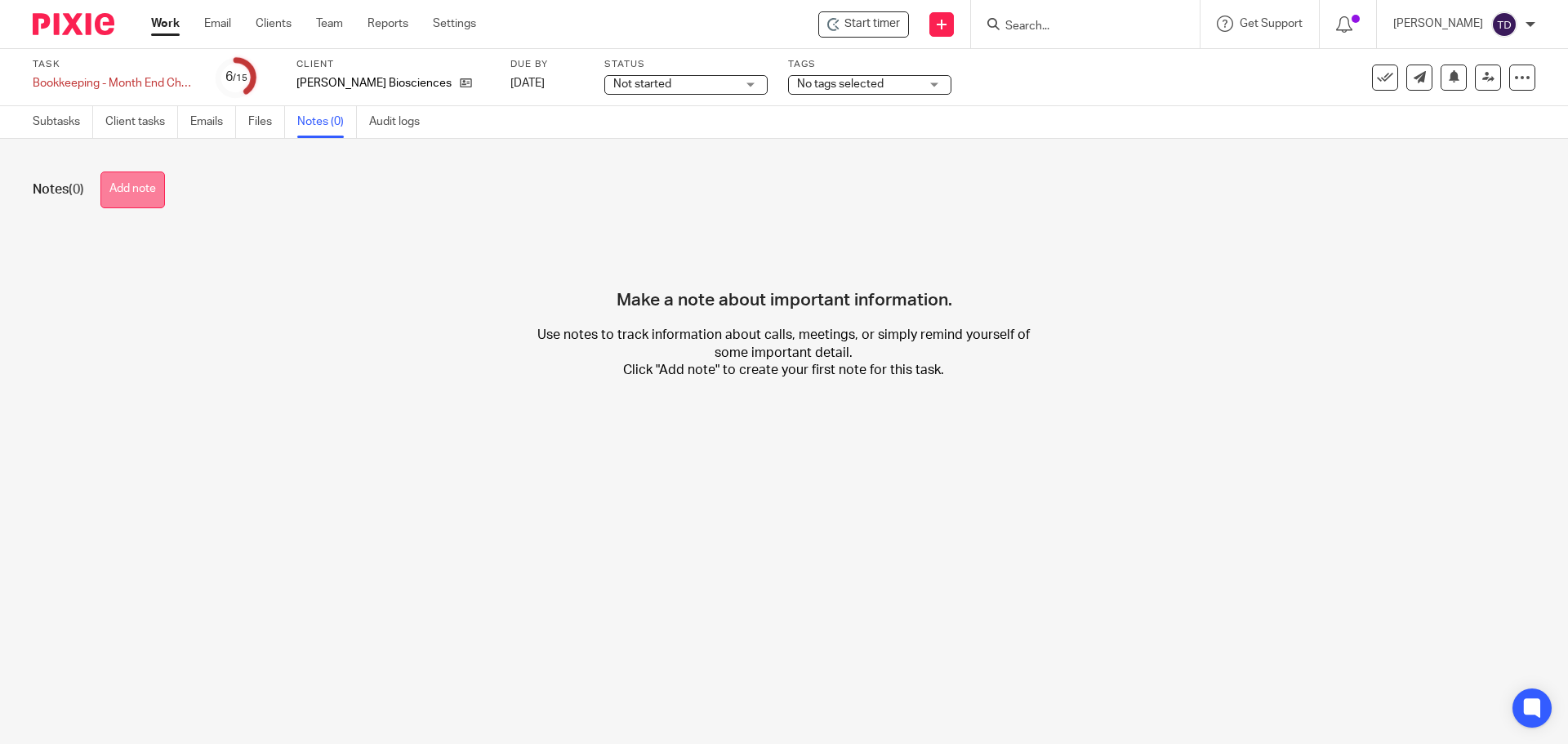
click at [152, 183] on button "Add note" at bounding box center [133, 189] width 65 height 37
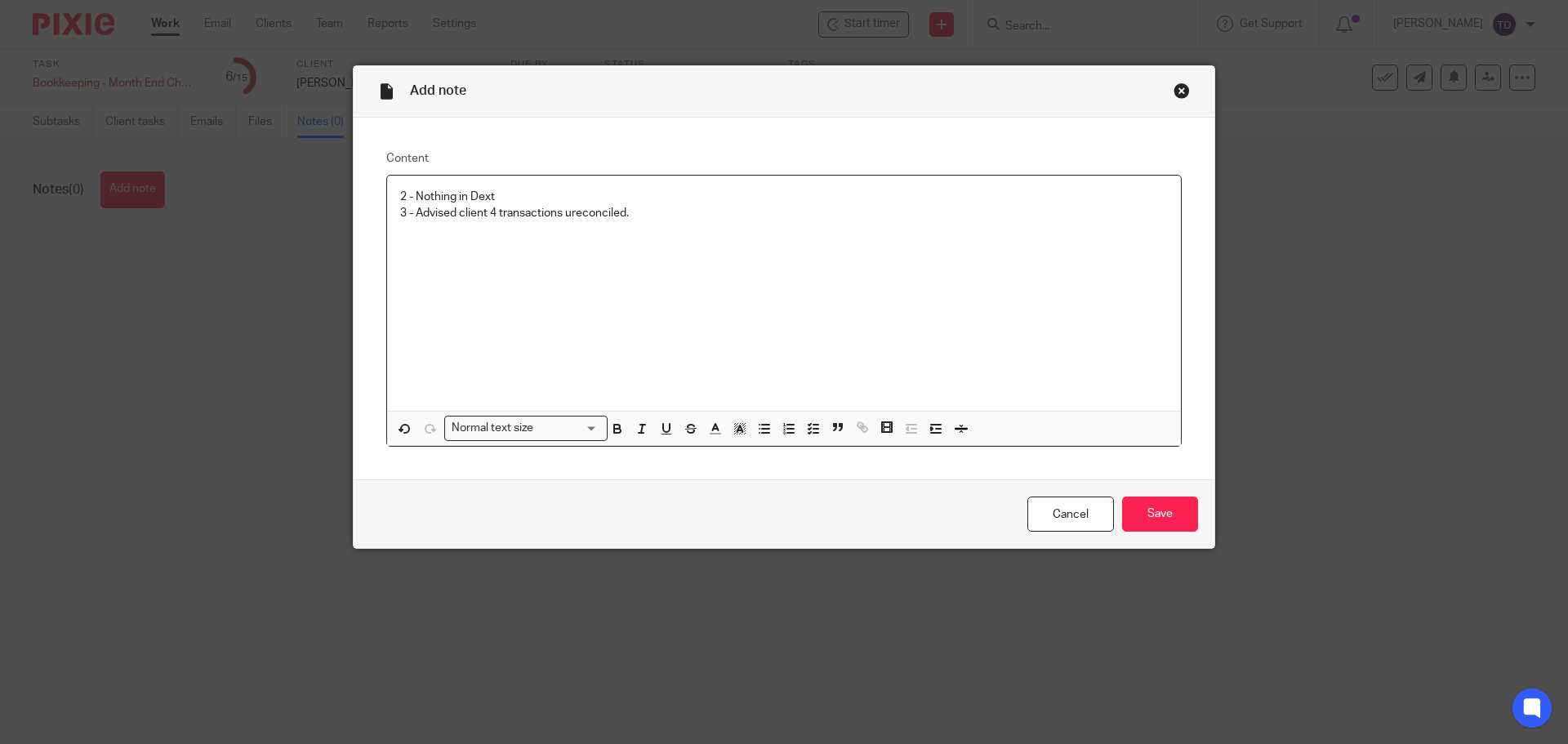
click at [495, 205] on p "2 - Nothing in Dext 3 - Advised client 4 transactions ureconciled." at bounding box center [784, 205] width 768 height 33
click at [495, 193] on p "2 - Nothing in Dext 3 - Advised client 4 transactions ureconciled." at bounding box center [784, 205] width 768 height 33
click at [638, 210] on p "2 - Nothing in Dext. 3 - Advised client 4 transactions ureconciled." at bounding box center [784, 205] width 768 height 33
click at [564, 212] on p "2 - Nothing in Dext. 3 - Advised client 4 transactions ureconciled." at bounding box center [784, 205] width 768 height 33
click at [558, 214] on p "2 - Nothing in Dext. 3 - Advised client 4 transactions ureconciled." at bounding box center [784, 205] width 768 height 33
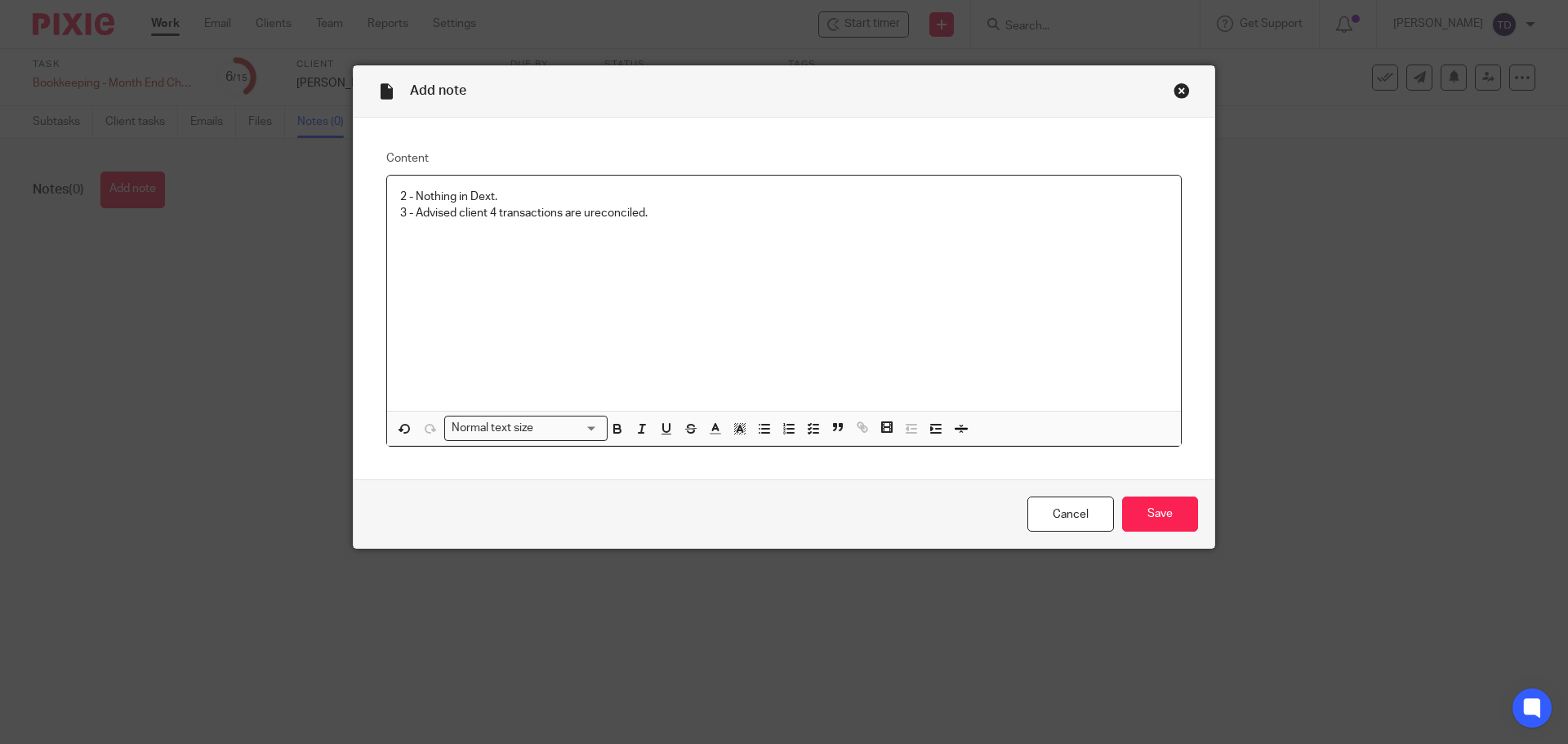
click at [651, 214] on p "2 - Nothing in Dext. 3 - Advised client 4 transactions are ureconciled." at bounding box center [784, 205] width 768 height 33
click at [643, 211] on p "2 - Nothing in Dext. 3 - Advised client 4 transactions are ureconciled. 4 -" at bounding box center [784, 205] width 768 height 33
click at [420, 252] on p "4 -" at bounding box center [784, 238] width 768 height 33
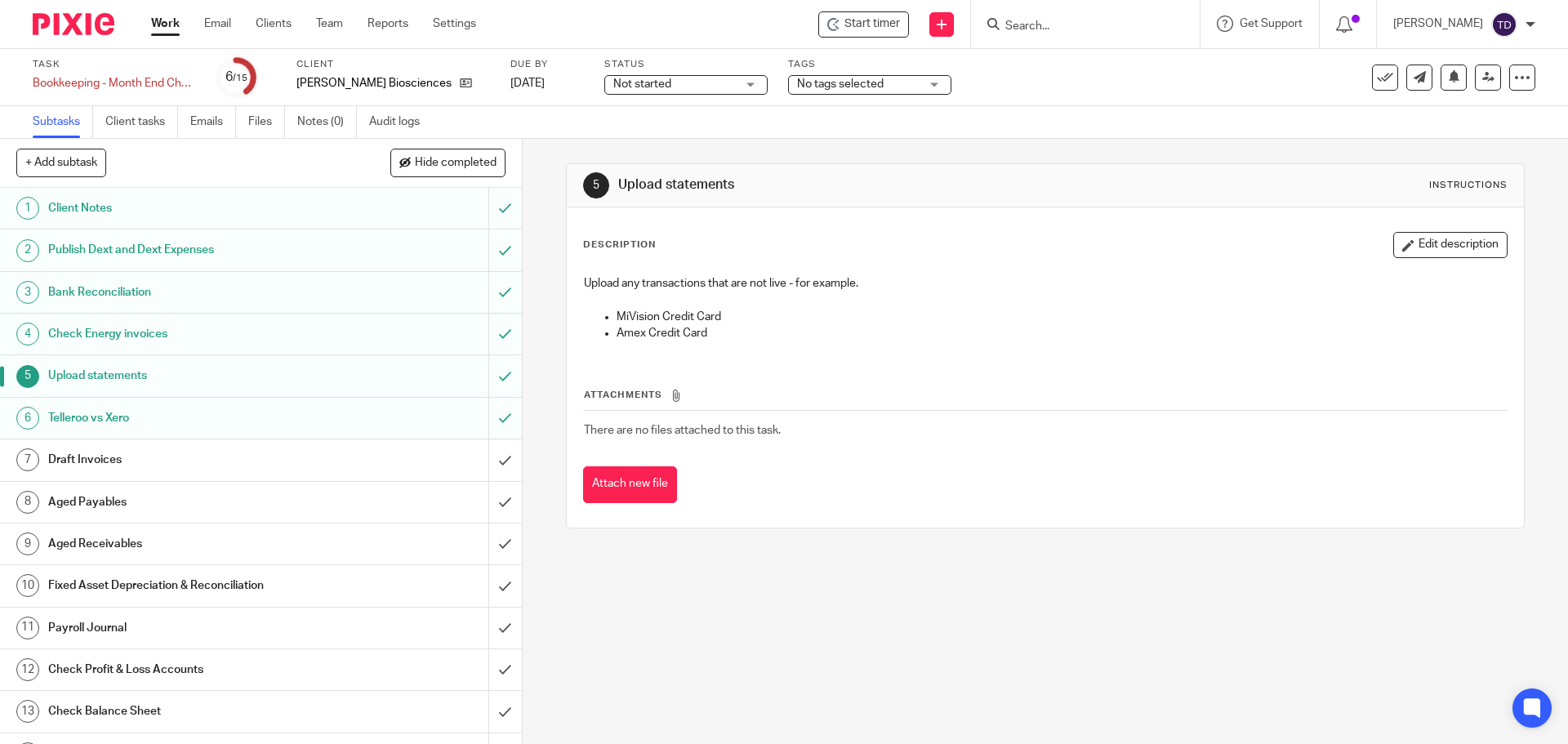
click at [441, 454] on div "Draft Invoices" at bounding box center [260, 459] width 424 height 25
